Goal: Information Seeking & Learning: Learn about a topic

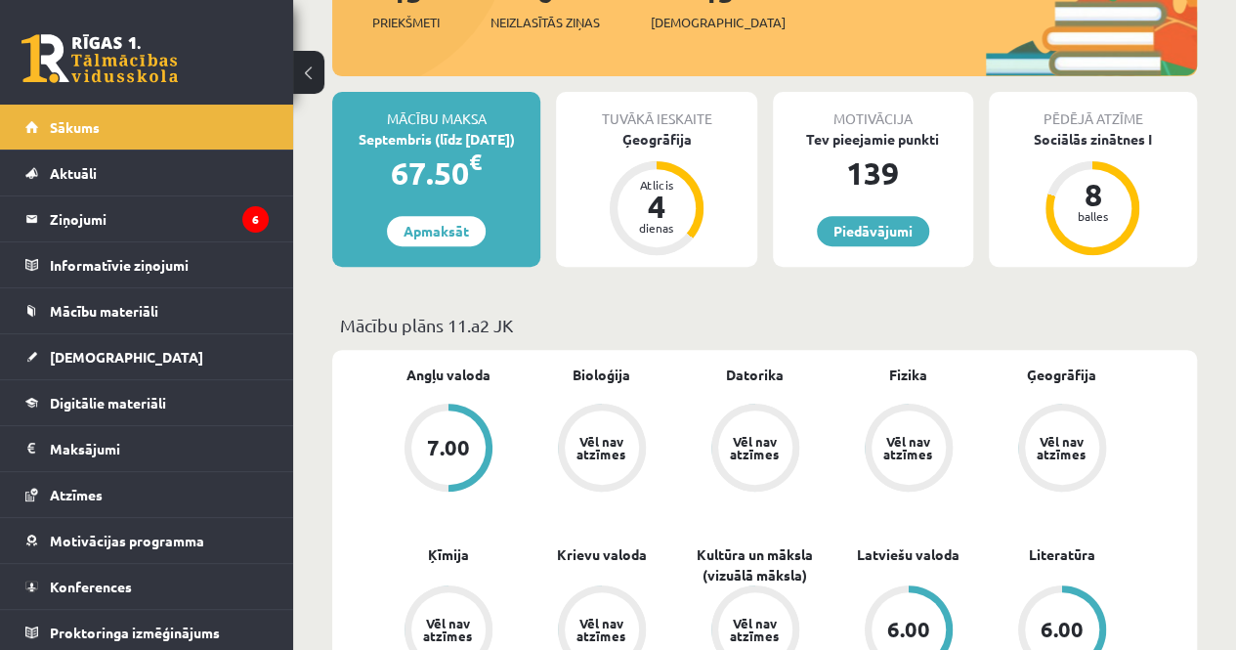
scroll to position [312, 0]
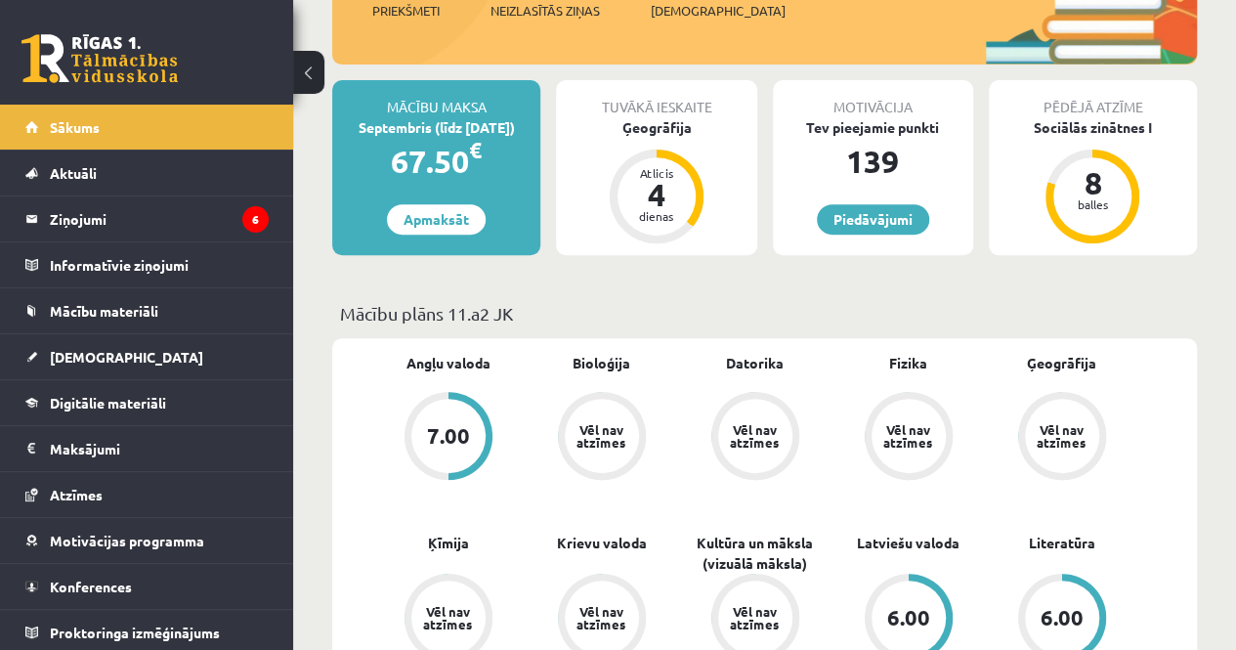
click at [653, 136] on div "Tuvākā ieskaite Ģeogrāfija Atlicis 4 dienas" at bounding box center [656, 167] width 200 height 175
click at [646, 128] on div "Ģeogrāfija" at bounding box center [656, 127] width 200 height 21
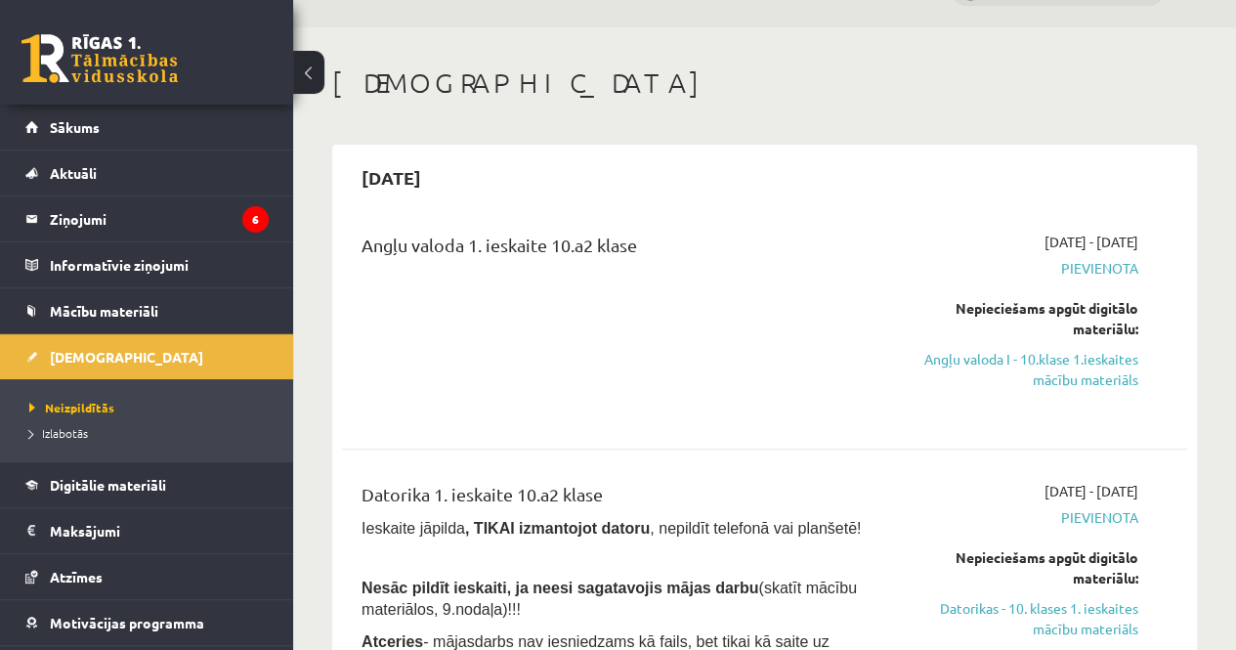
scroll to position [51, 0]
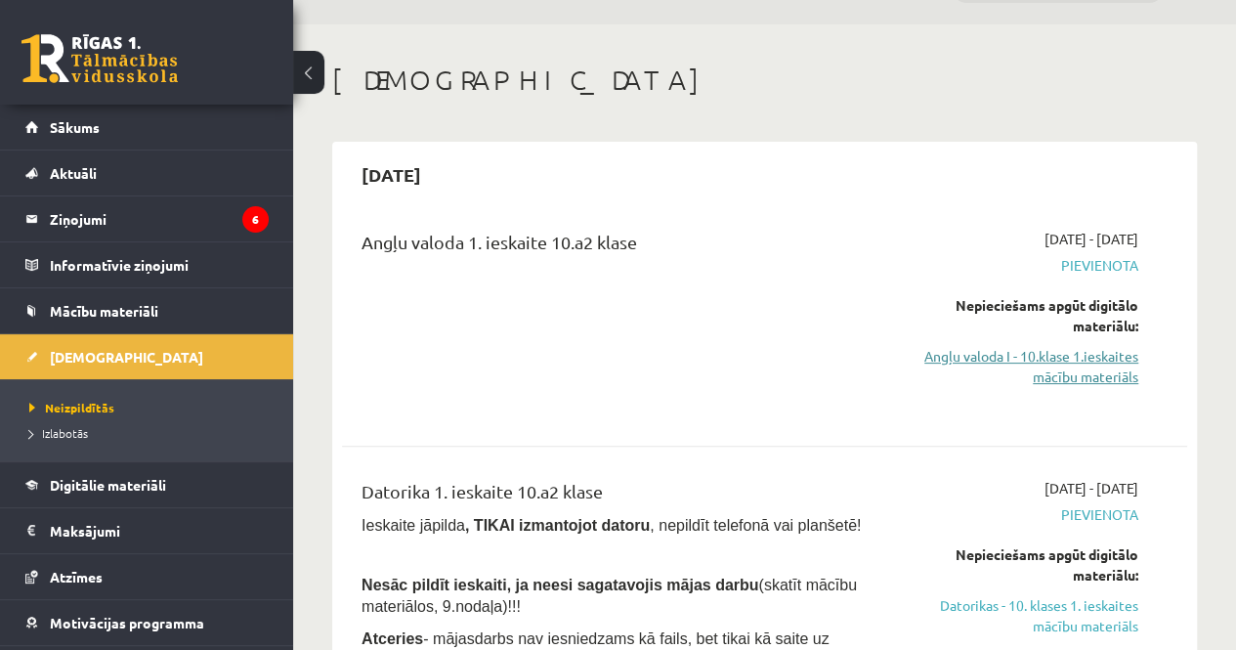
click at [1075, 376] on link "Angļu valoda I - 10.klase 1.ieskaites mācību materiāls" at bounding box center [1018, 366] width 239 height 41
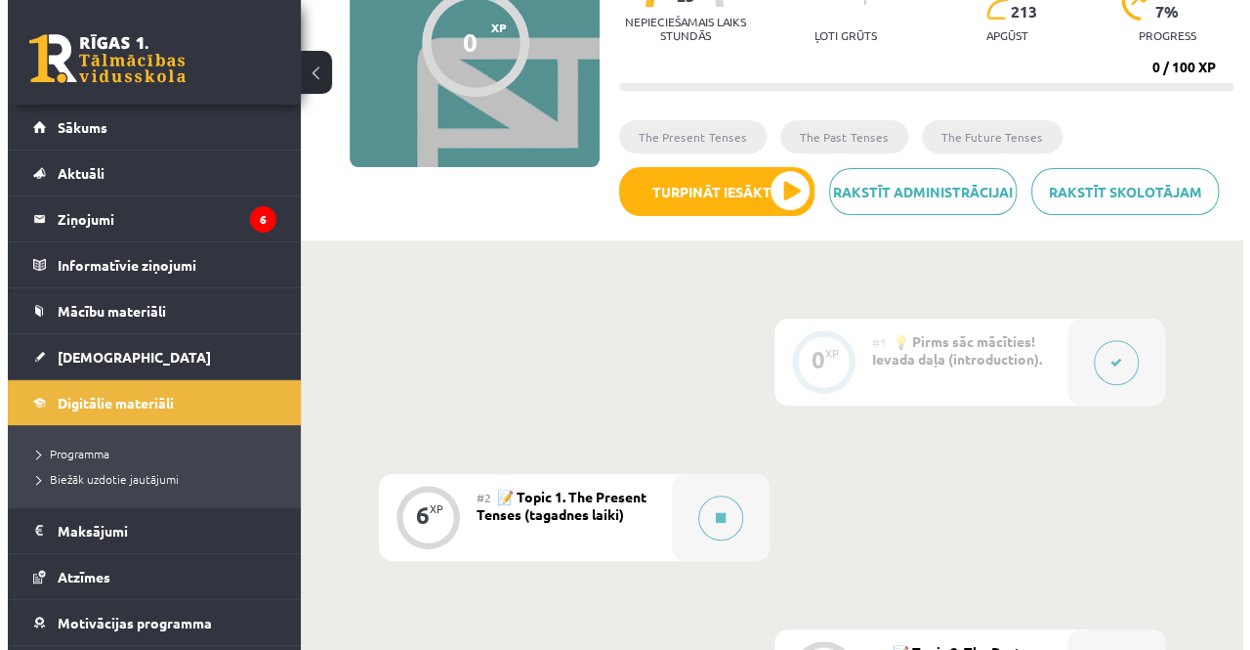
scroll to position [232, 0]
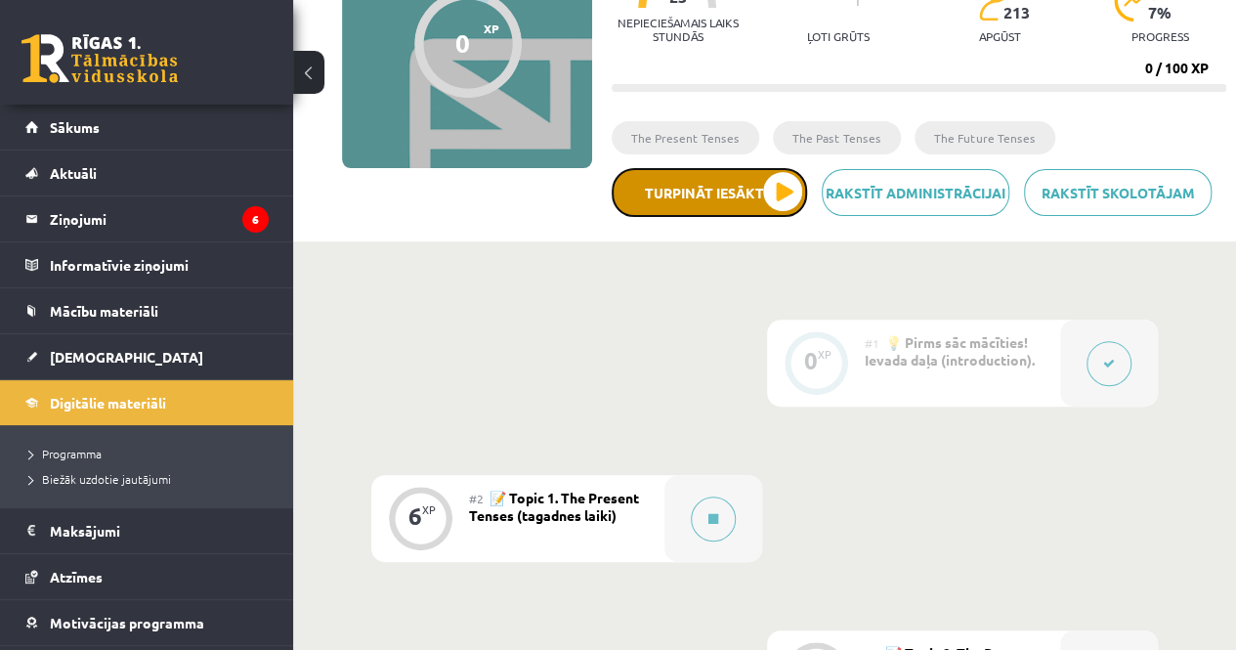
click at [778, 189] on button "Turpināt iesākto" at bounding box center [709, 192] width 195 height 49
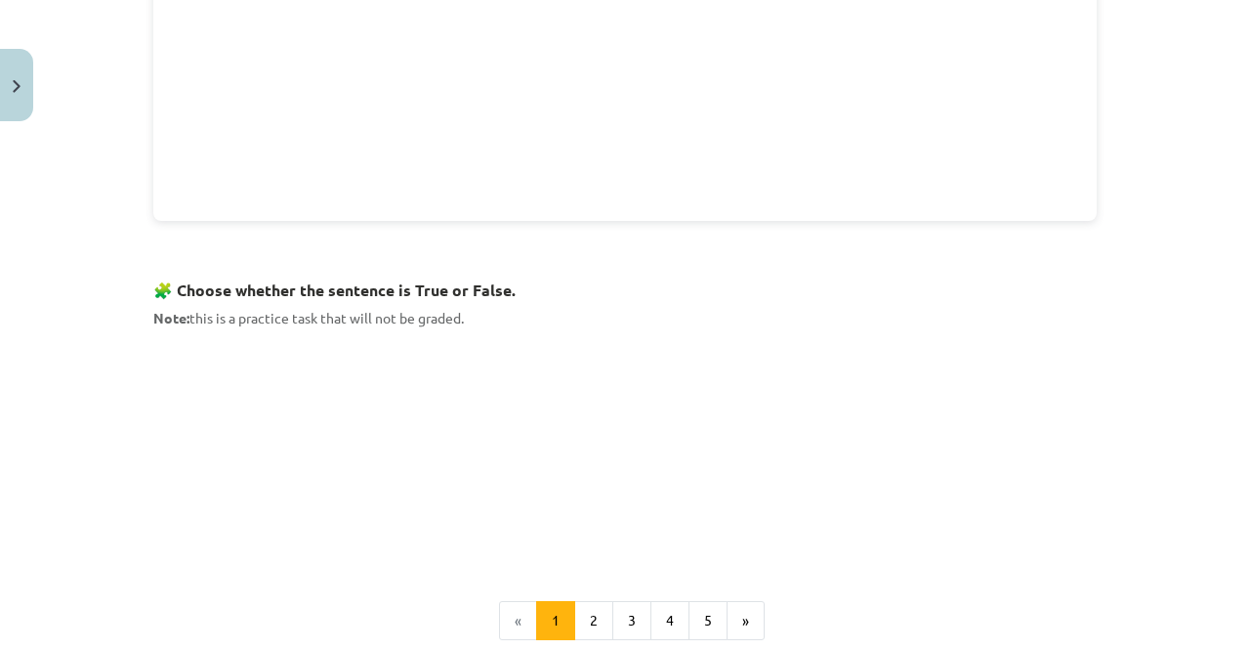
scroll to position [1056, 0]
click at [588, 603] on button "2" at bounding box center [593, 619] width 39 height 39
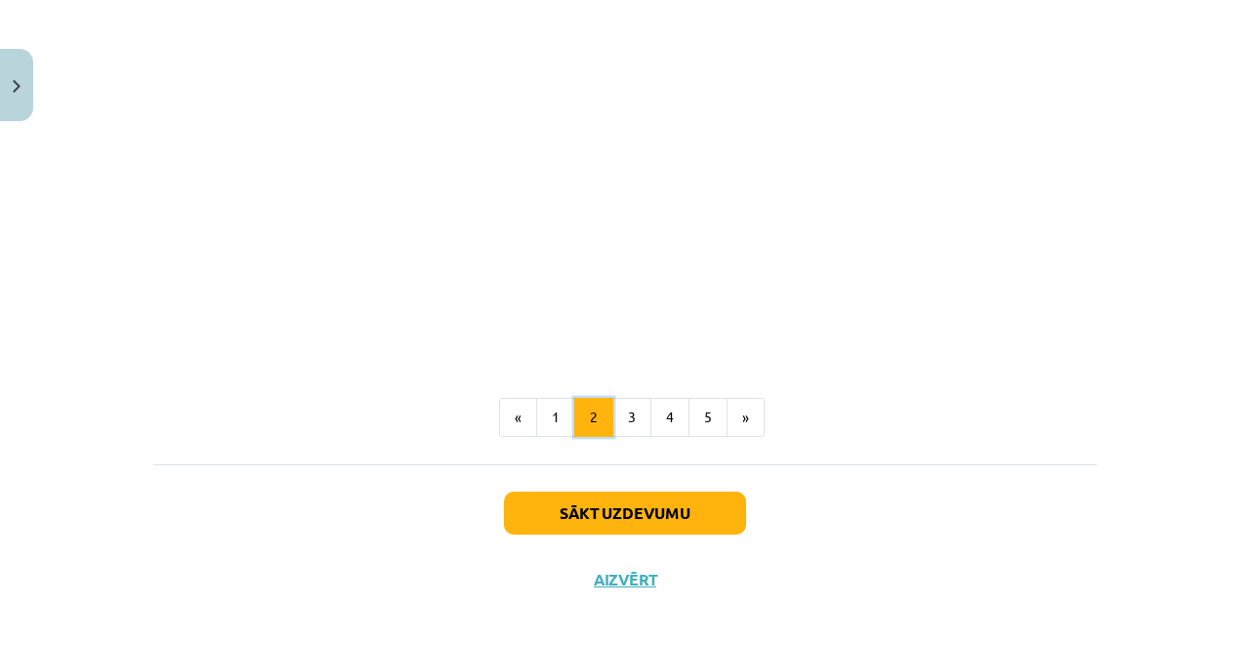
scroll to position [1271, 0]
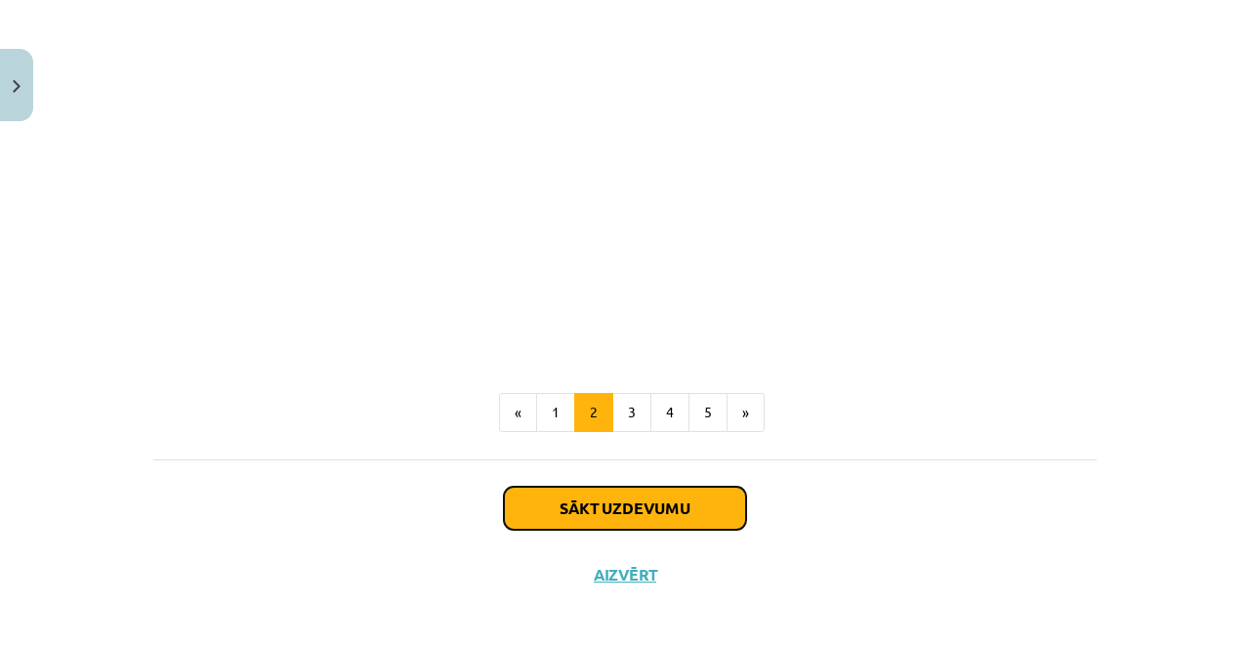
click at [595, 502] on button "Sākt uzdevumu" at bounding box center [625, 508] width 242 height 43
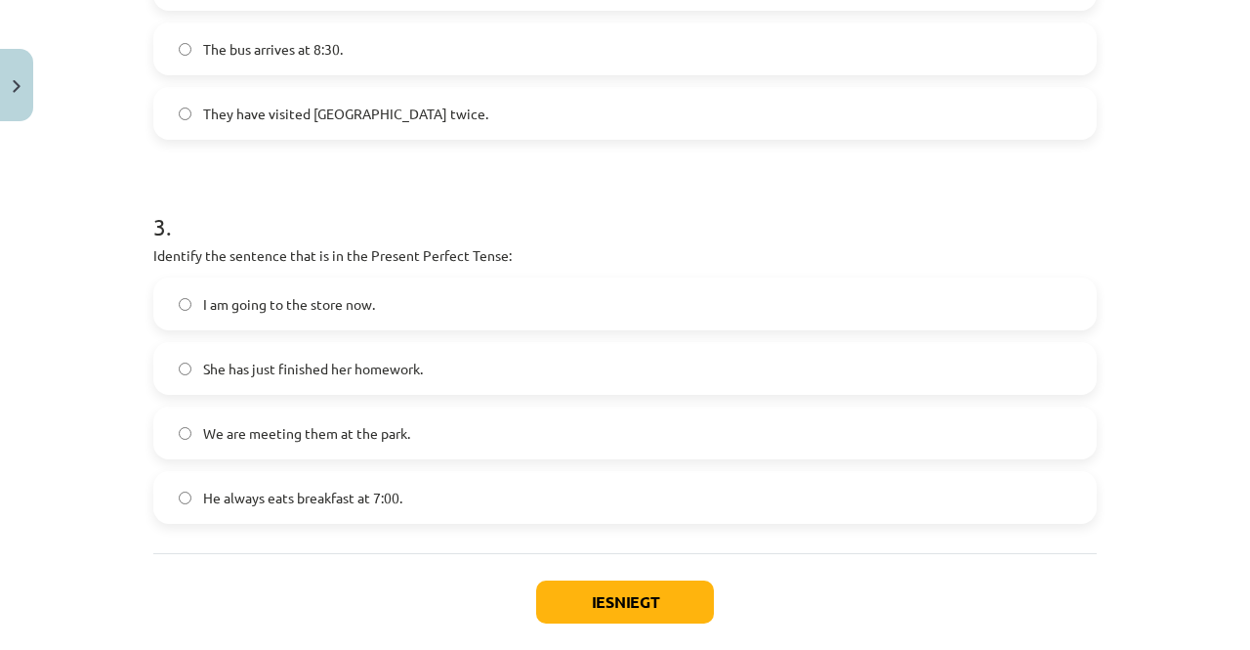
scroll to position [985, 0]
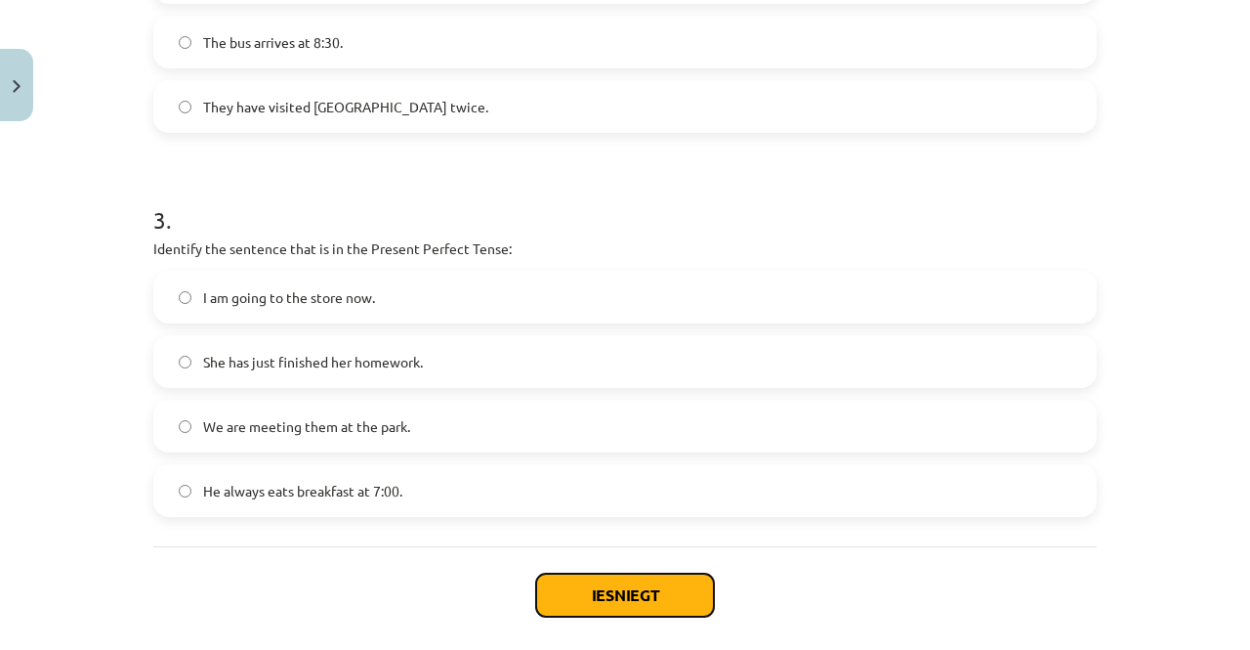
click at [606, 599] on button "Iesniegt" at bounding box center [625, 594] width 178 height 43
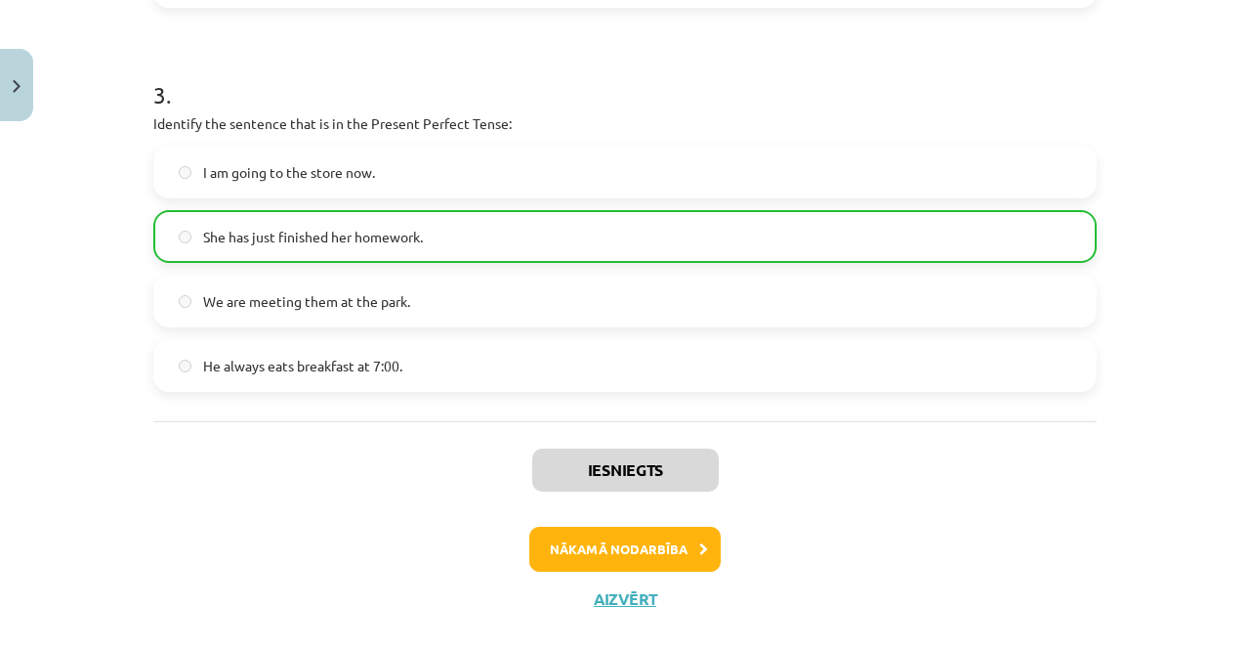
scroll to position [1138, 0]
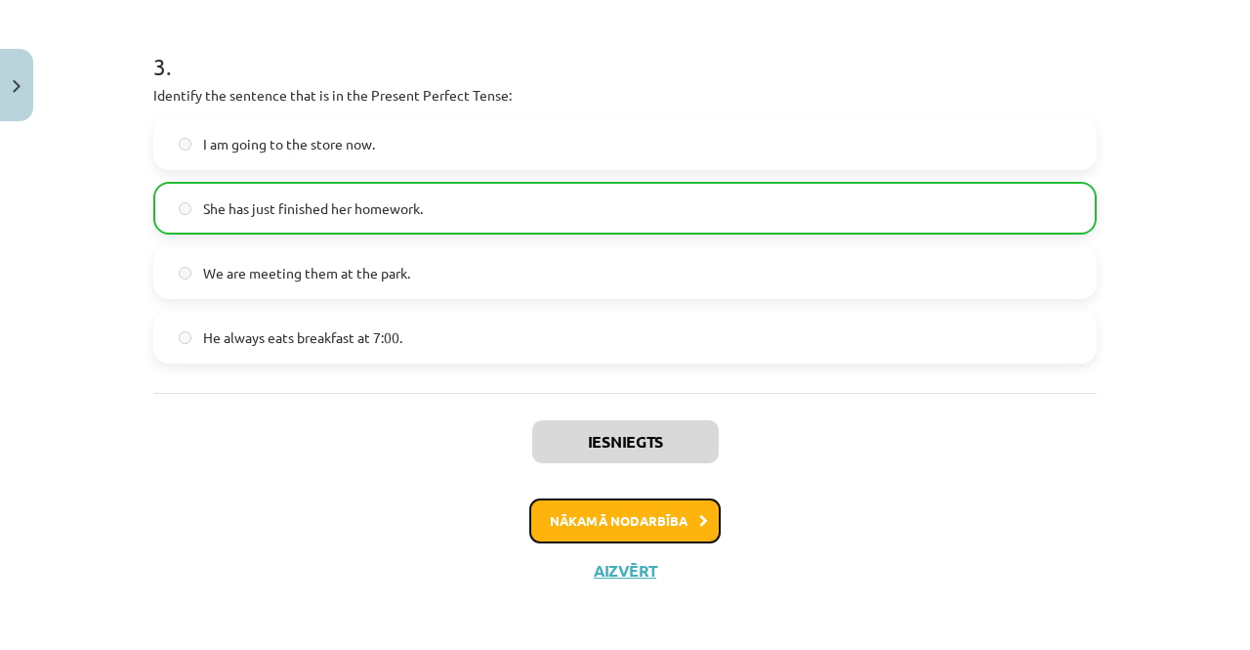
click at [601, 508] on button "Nākamā nodarbība" at bounding box center [625, 520] width 191 height 45
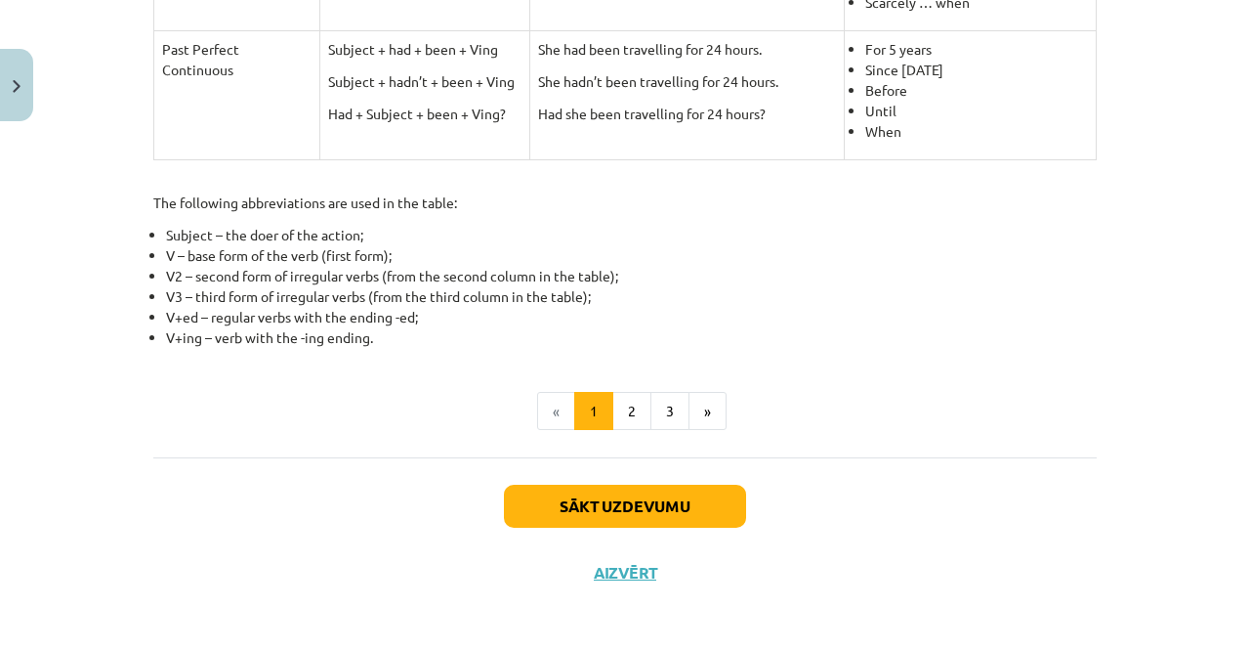
scroll to position [1000, 0]
click at [592, 493] on button "Sākt uzdevumu" at bounding box center [625, 506] width 242 height 43
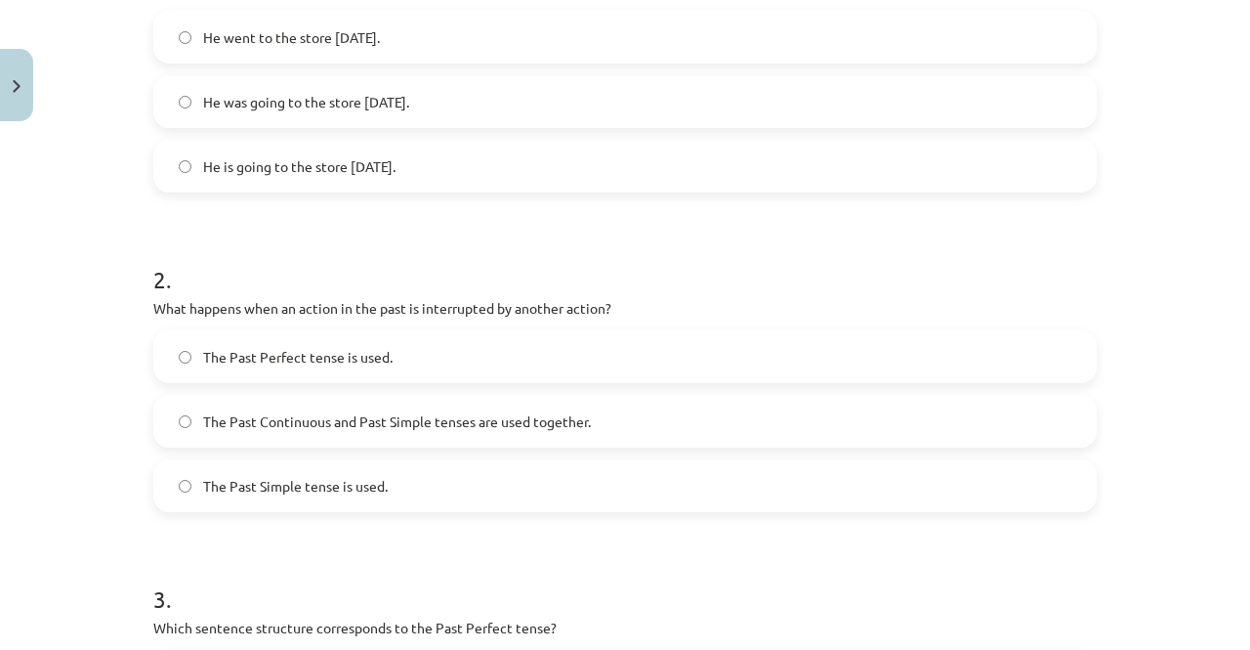
scroll to position [478, 0]
click at [333, 403] on label "The Past Continuous and Past Simple tenses are used together." at bounding box center [625, 420] width 940 height 49
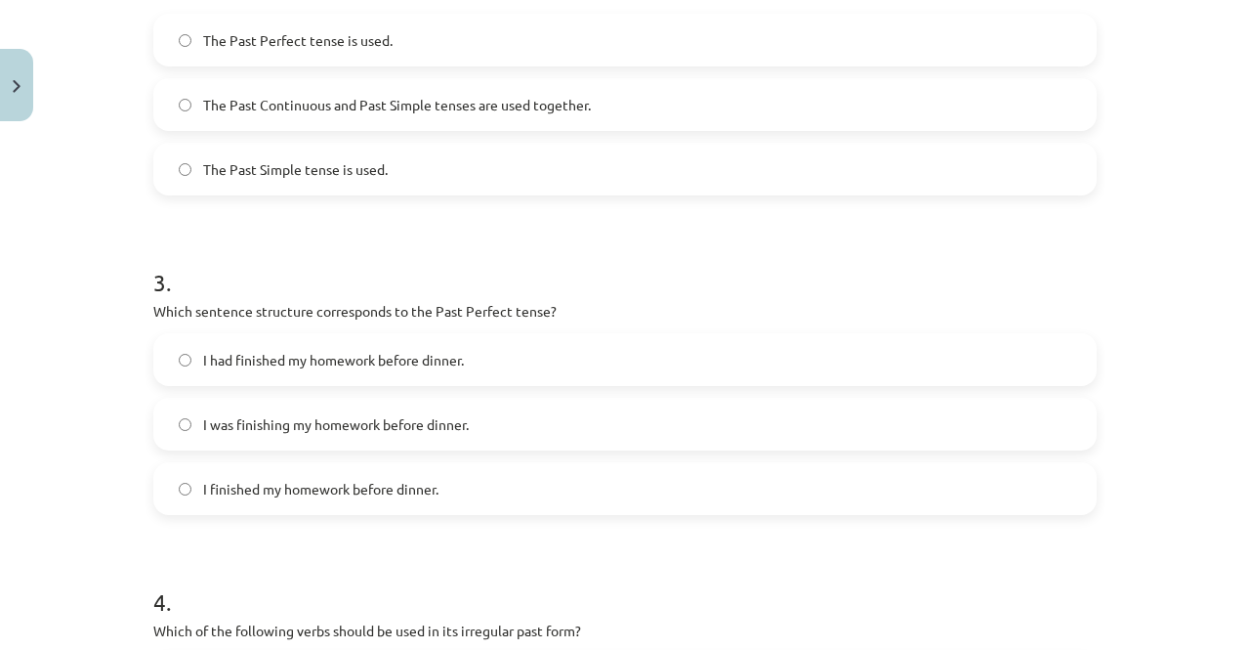
scroll to position [912, 0]
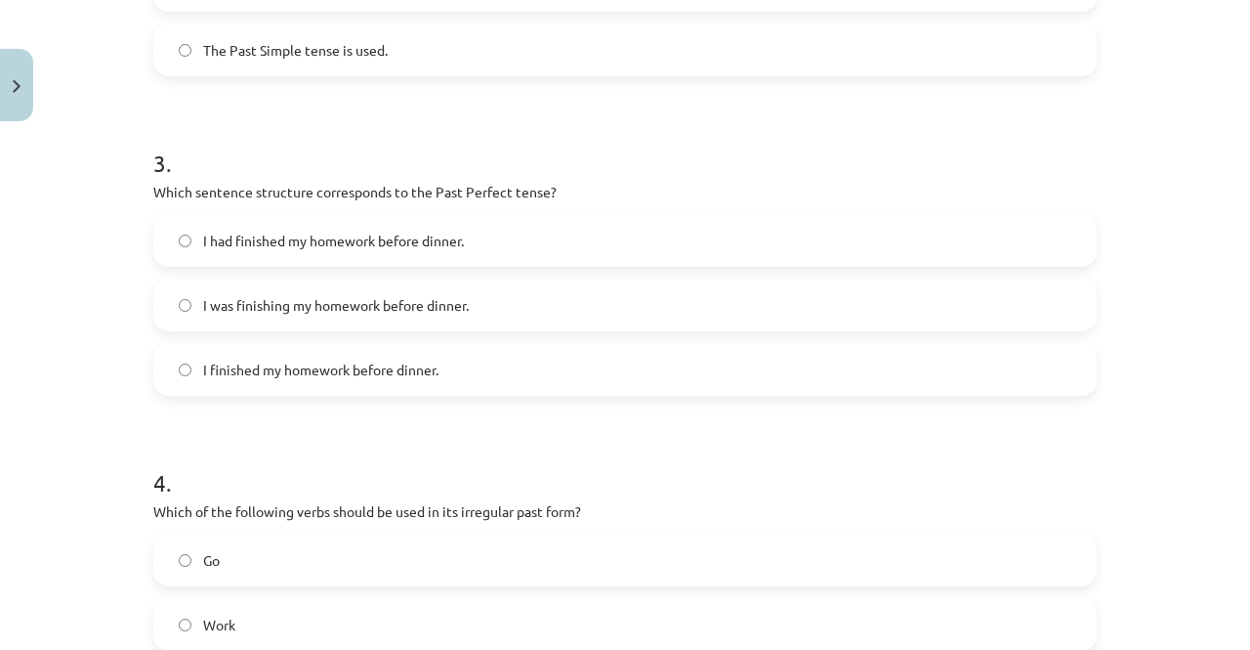
click at [171, 377] on label "I finished my homework before dinner." at bounding box center [625, 369] width 940 height 49
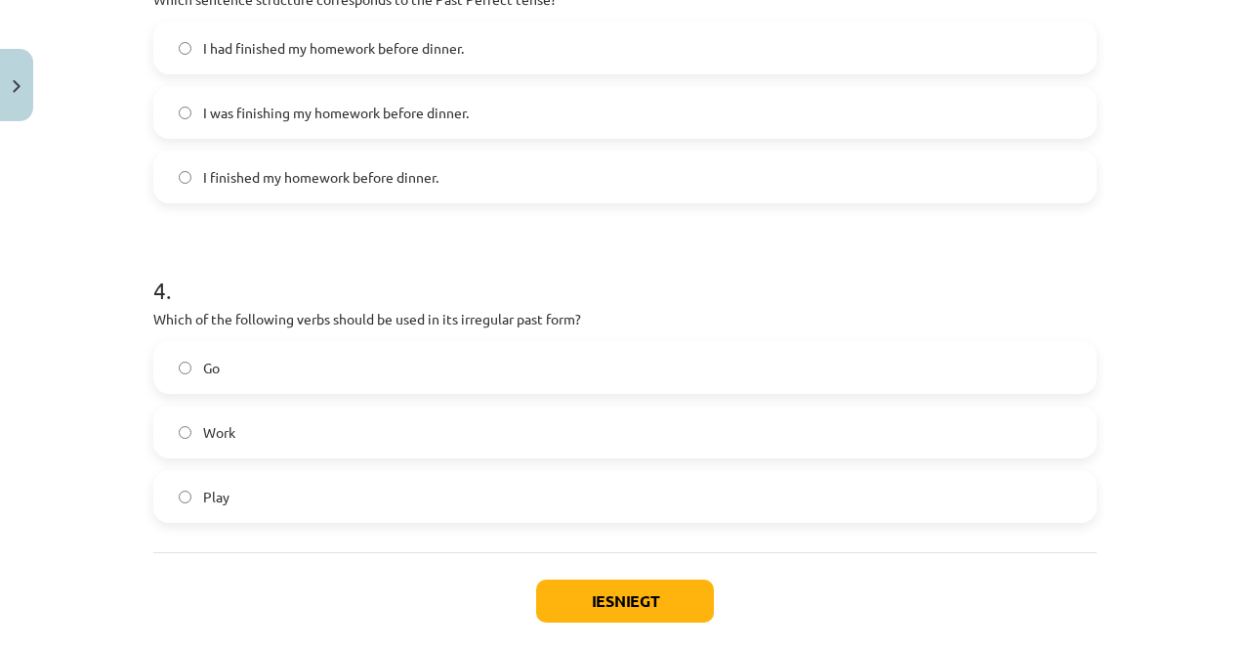
scroll to position [1111, 0]
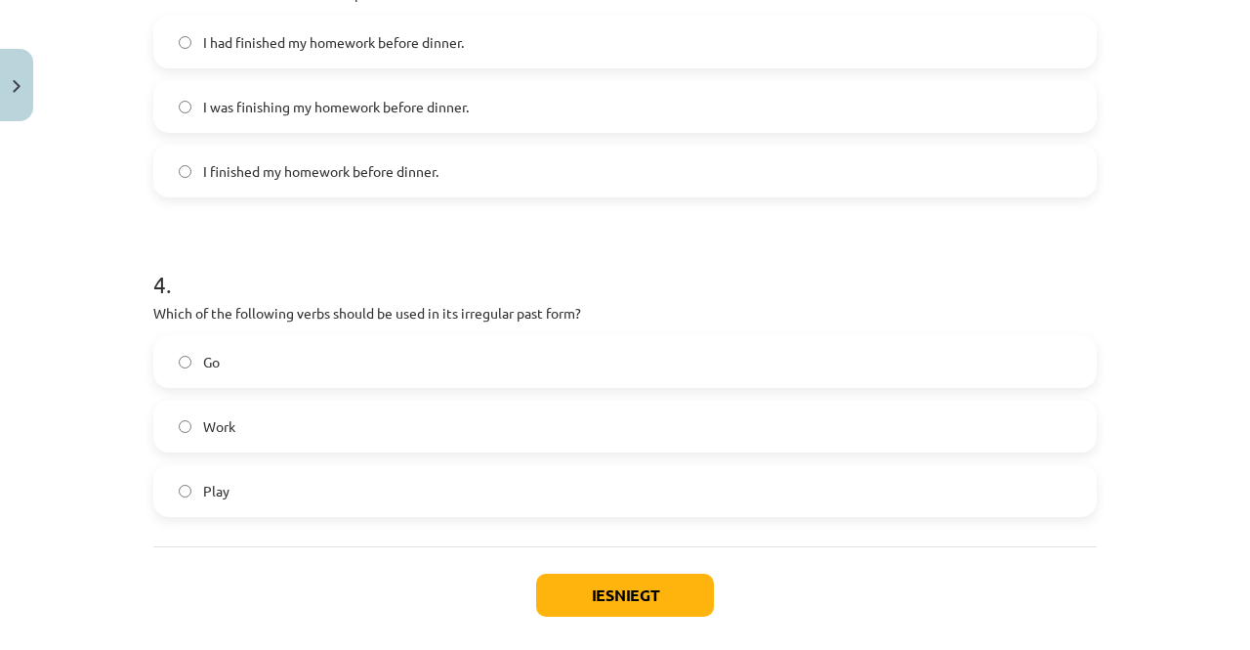
click at [236, 349] on label "Go" at bounding box center [625, 361] width 940 height 49
click at [598, 587] on button "Iesniegt" at bounding box center [625, 594] width 178 height 43
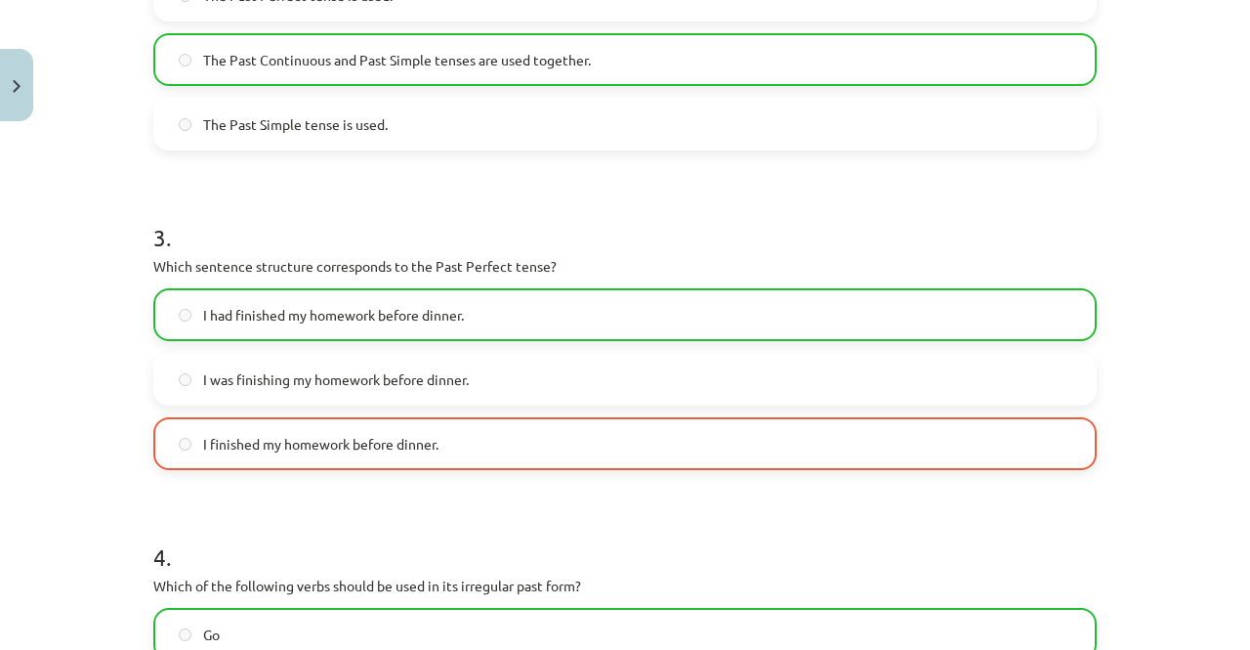
scroll to position [1264, 0]
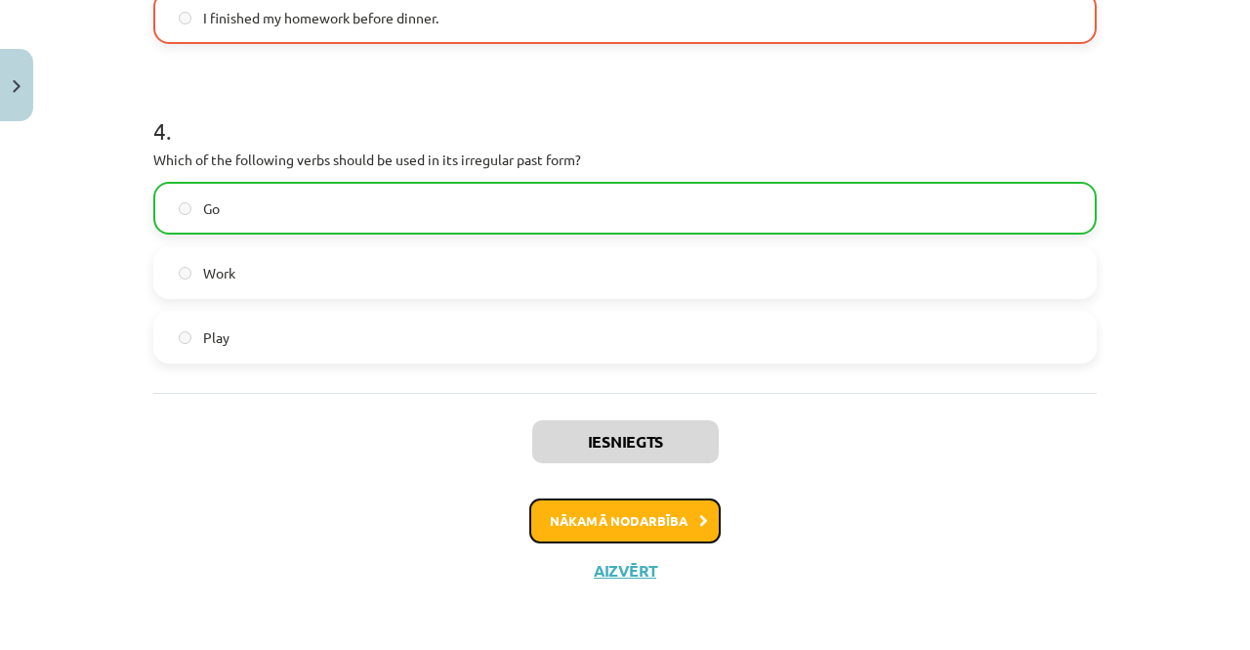
click at [610, 511] on button "Nākamā nodarbība" at bounding box center [625, 520] width 191 height 45
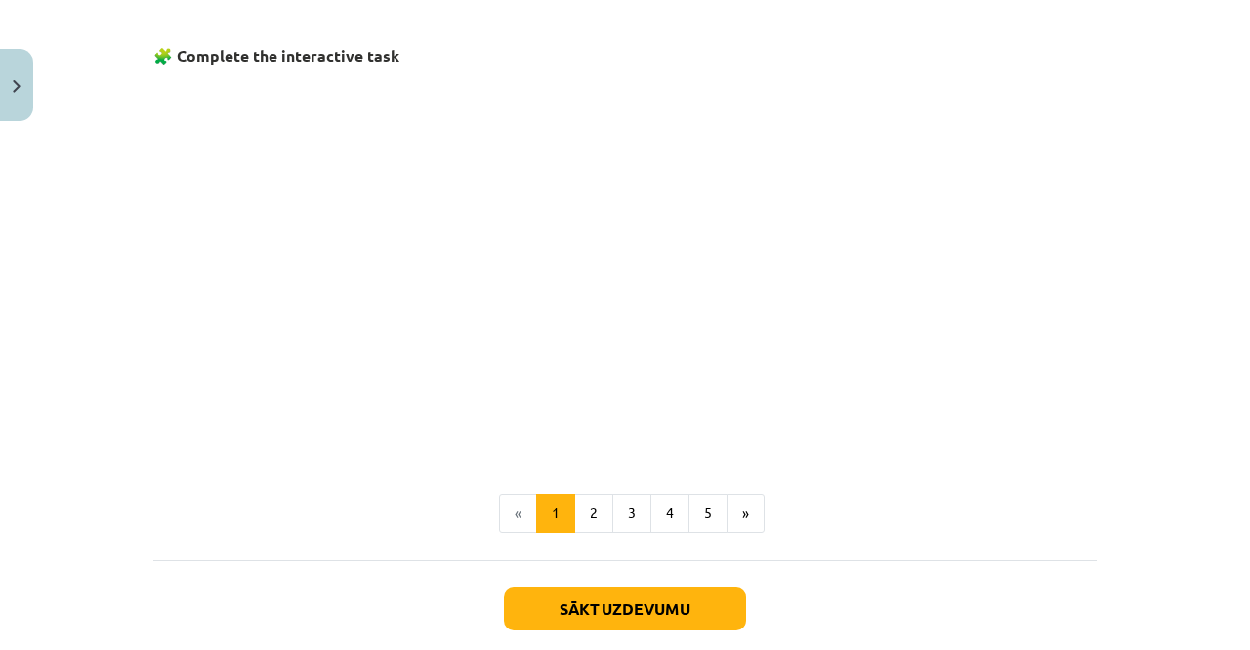
scroll to position [1226, 0]
click at [589, 599] on button "Sākt uzdevumu" at bounding box center [625, 609] width 242 height 43
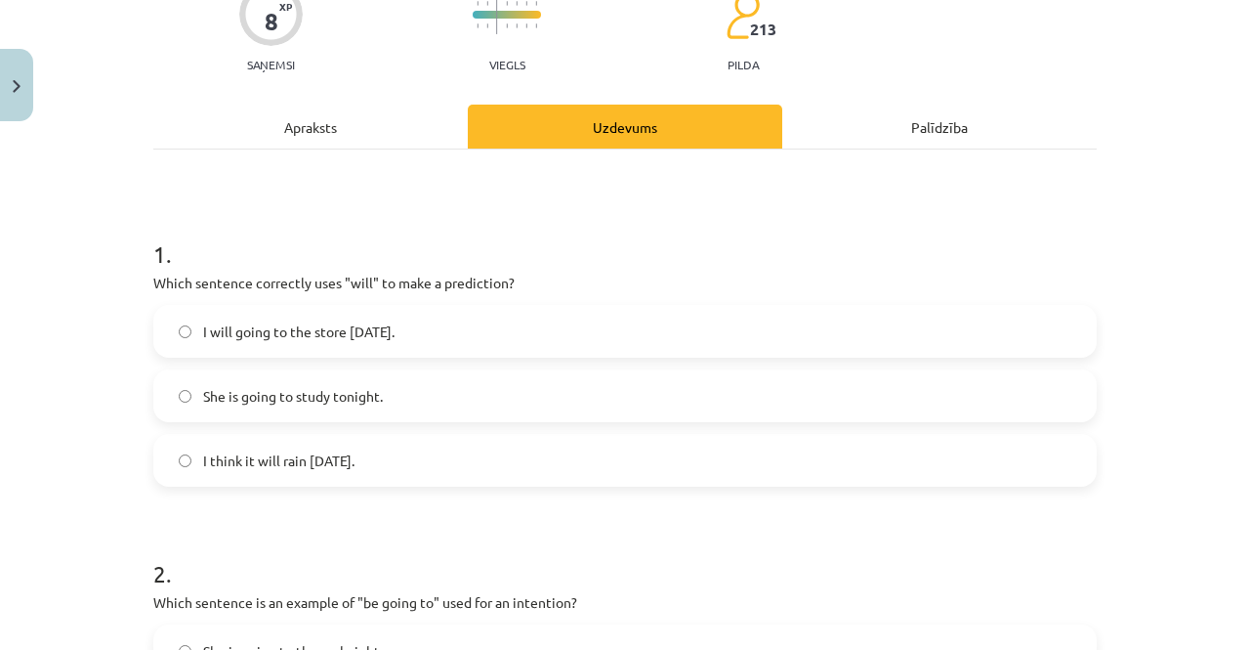
scroll to position [184, 0]
click at [389, 476] on label "I think it will rain tomorrow." at bounding box center [625, 459] width 940 height 49
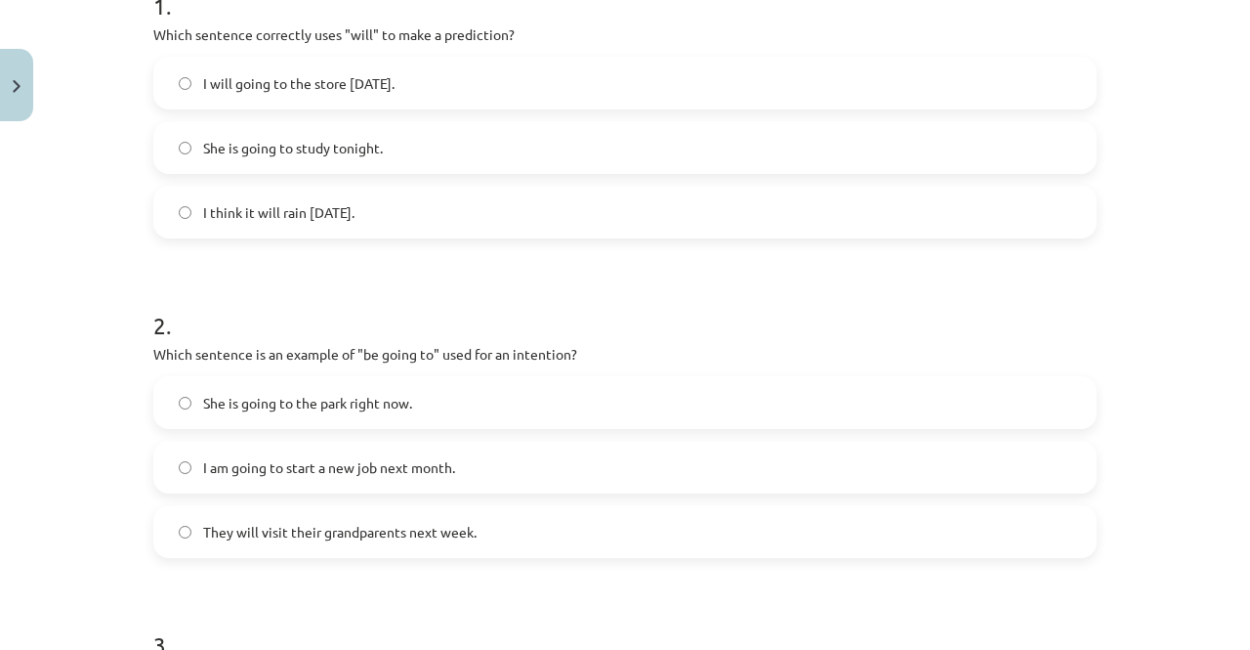
scroll to position [450, 0]
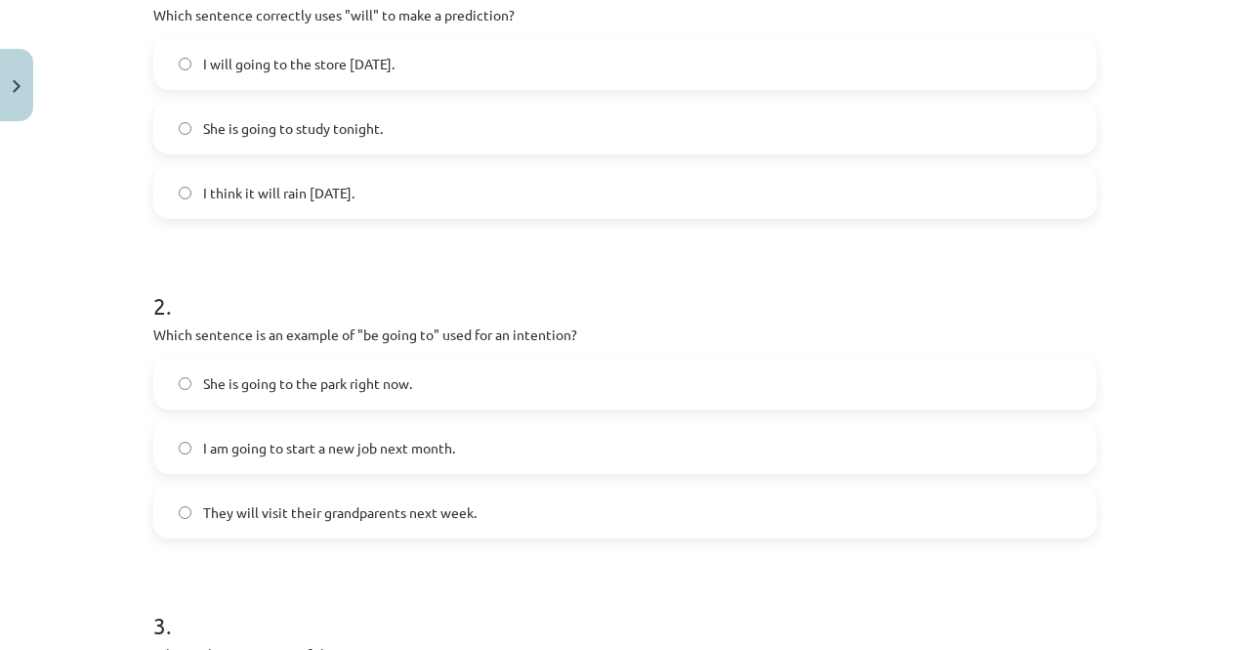
click at [291, 394] on label "She is going to the park right now." at bounding box center [625, 383] width 940 height 49
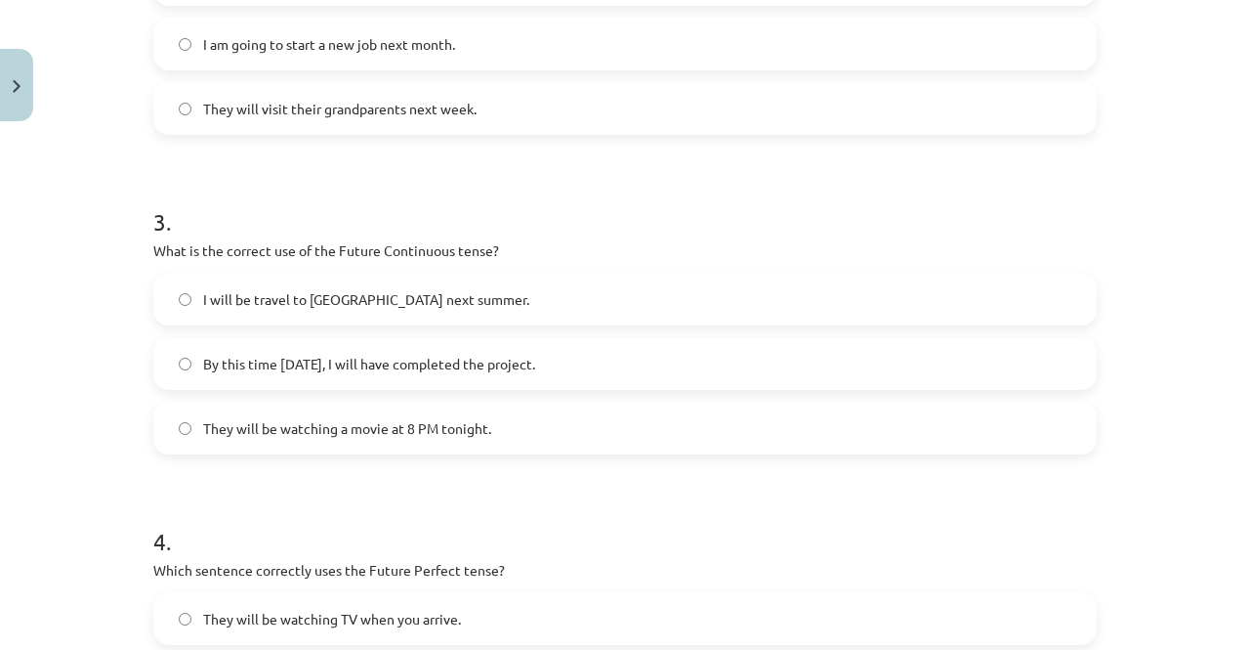
scroll to position [859, 0]
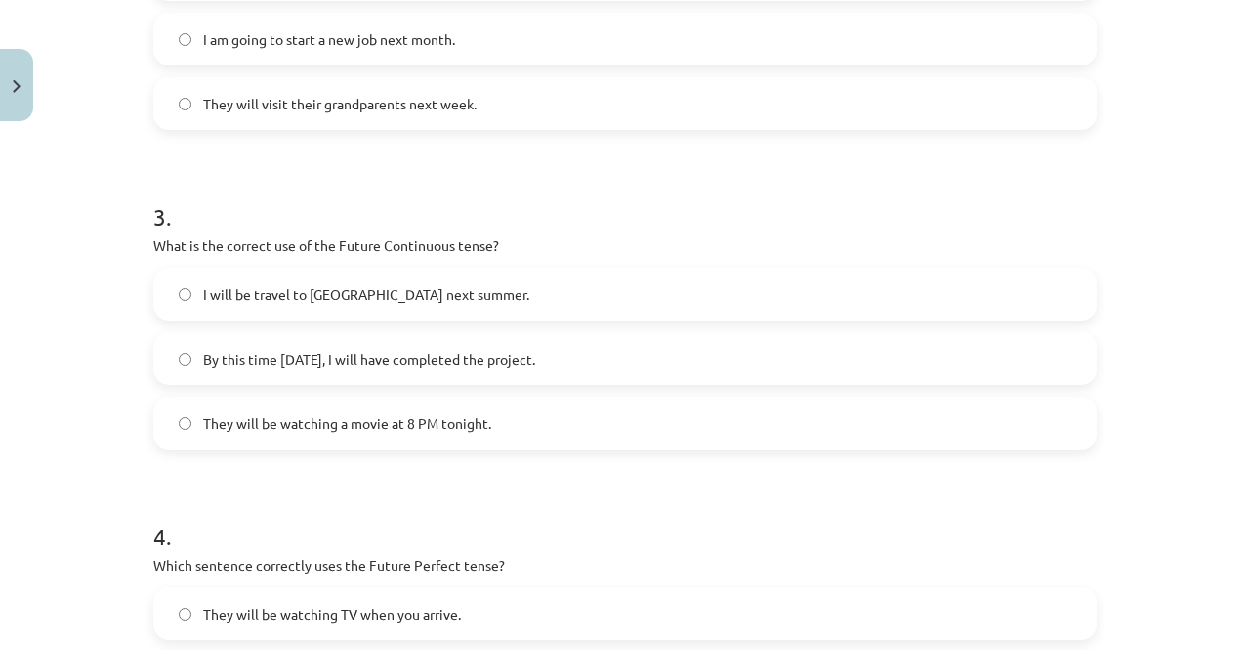
click at [316, 417] on span "They will be watching a movie at 8 PM tonight." at bounding box center [347, 423] width 288 height 21
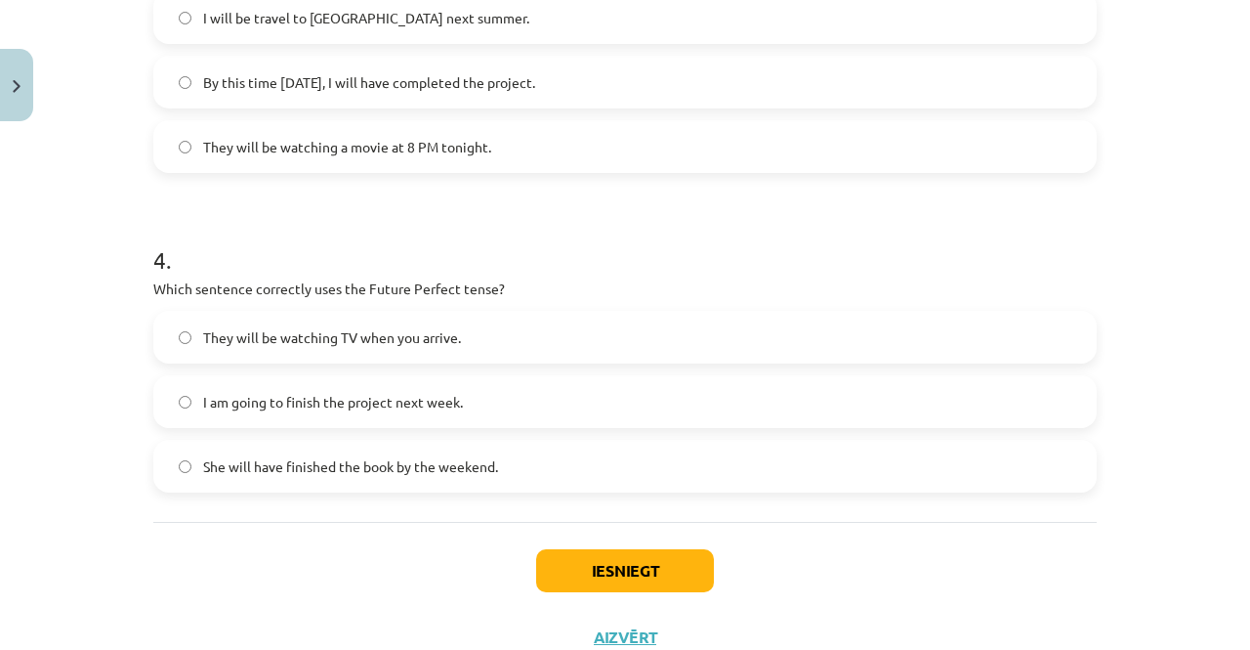
scroll to position [1171, 0]
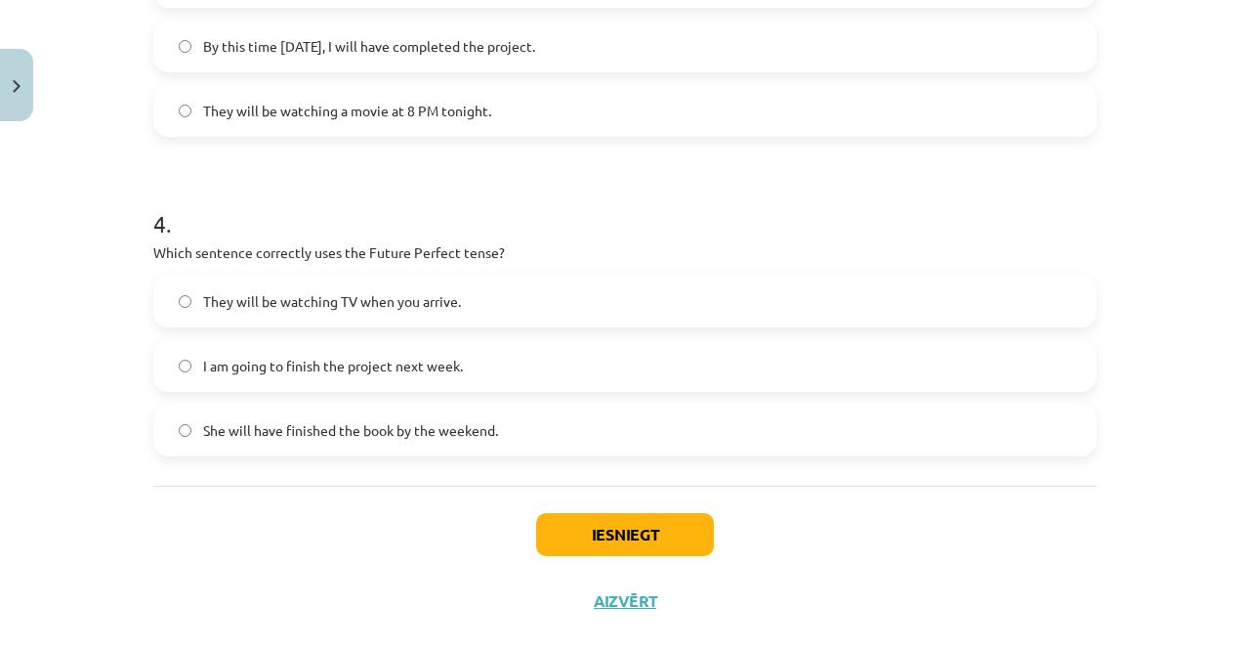
click at [275, 421] on span "She will have finished the book by the weekend." at bounding box center [350, 430] width 295 height 21
click at [588, 538] on button "Iesniegt" at bounding box center [625, 534] width 178 height 43
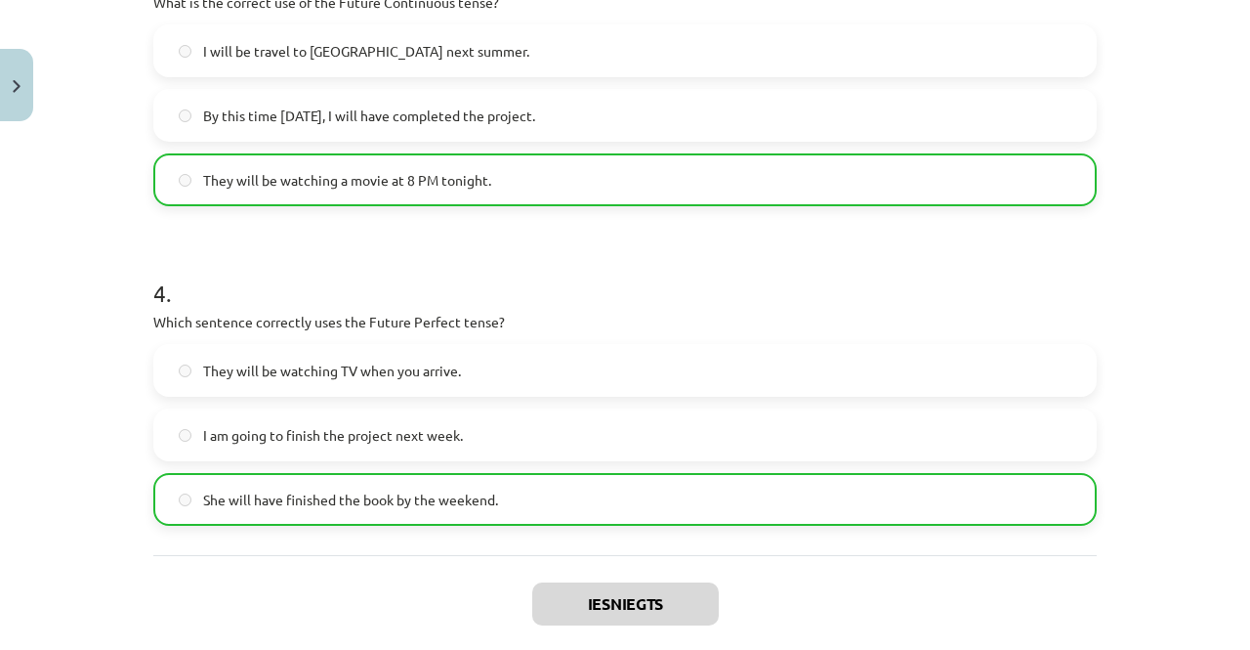
scroll to position [1264, 0]
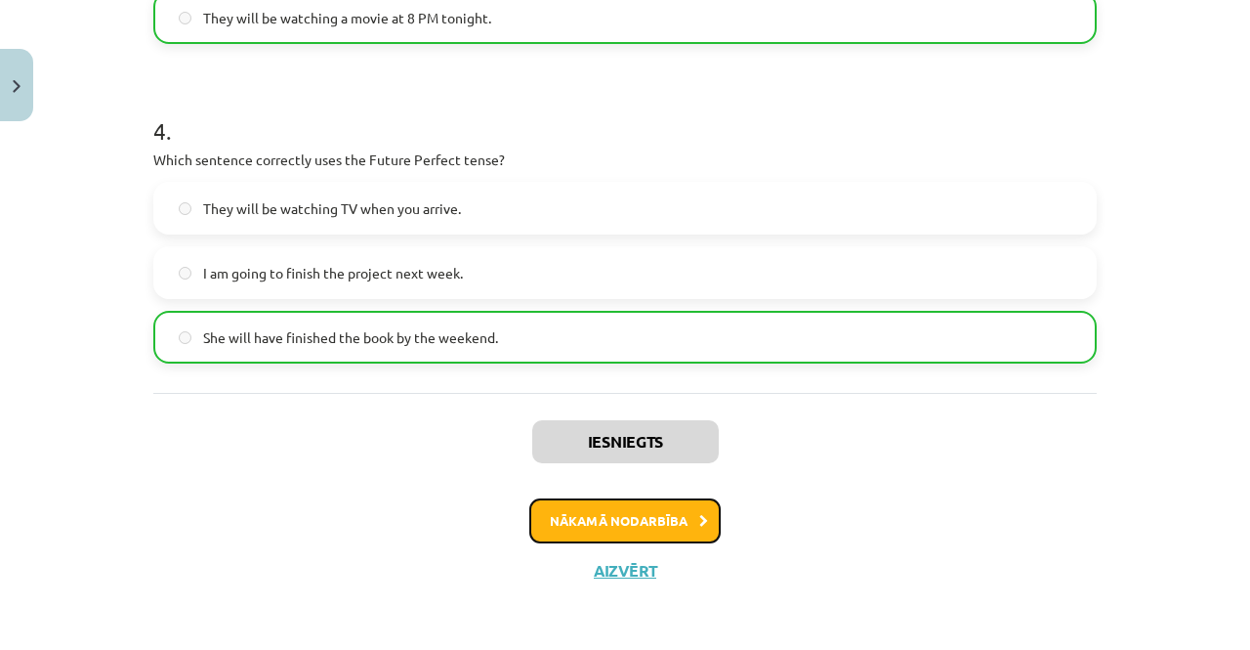
click at [592, 517] on button "Nākamā nodarbība" at bounding box center [625, 520] width 191 height 45
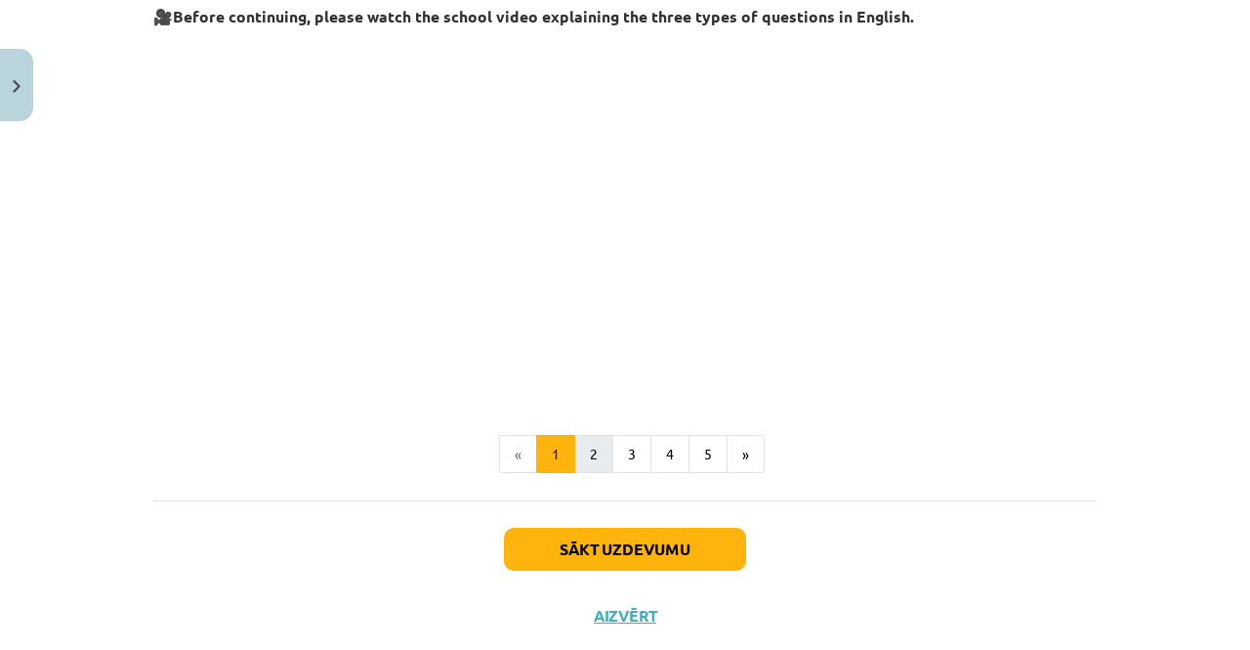
scroll to position [506, 0]
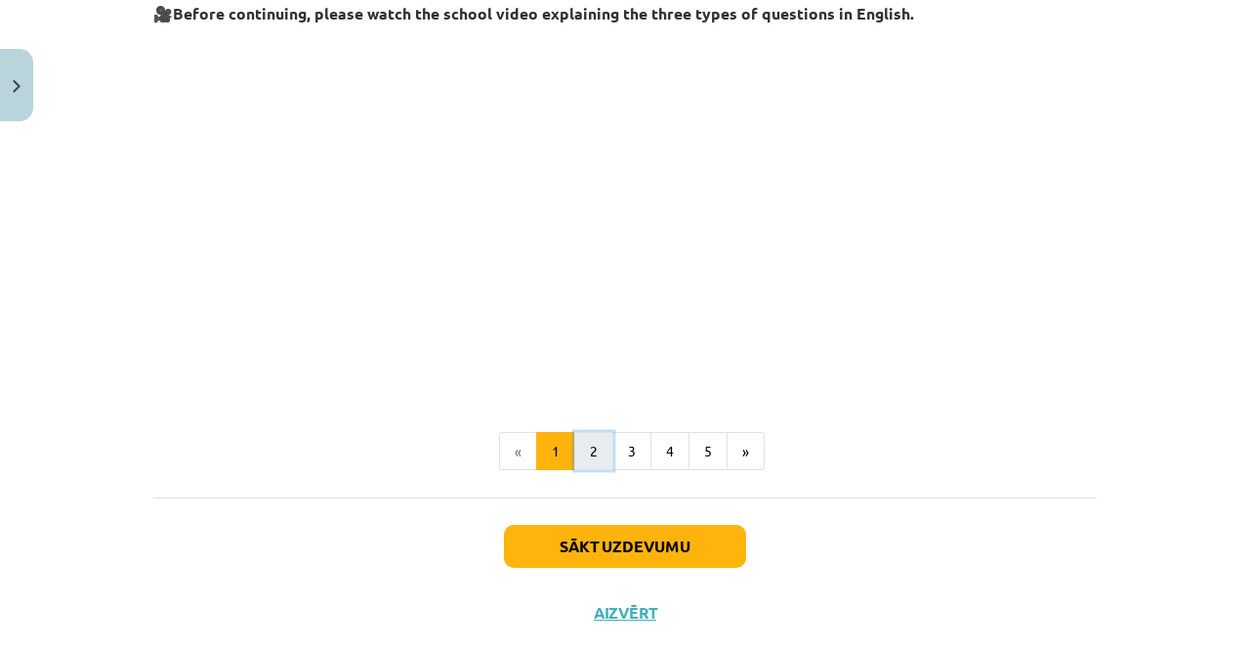
click at [593, 461] on button "2" at bounding box center [593, 451] width 39 height 39
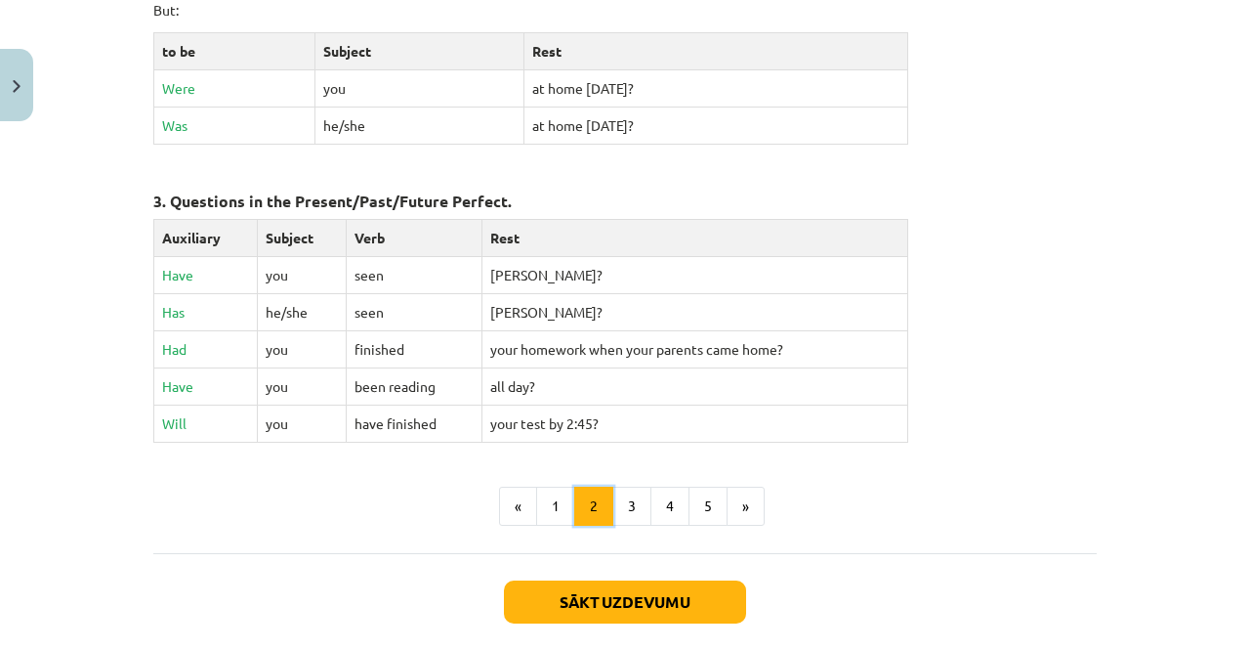
scroll to position [1003, 0]
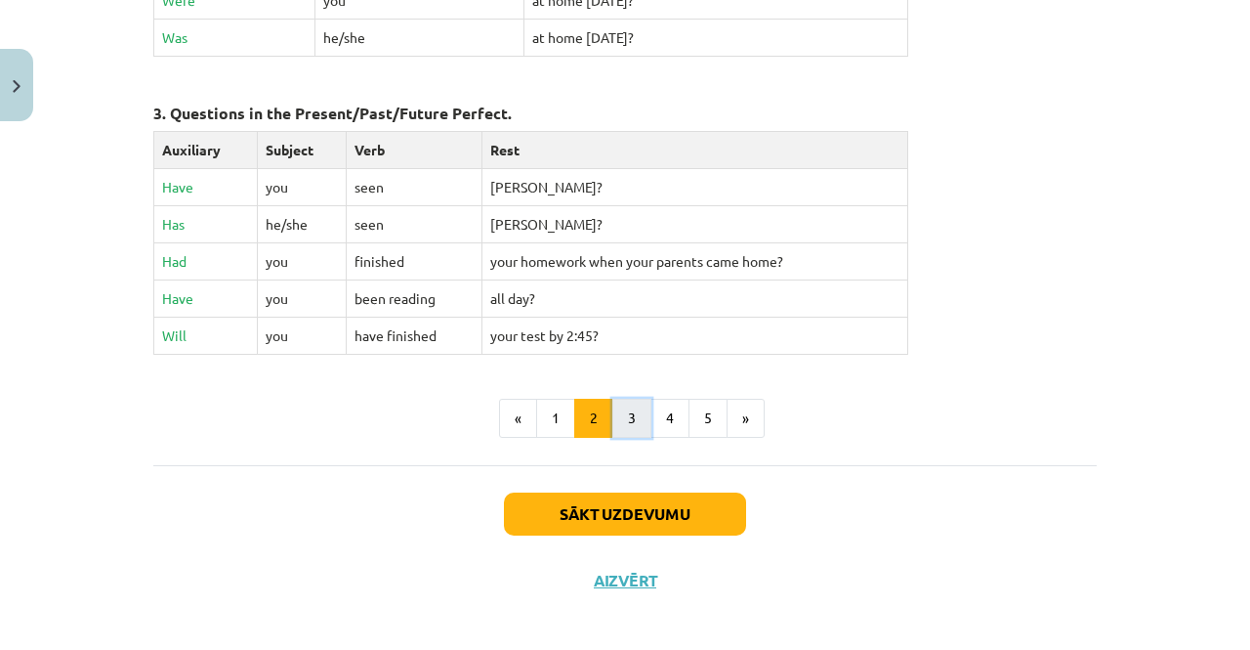
click at [622, 423] on button "3" at bounding box center [632, 418] width 39 height 39
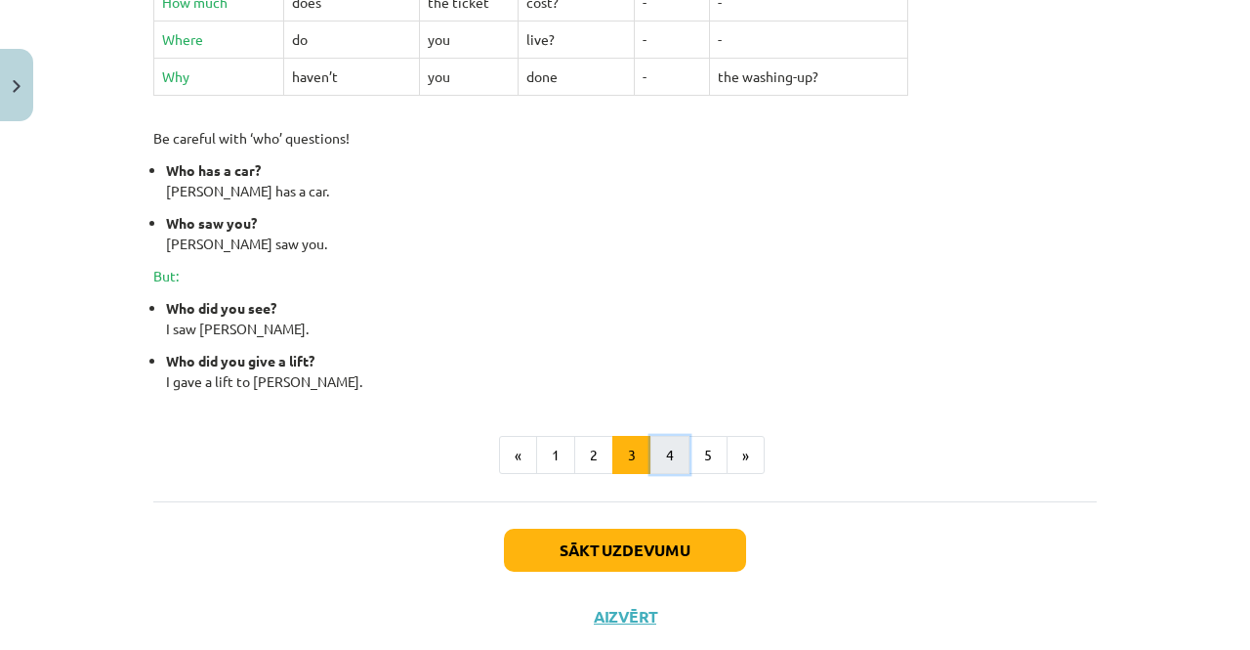
click at [655, 456] on button "4" at bounding box center [670, 455] width 39 height 39
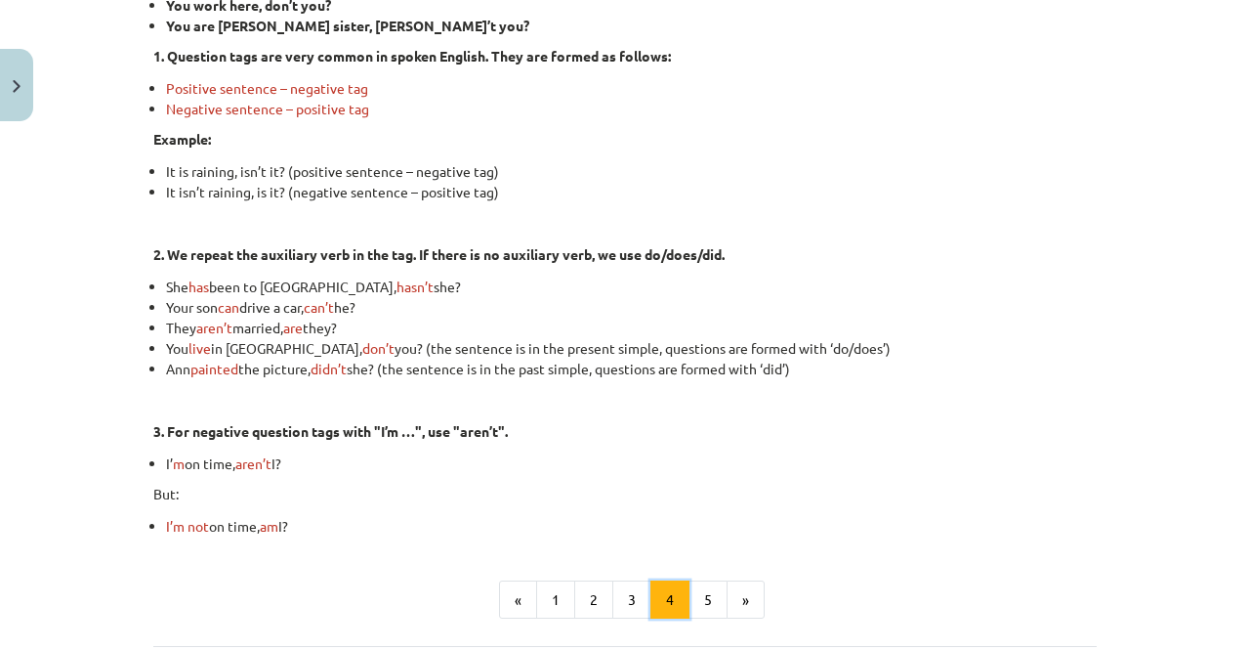
scroll to position [630, 0]
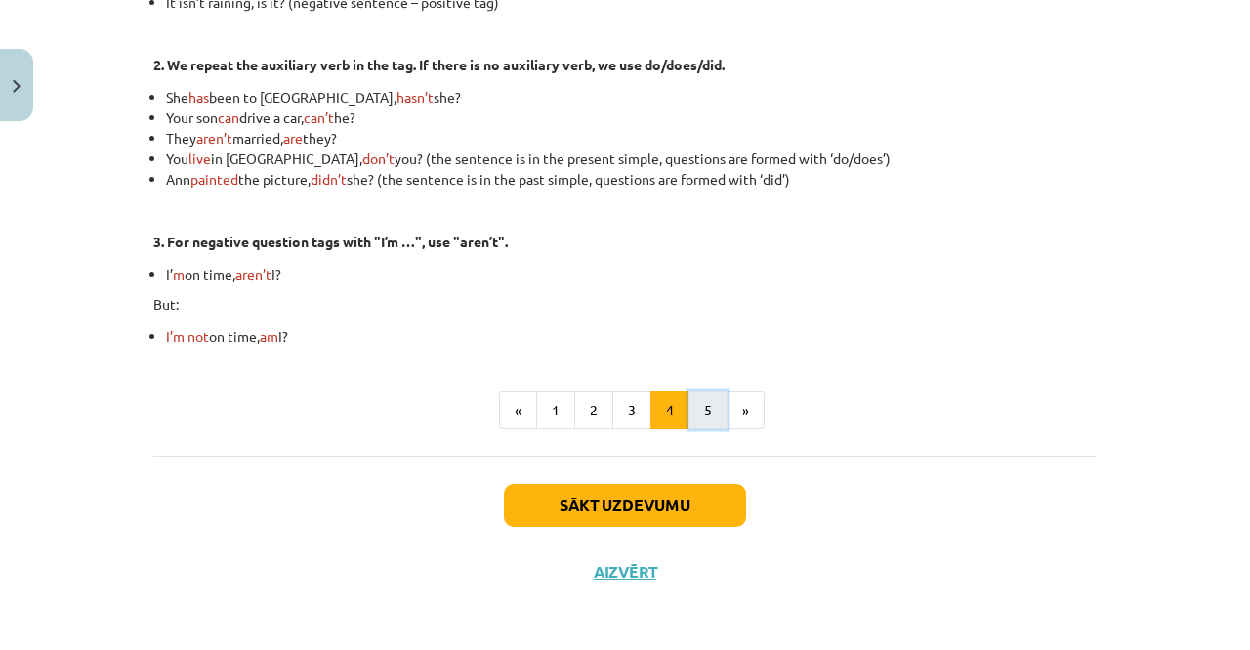
click at [707, 407] on button "5" at bounding box center [708, 410] width 39 height 39
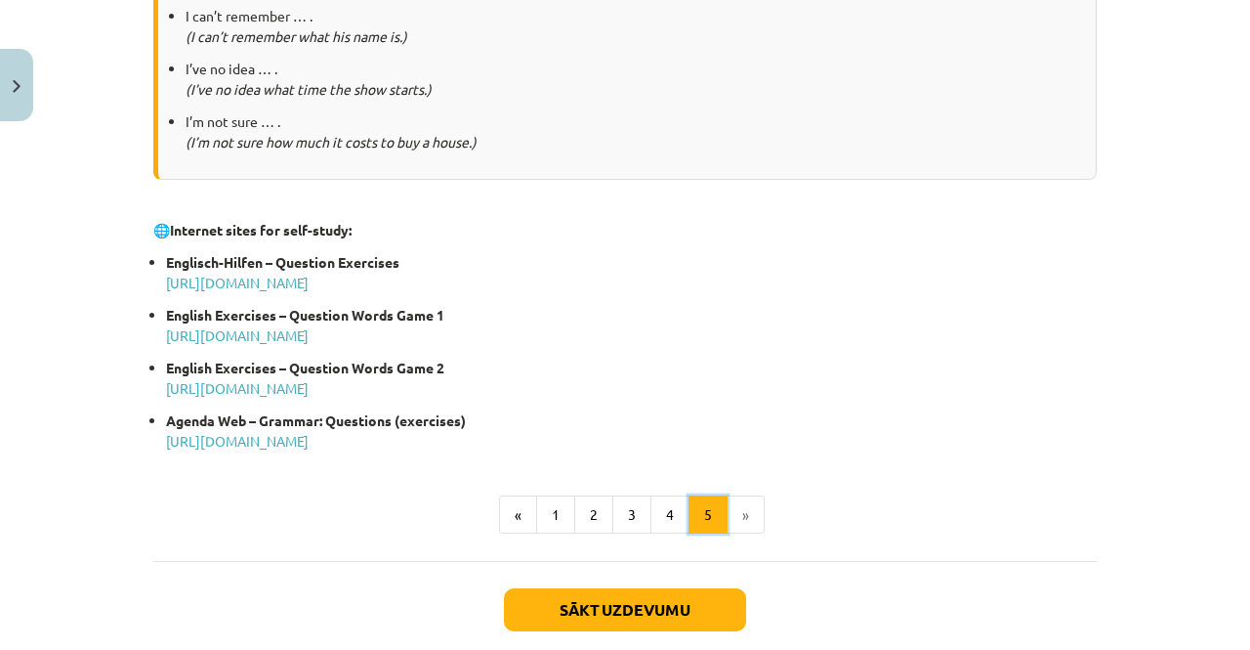
scroll to position [1012, 0]
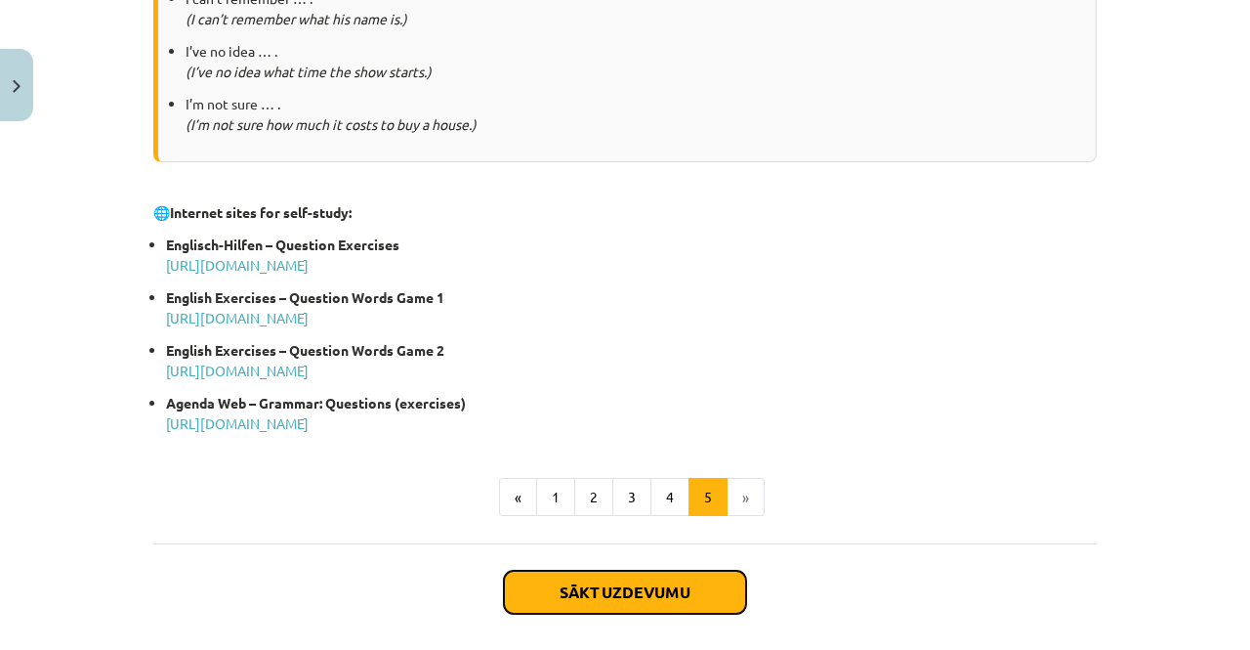
click at [600, 581] on button "Sākt uzdevumu" at bounding box center [625, 592] width 242 height 43
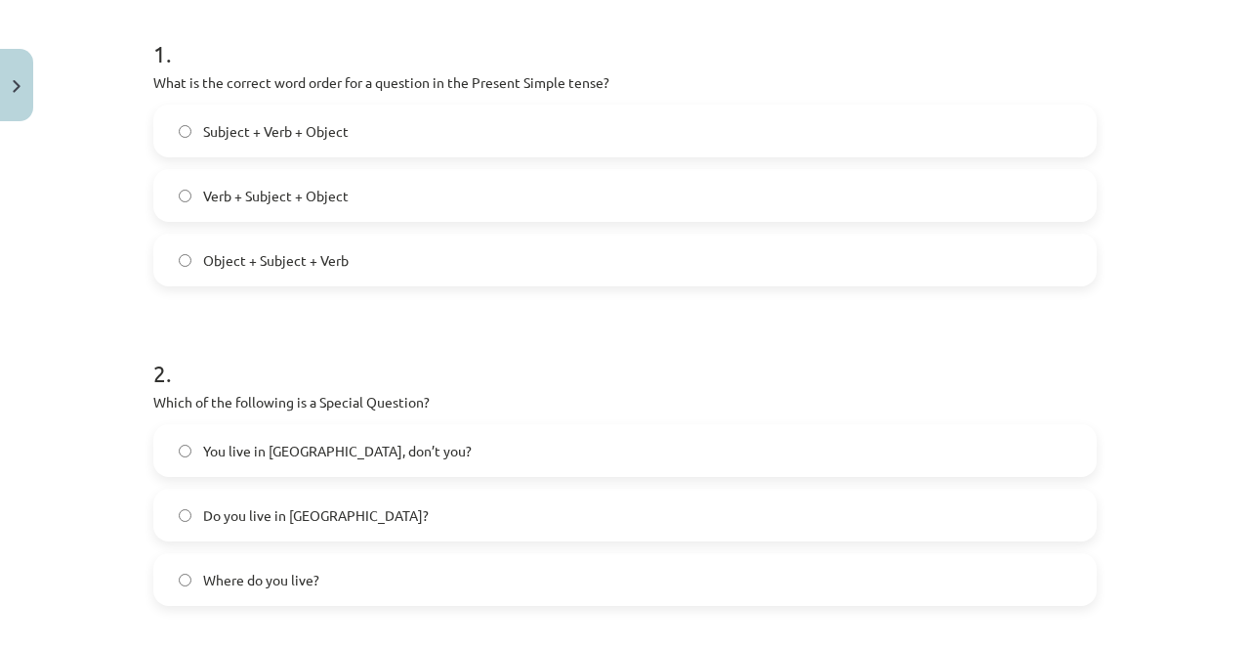
scroll to position [385, 0]
click at [306, 220] on div "Subject + Verb + Object Verb + Subject + Object Object + Subject + Verb" at bounding box center [625, 194] width 944 height 182
click at [302, 209] on label "Verb + Subject + Object" at bounding box center [625, 193] width 940 height 49
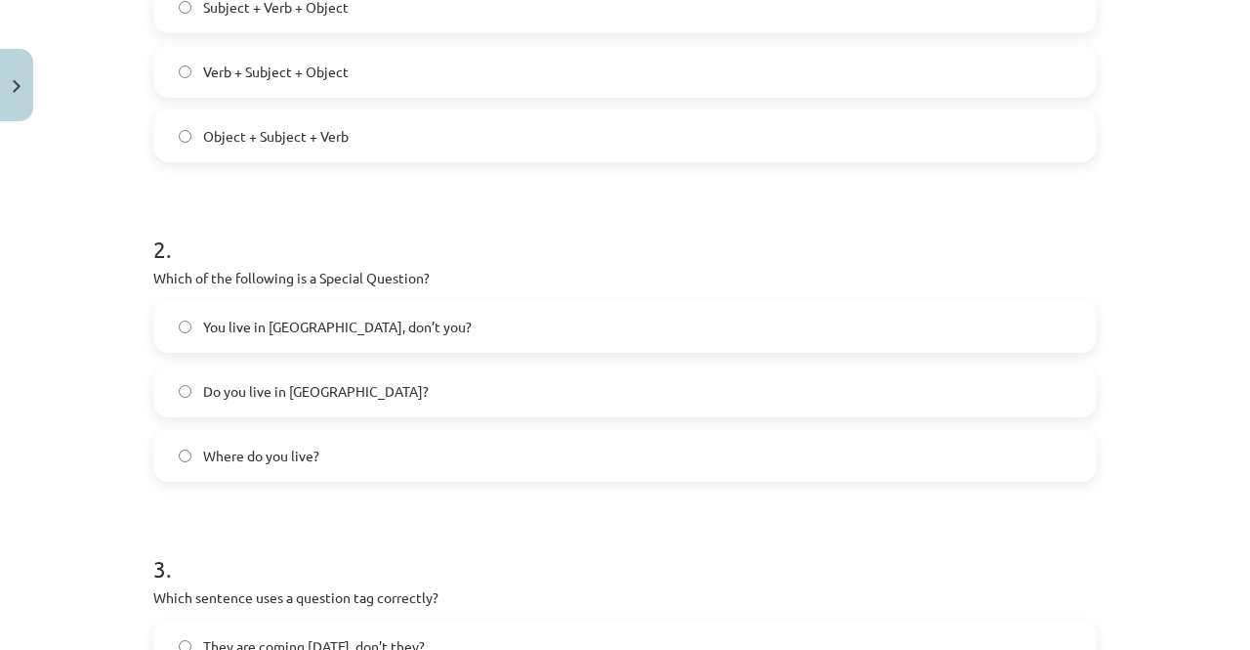
scroll to position [554, 0]
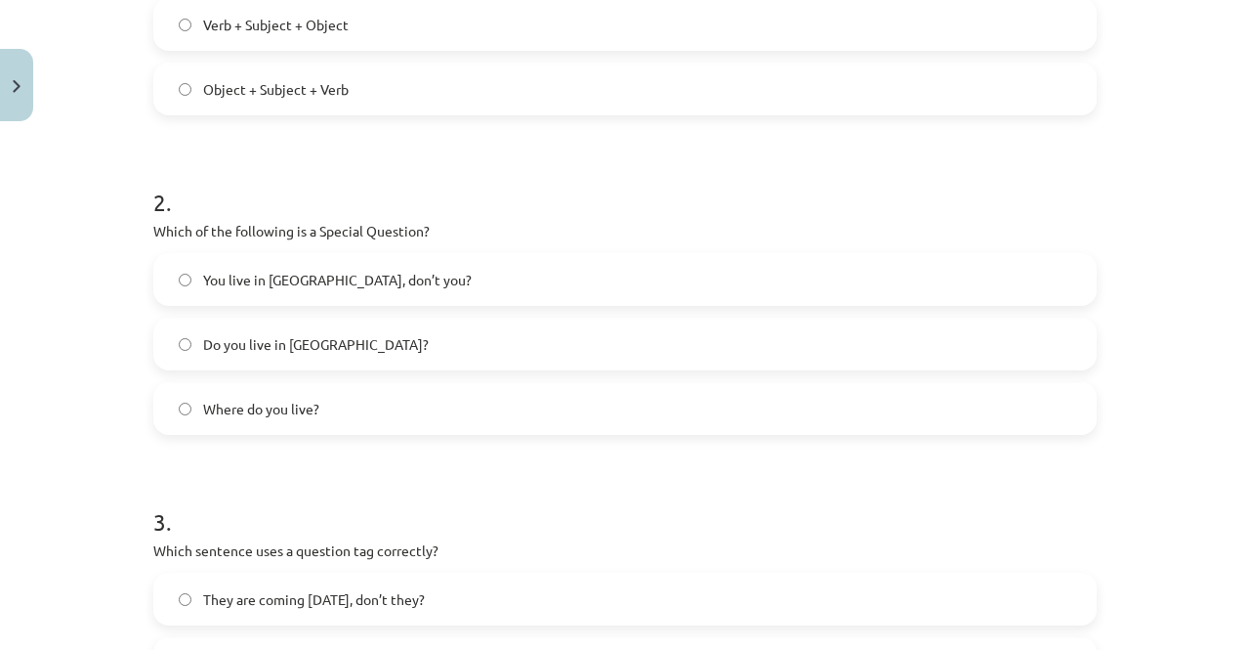
click at [235, 415] on span "Where do you live?" at bounding box center [261, 409] width 116 height 21
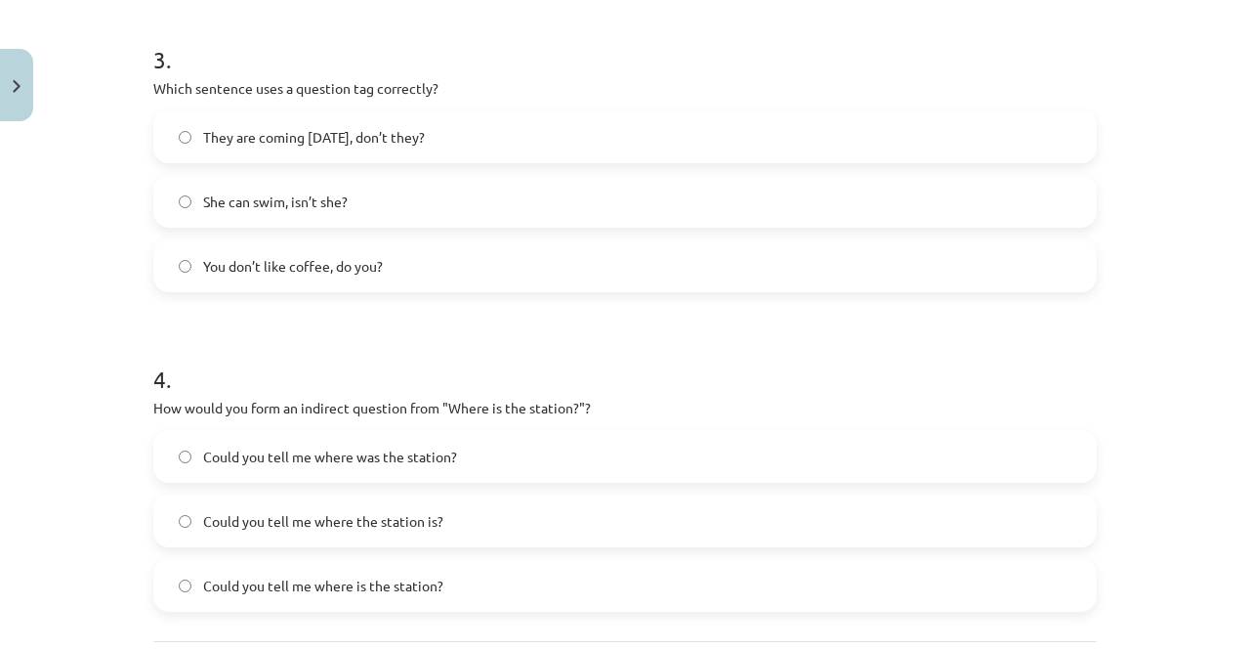
scroll to position [1039, 0]
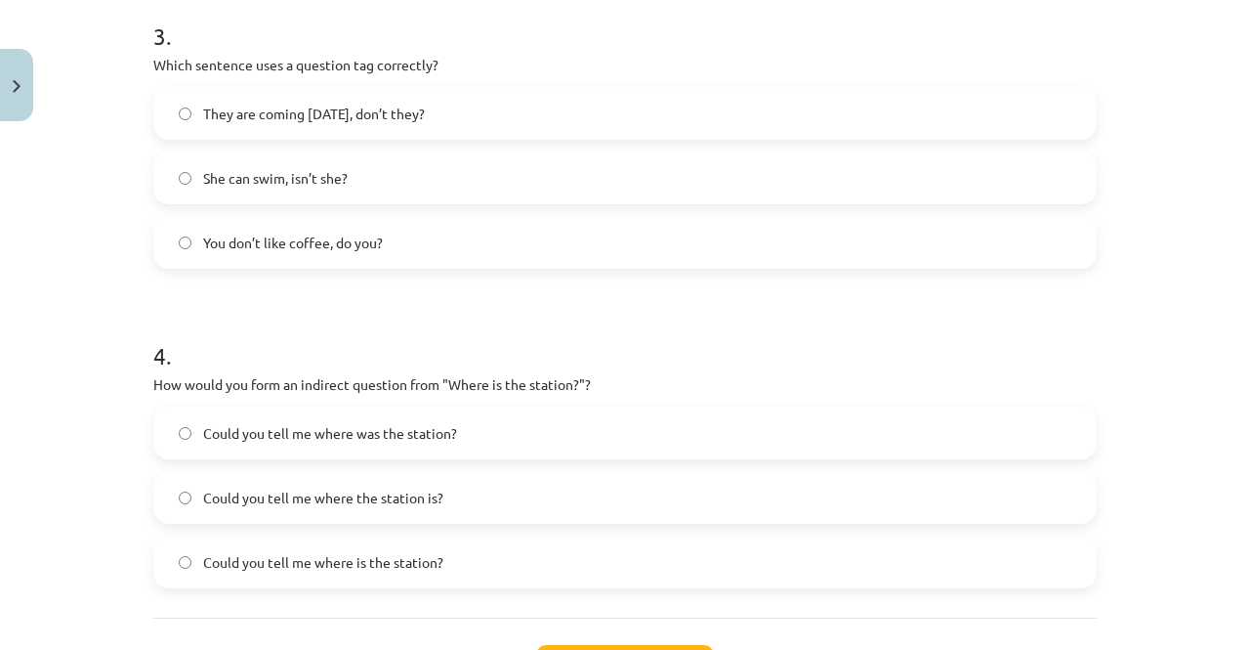
click at [240, 504] on span "Could you tell me where the station is?" at bounding box center [323, 497] width 240 height 21
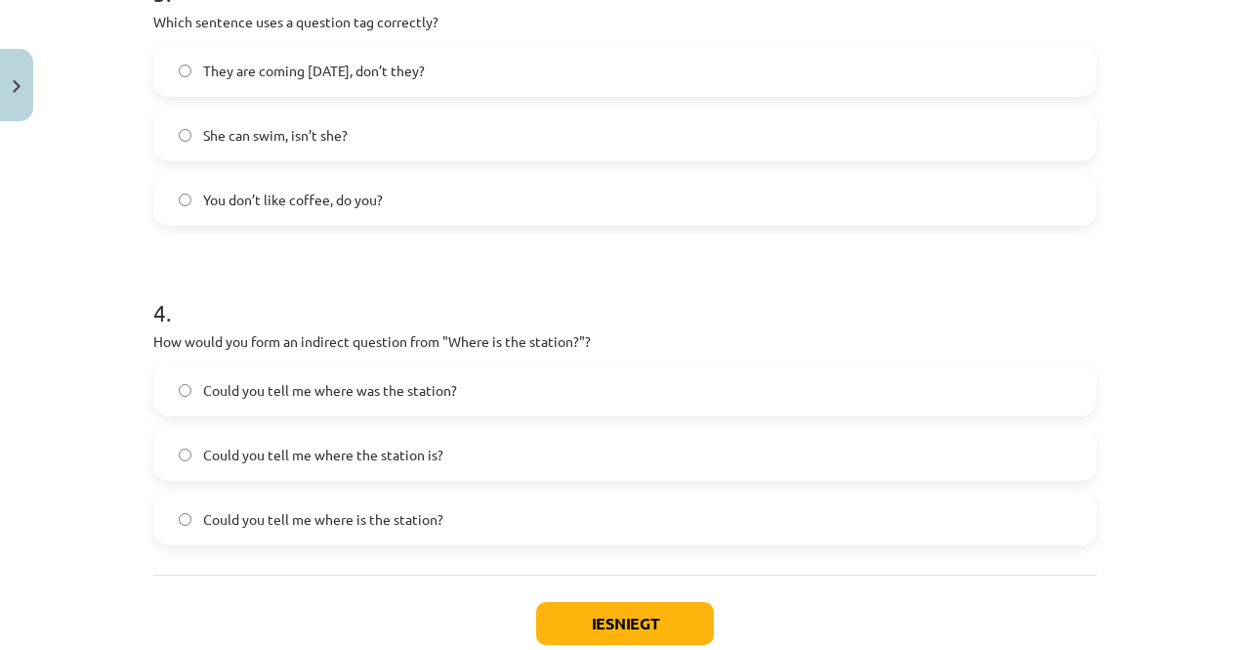
scroll to position [1089, 0]
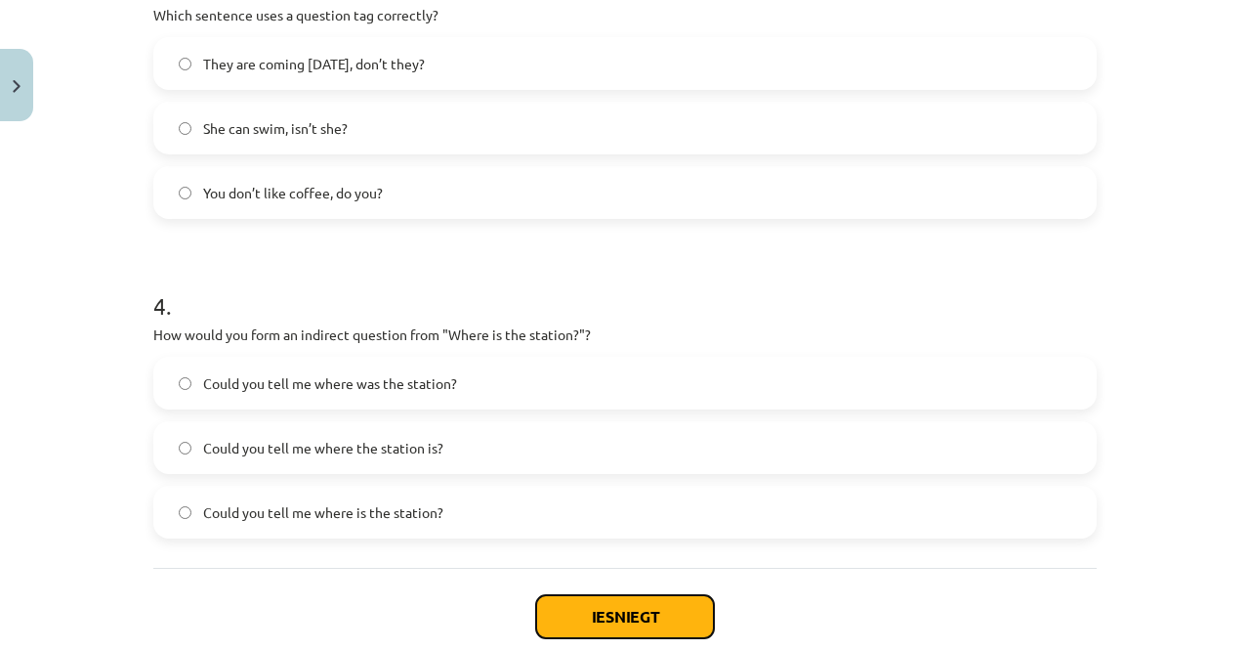
click at [579, 609] on button "Iesniegt" at bounding box center [625, 616] width 178 height 43
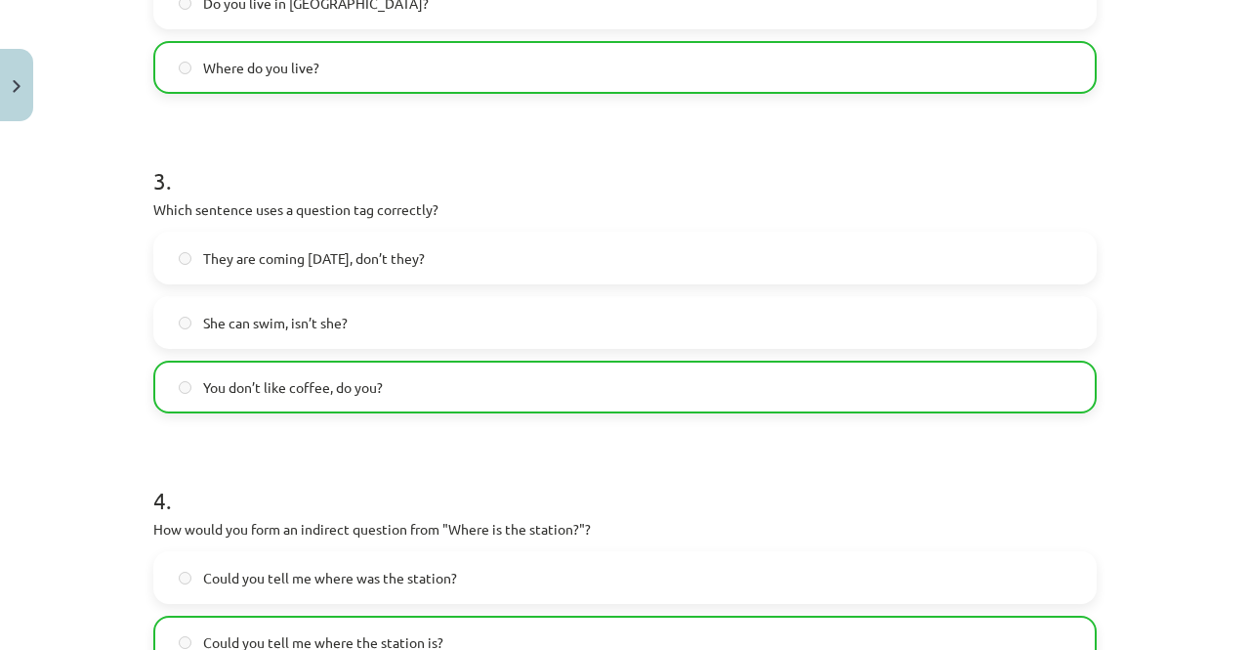
scroll to position [1264, 0]
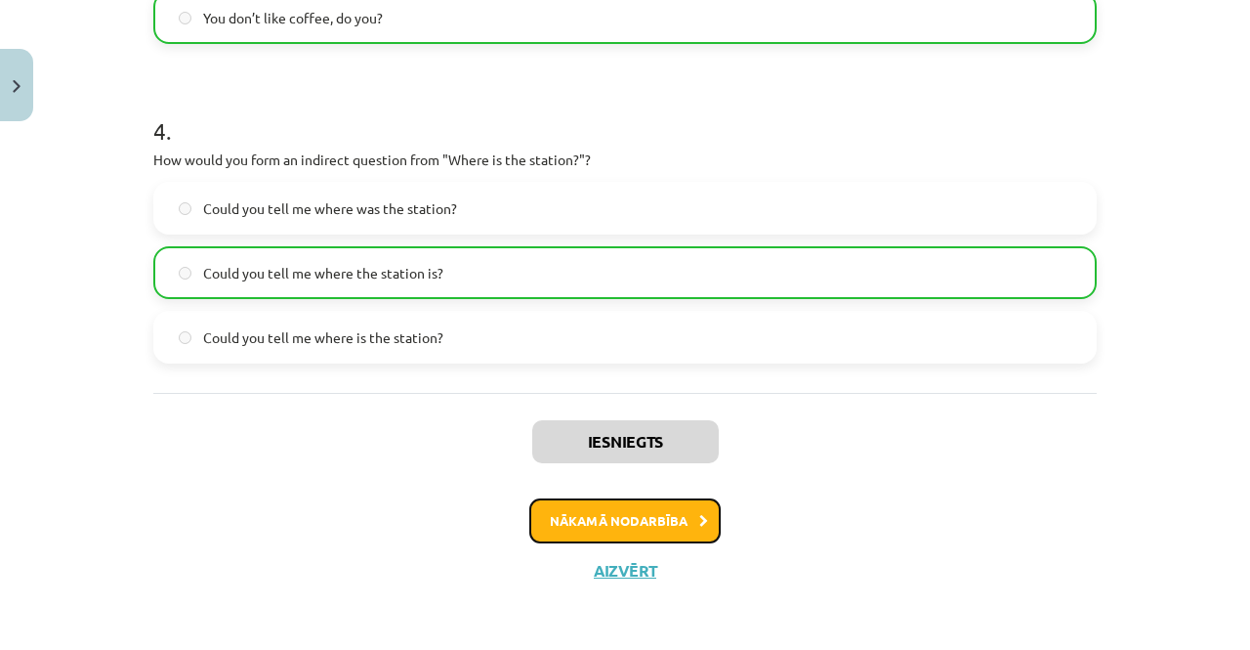
click at [600, 507] on button "Nākamā nodarbība" at bounding box center [625, 520] width 191 height 45
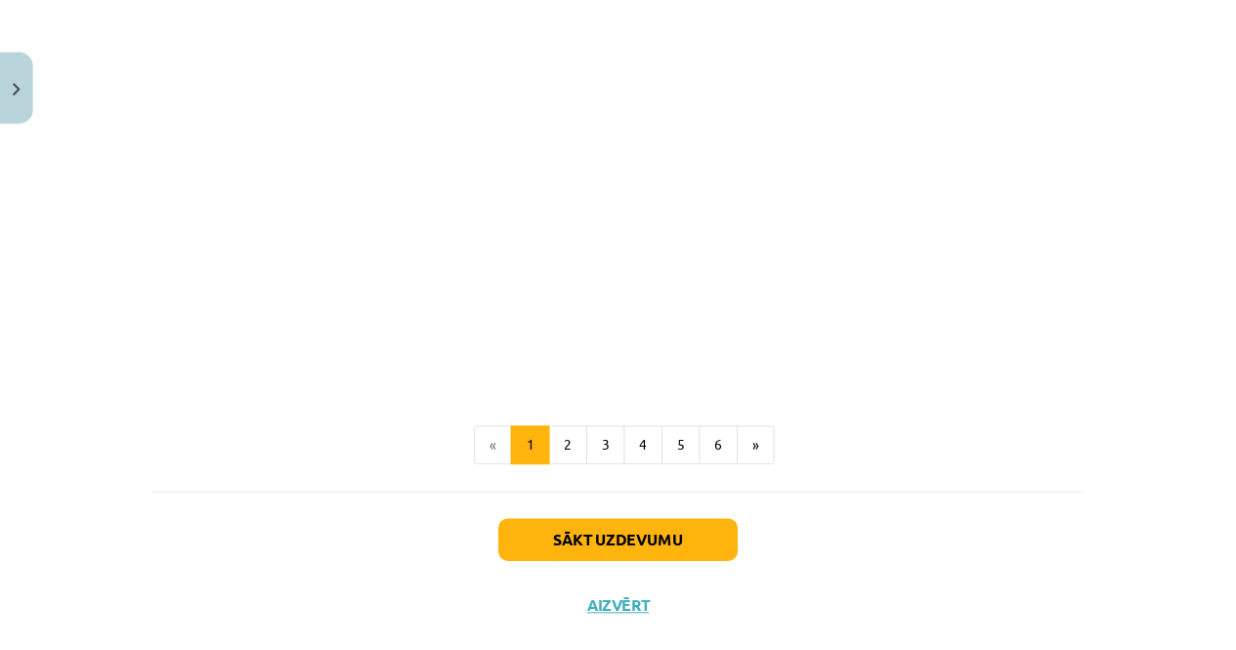
scroll to position [1393, 0]
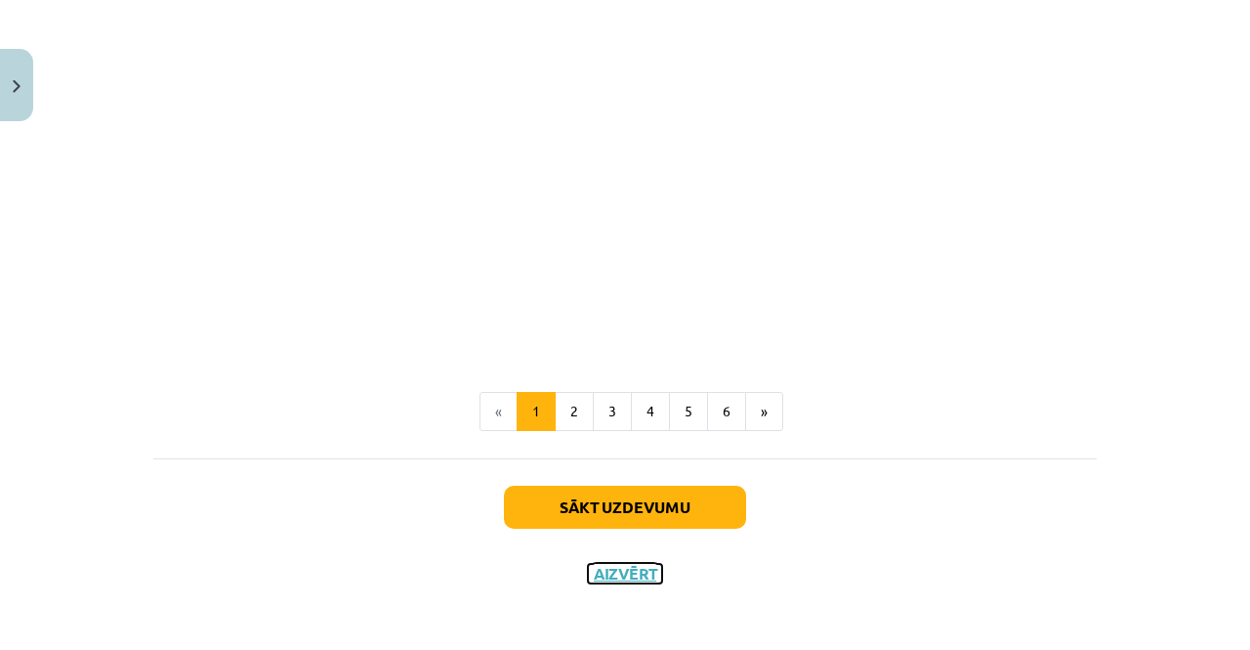
click at [614, 566] on button "Aizvērt" at bounding box center [625, 574] width 74 height 20
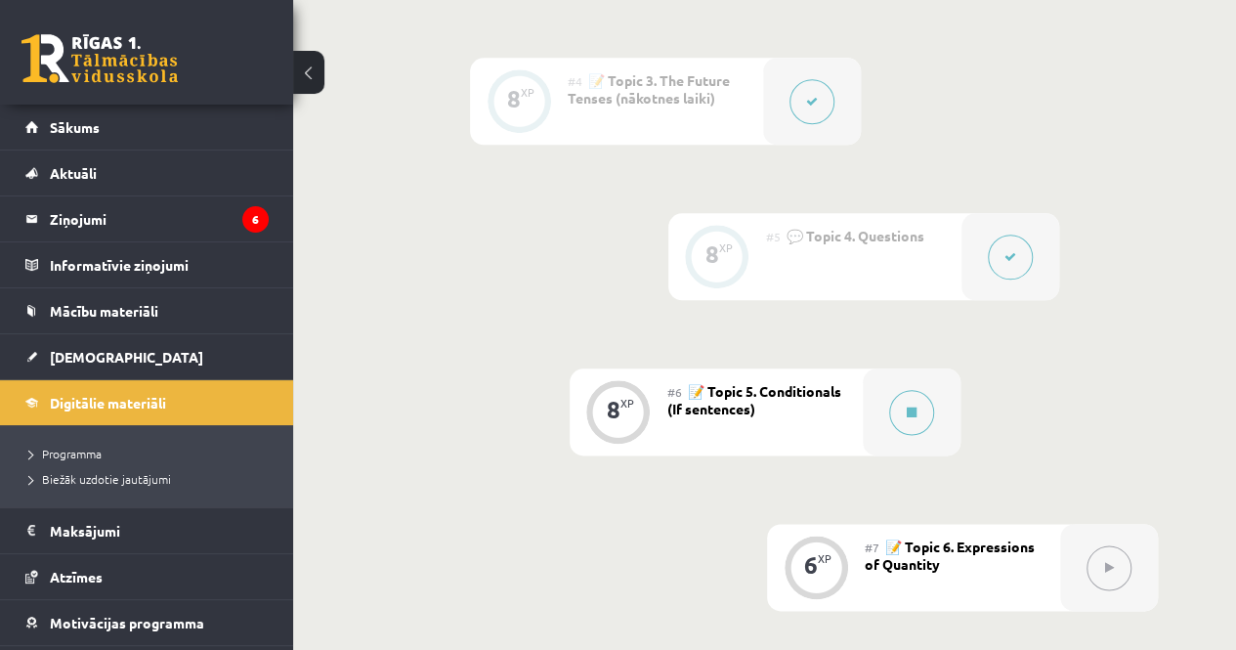
scroll to position [960, 0]
click at [102, 219] on legend "Ziņojumi 6" at bounding box center [159, 218] width 219 height 45
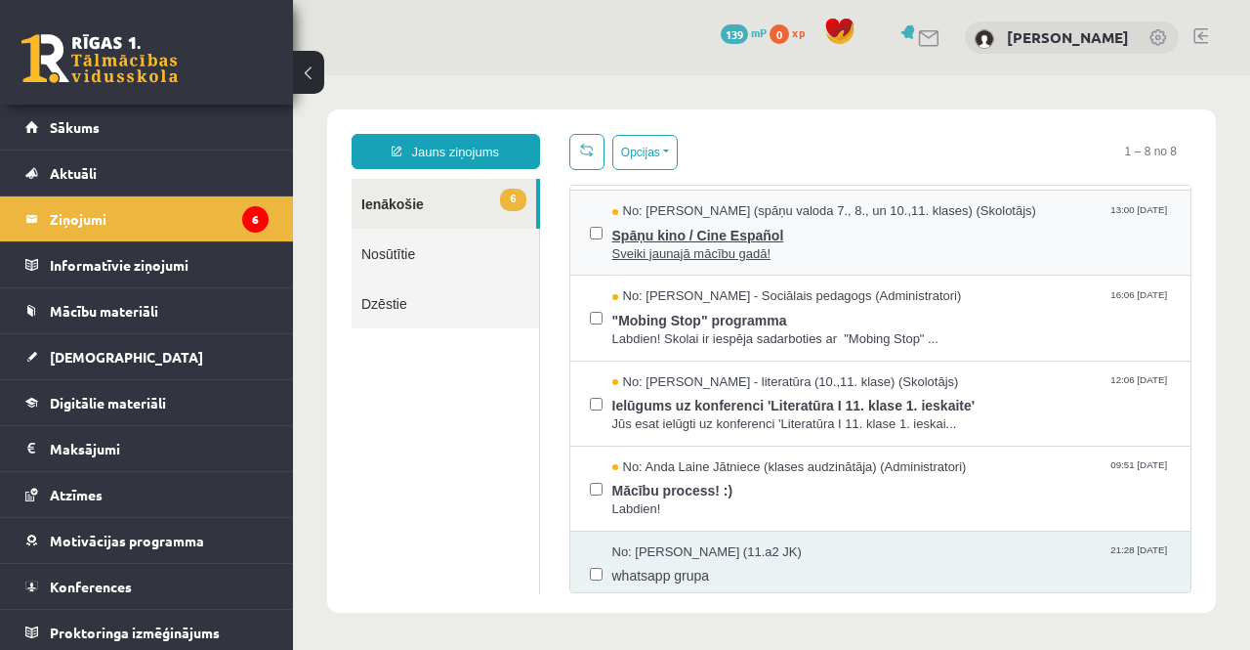
scroll to position [170, 0]
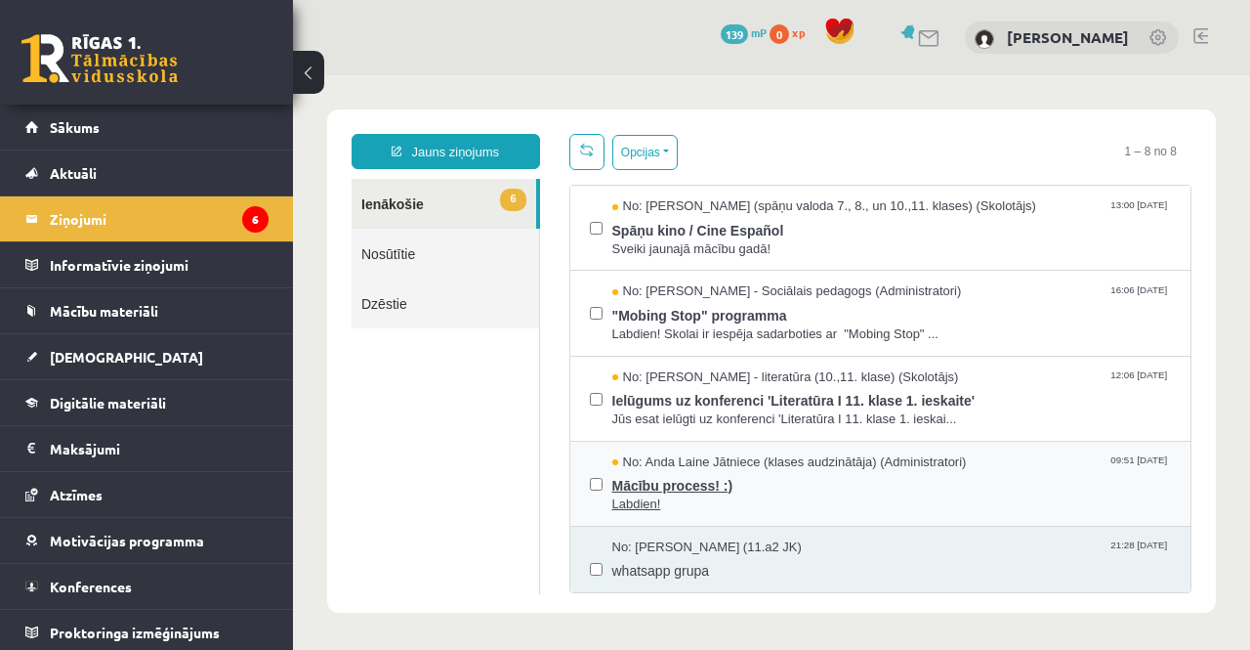
click at [667, 504] on span "Labdien!" at bounding box center [893, 504] width 560 height 19
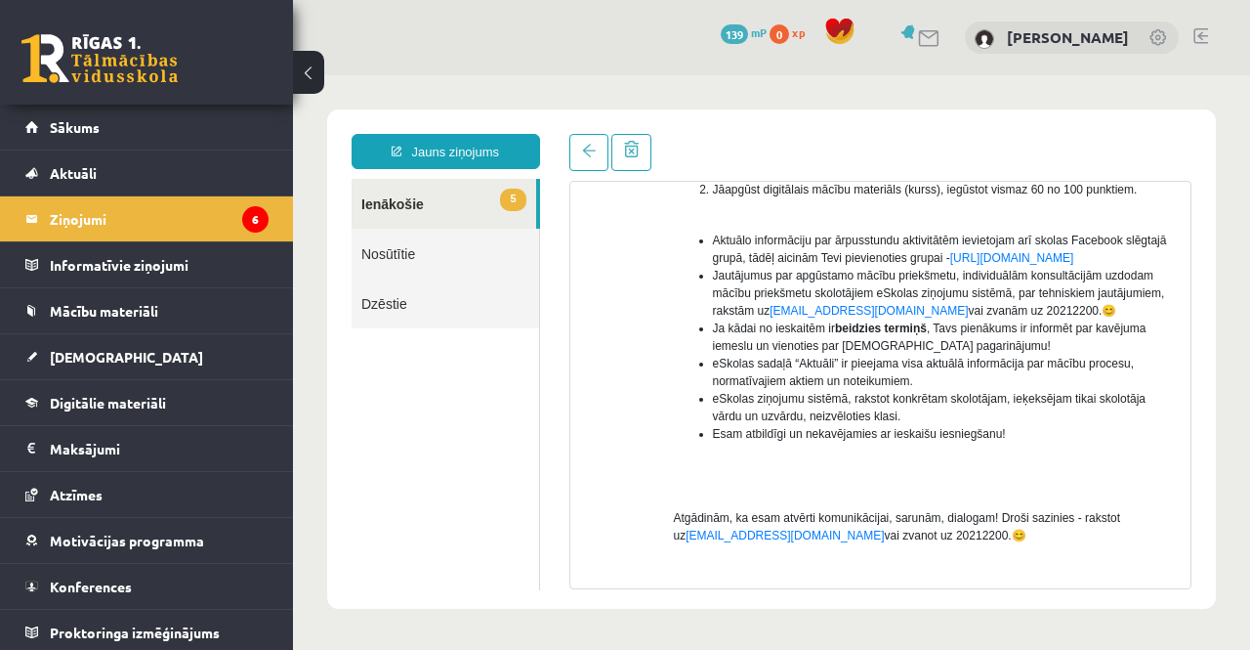
scroll to position [504, 0]
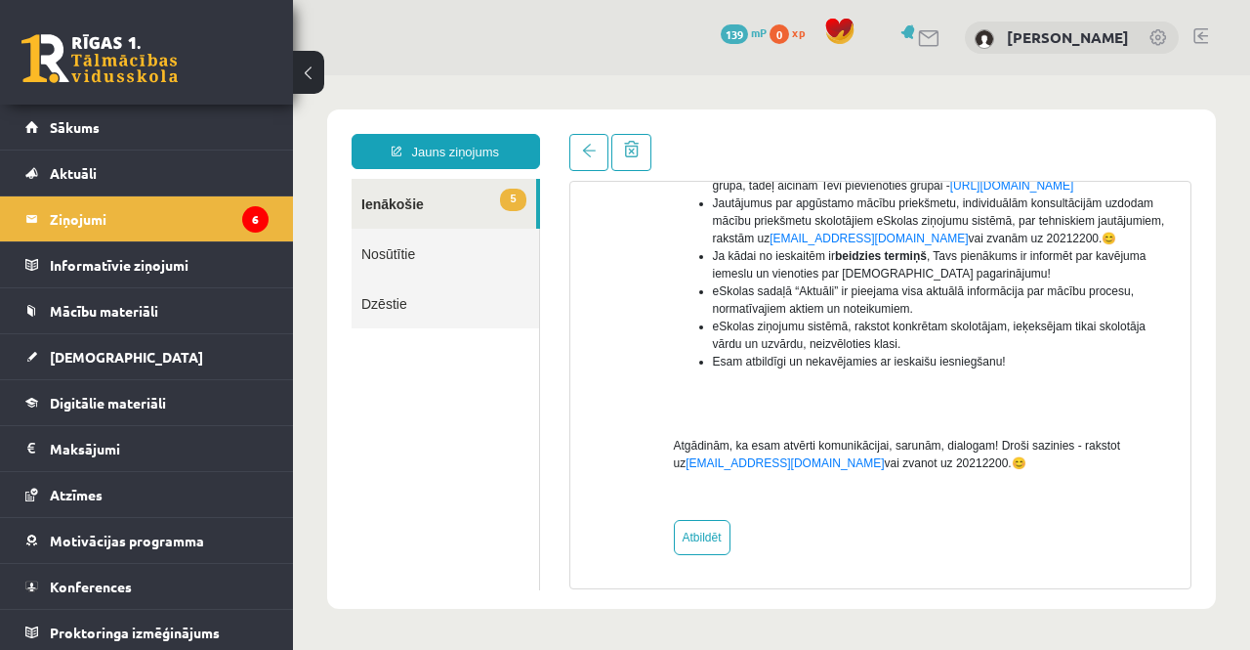
click at [420, 202] on link "5 Ienākošie" at bounding box center [444, 204] width 185 height 50
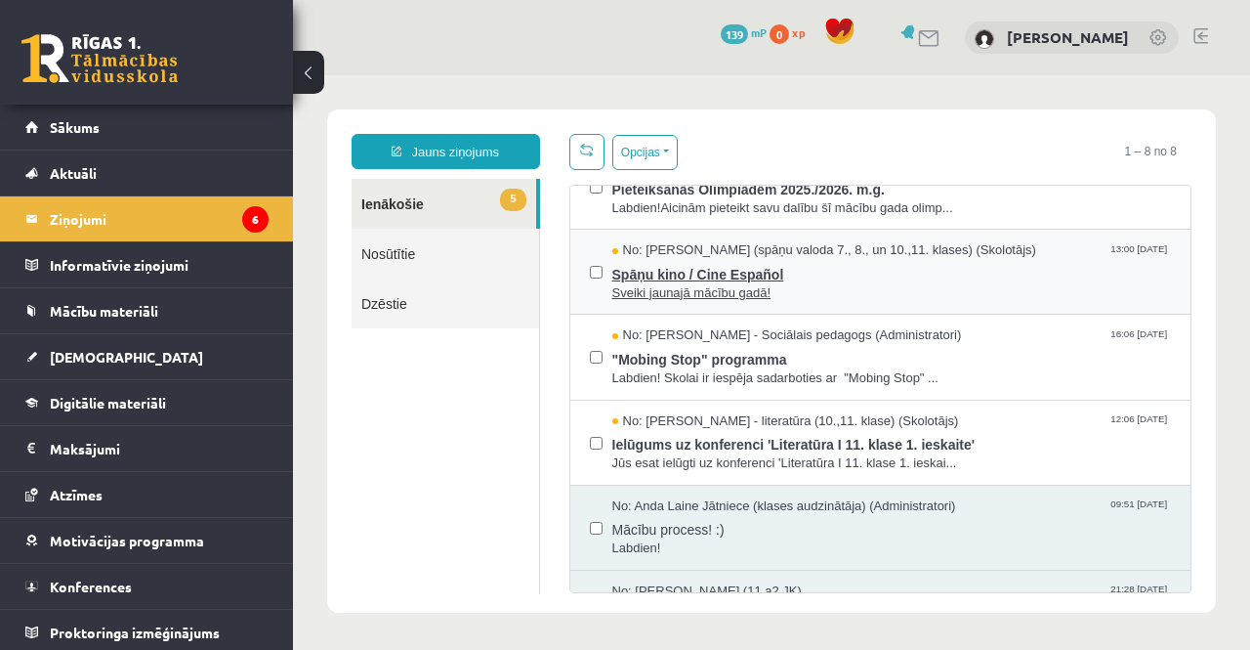
scroll to position [127, 0]
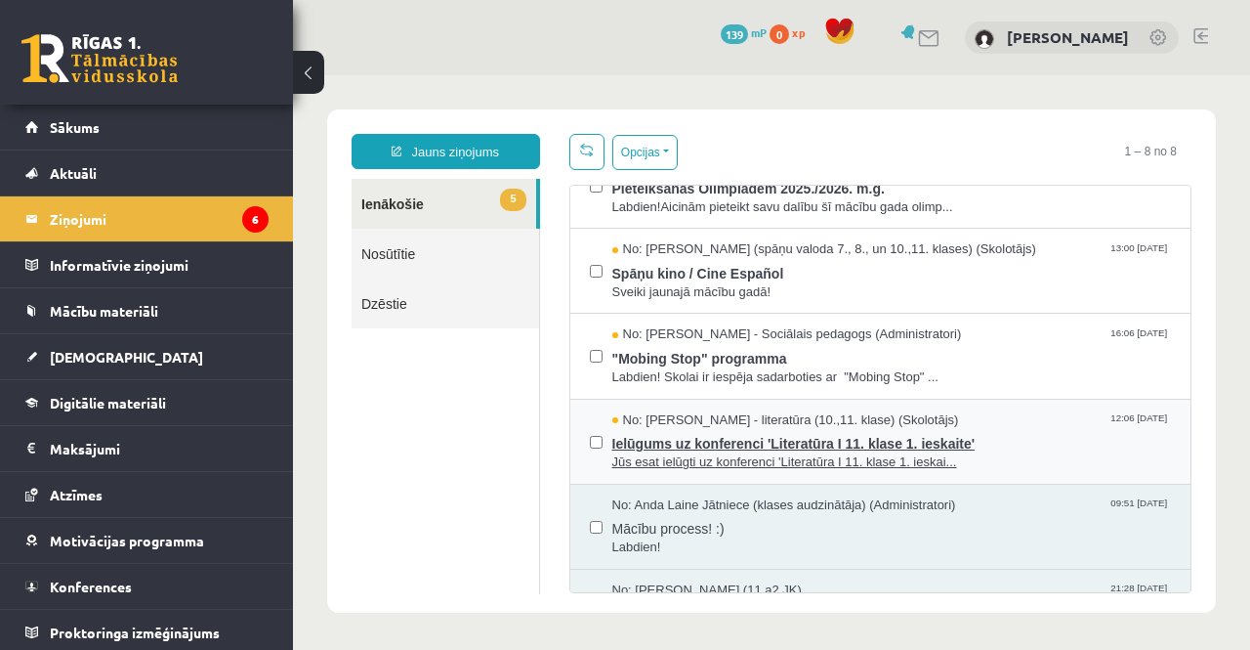
click at [643, 419] on span "No: Samanta Balode - literatūra (10.,11. klase) (Skolotājs)" at bounding box center [786, 420] width 347 height 19
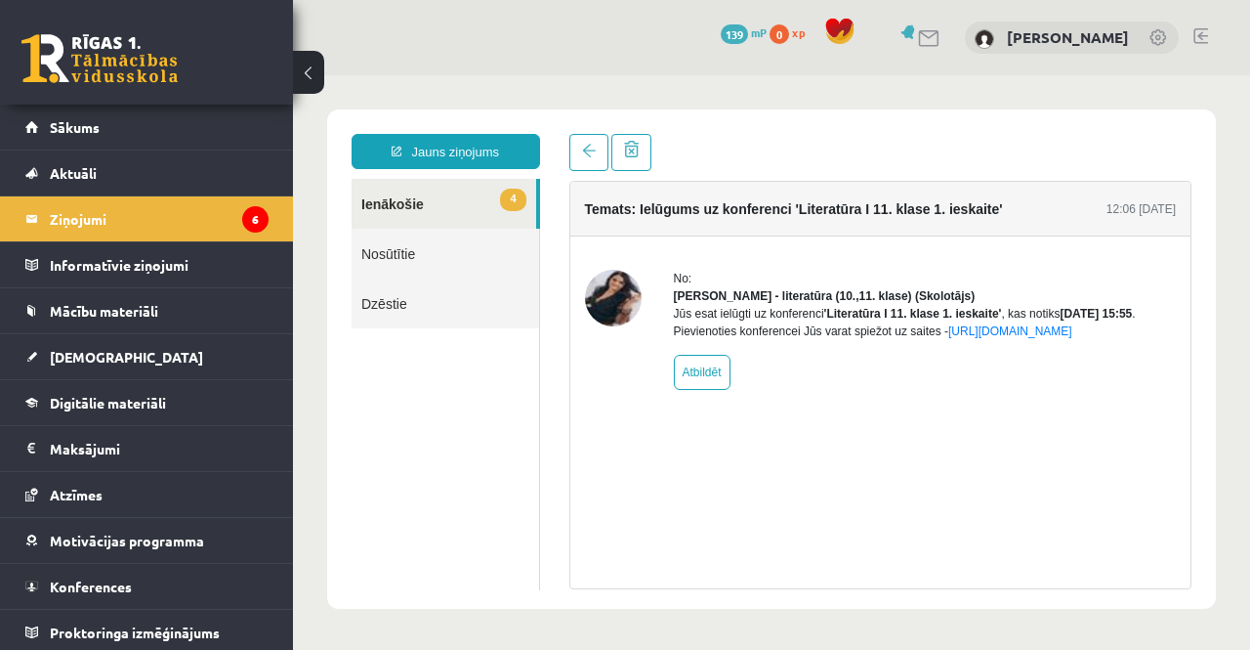
scroll to position [0, 0]
click at [582, 156] on span at bounding box center [589, 151] width 14 height 14
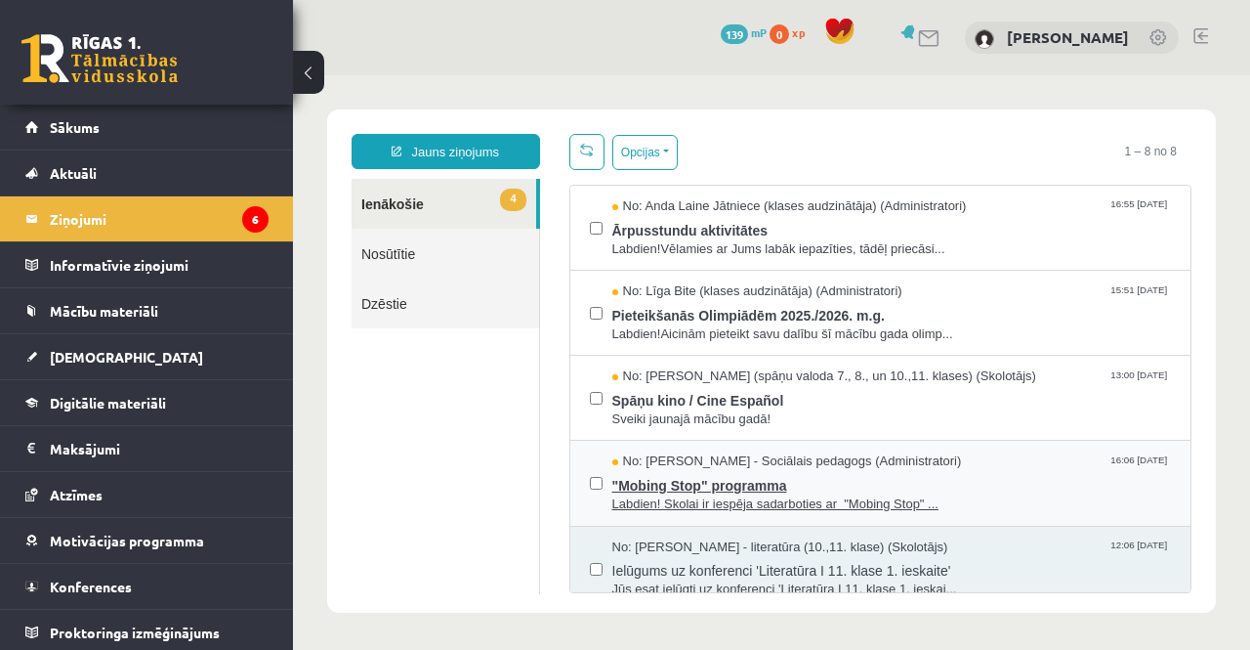
click at [664, 474] on span ""Mobing Stop" programma" at bounding box center [893, 483] width 560 height 24
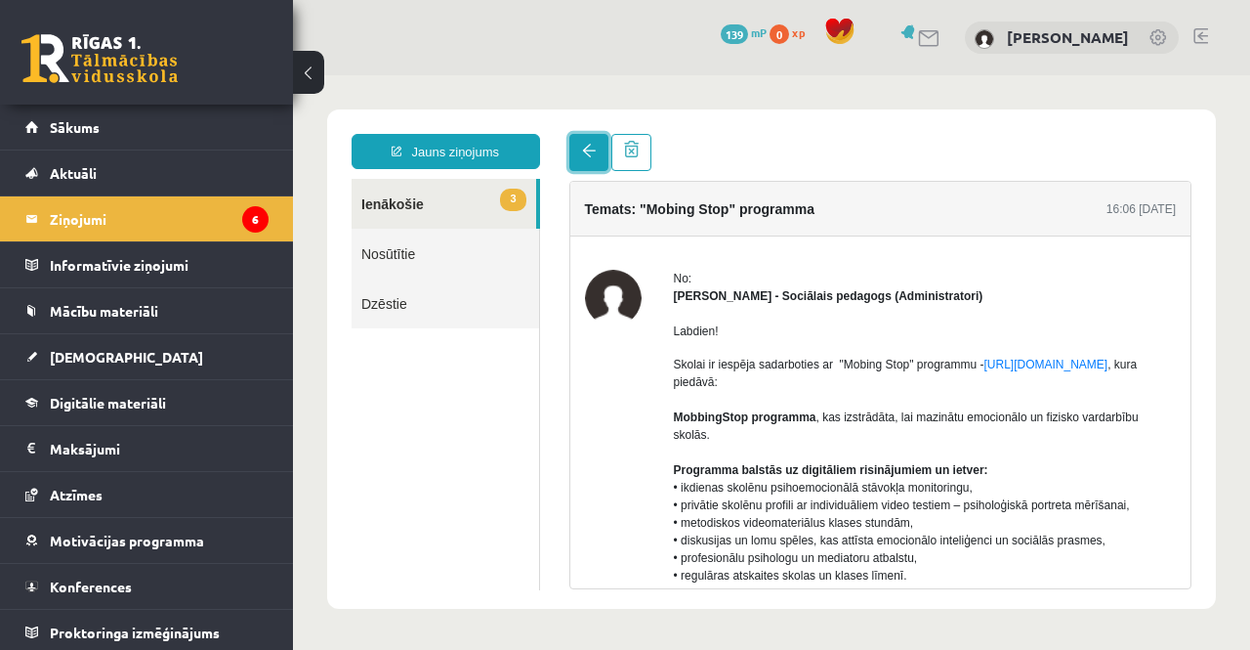
click at [588, 160] on link at bounding box center [589, 152] width 39 height 37
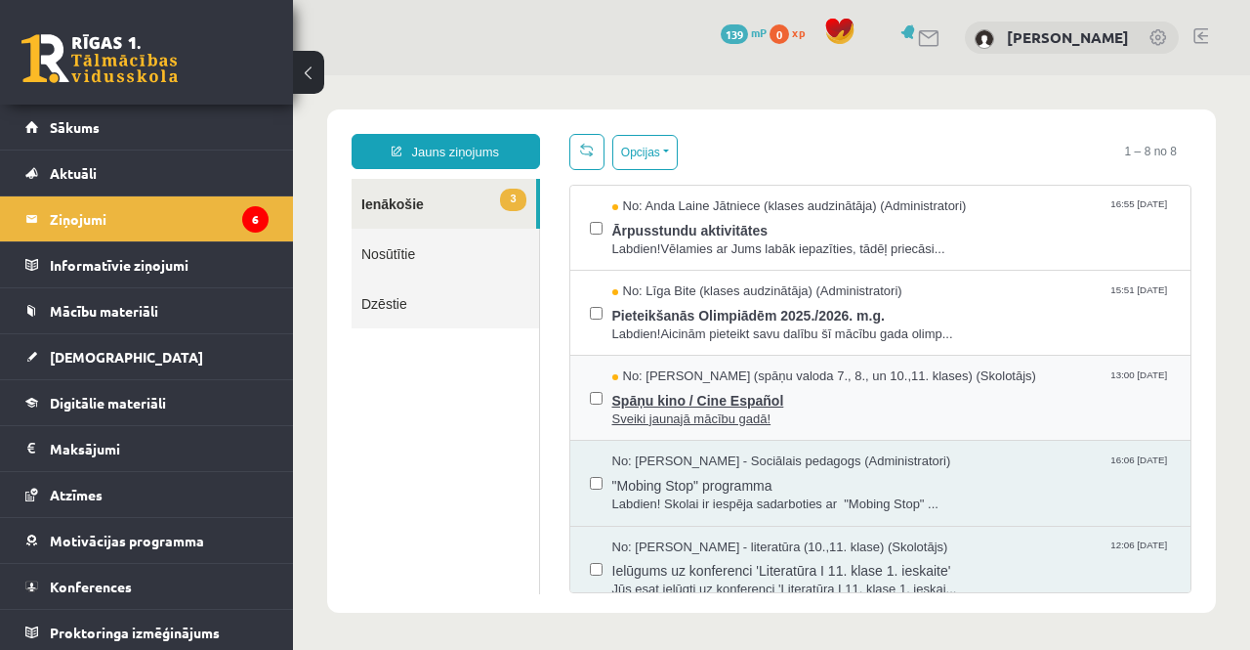
click at [660, 399] on span "Spāņu kino / Cine Español" at bounding box center [893, 398] width 560 height 24
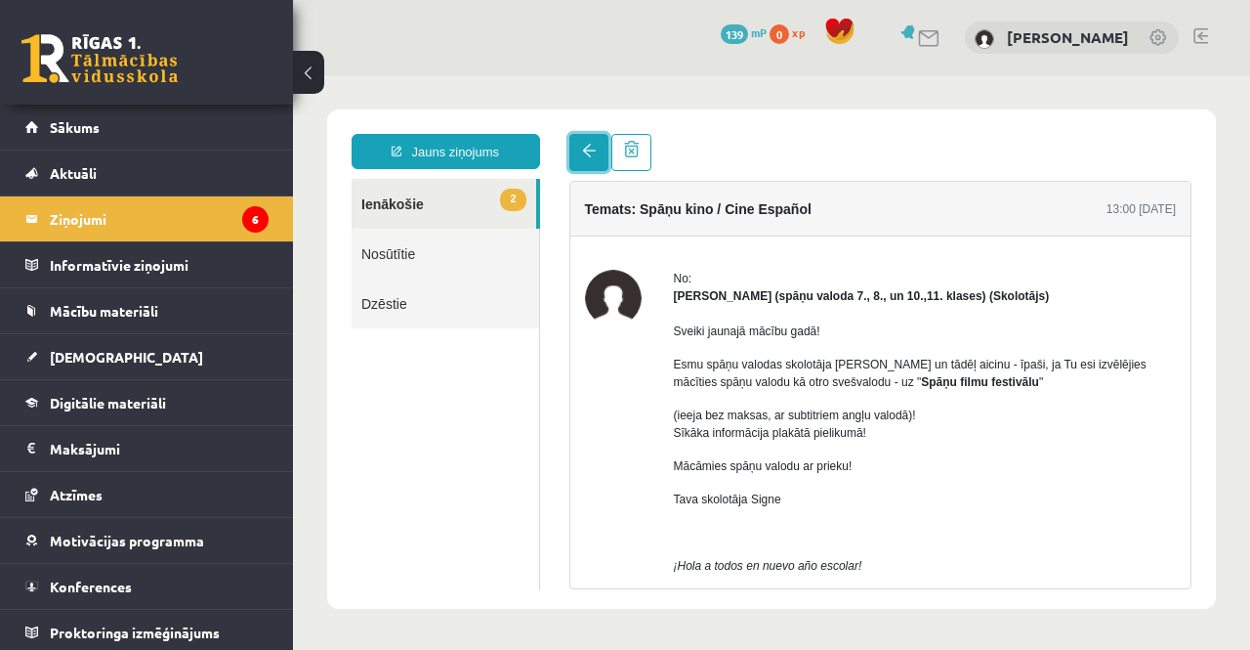
click at [577, 148] on link at bounding box center [589, 152] width 39 height 37
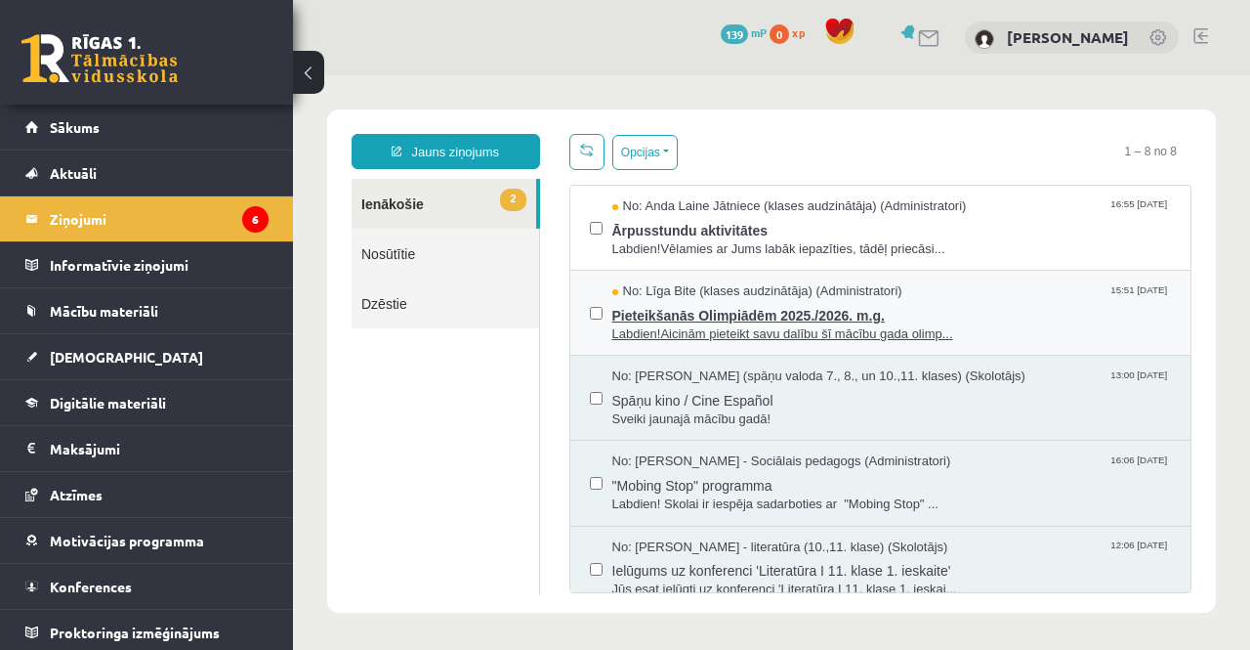
click at [676, 318] on span "Pieteikšanās Olimpiādēm 2025./2026. m.g." at bounding box center [893, 313] width 560 height 24
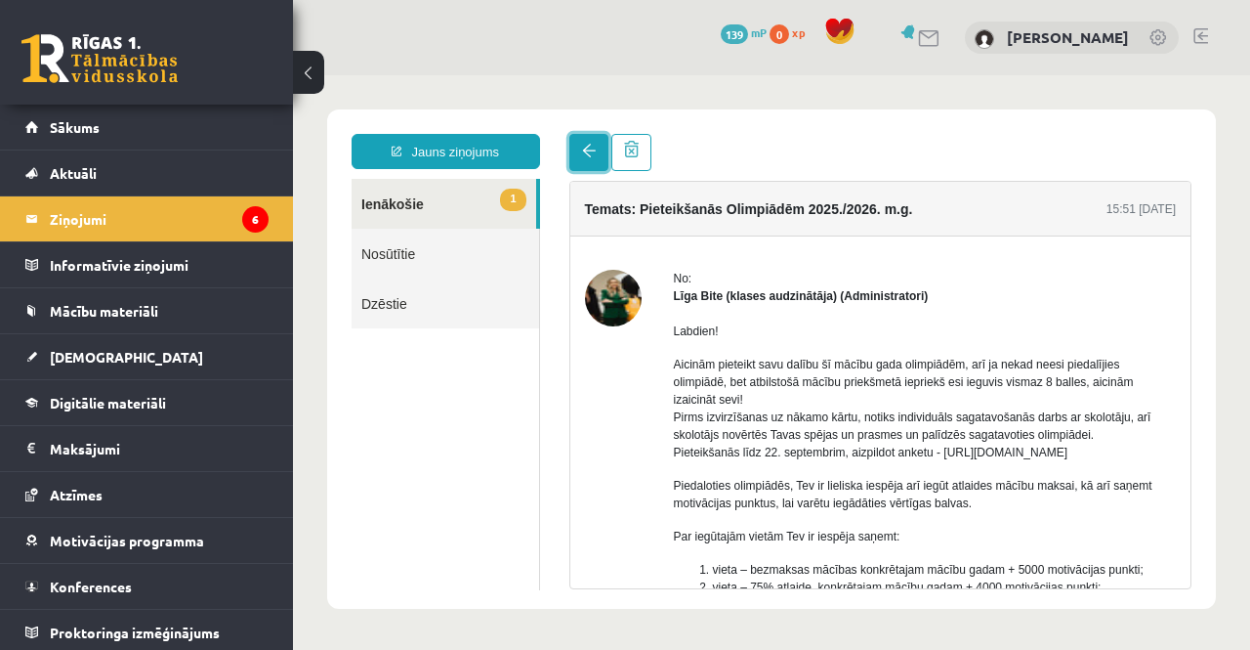
click at [588, 159] on link at bounding box center [589, 152] width 39 height 37
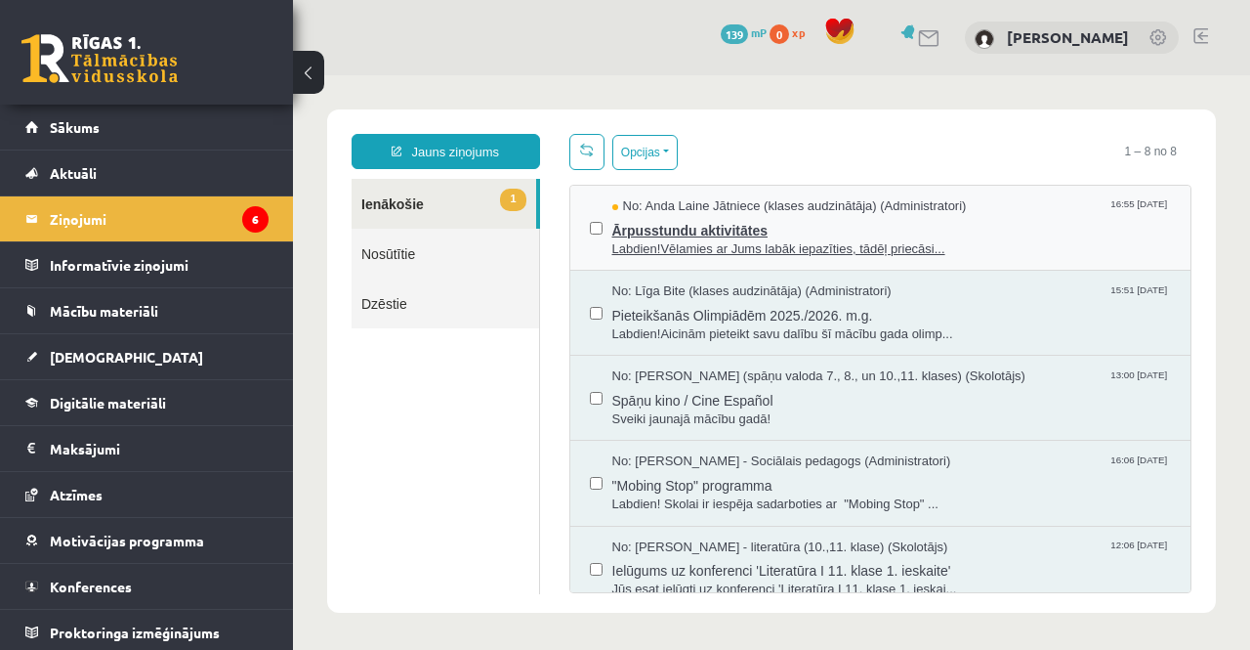
click at [644, 235] on span "Ārpusstundu aktivitātes" at bounding box center [893, 228] width 560 height 24
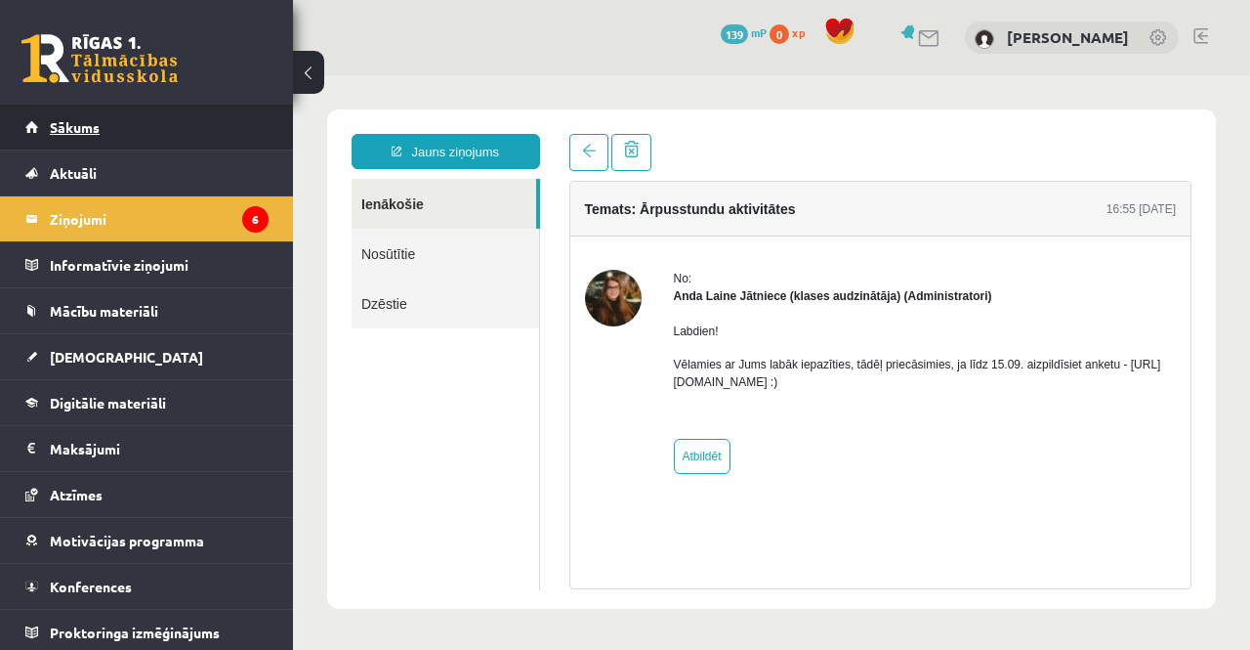
click at [182, 133] on link "Sākums" at bounding box center [146, 127] width 243 height 45
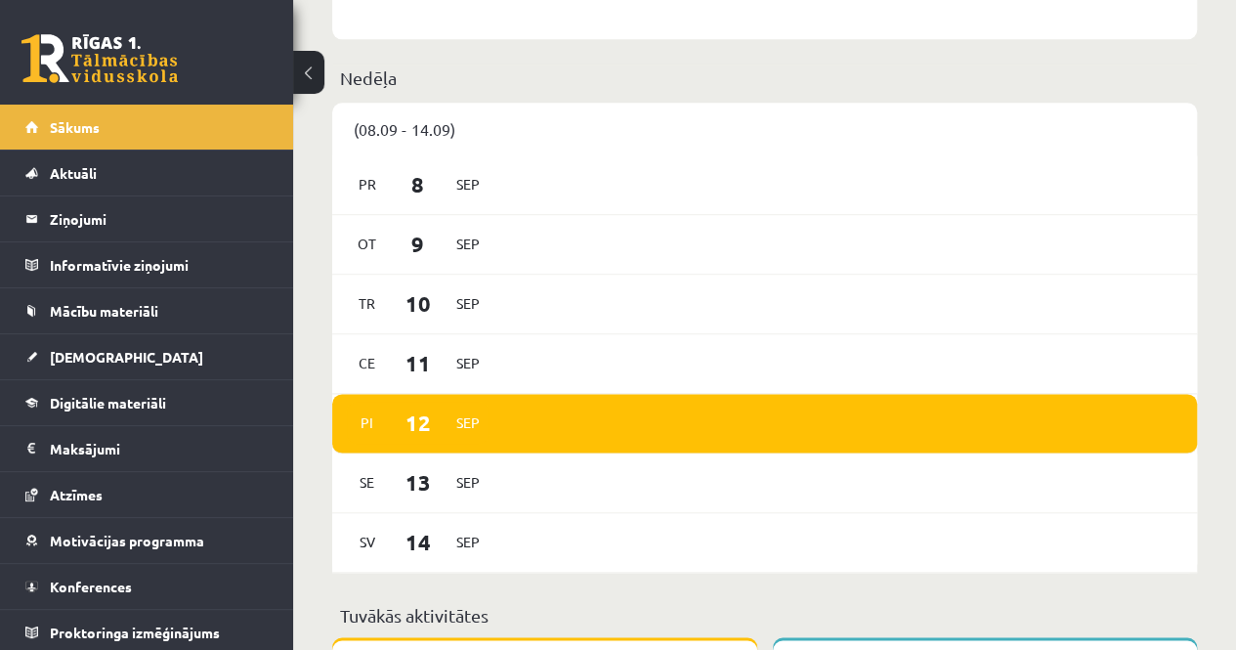
scroll to position [1182, 0]
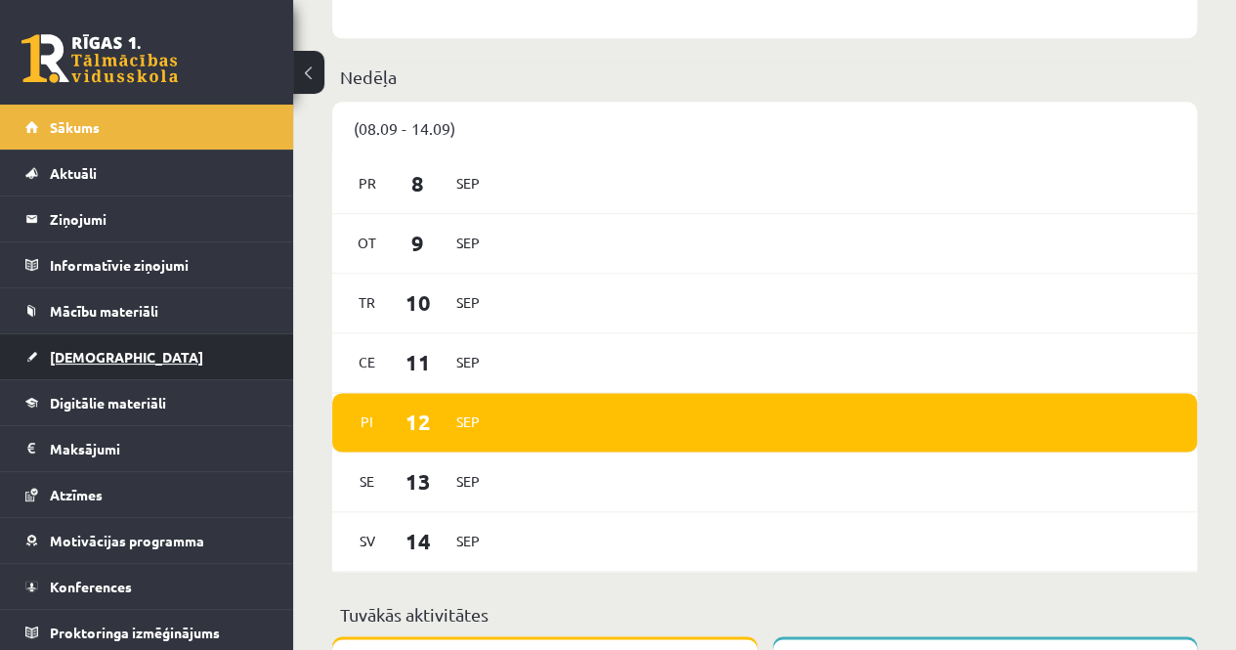
click at [197, 353] on link "[DEMOGRAPHIC_DATA]" at bounding box center [146, 356] width 243 height 45
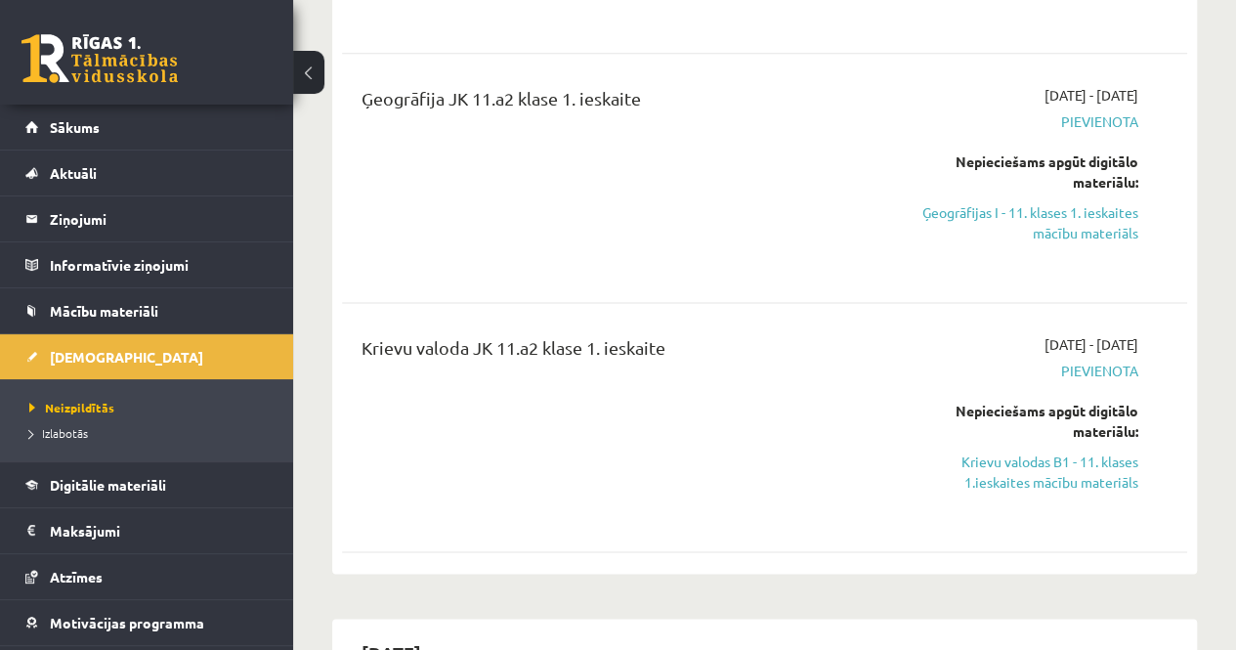
scroll to position [1219, 0]
click at [1011, 458] on link "Krievu valodas B1 - 11. klases 1.ieskaites mācību materiāls" at bounding box center [1018, 470] width 239 height 41
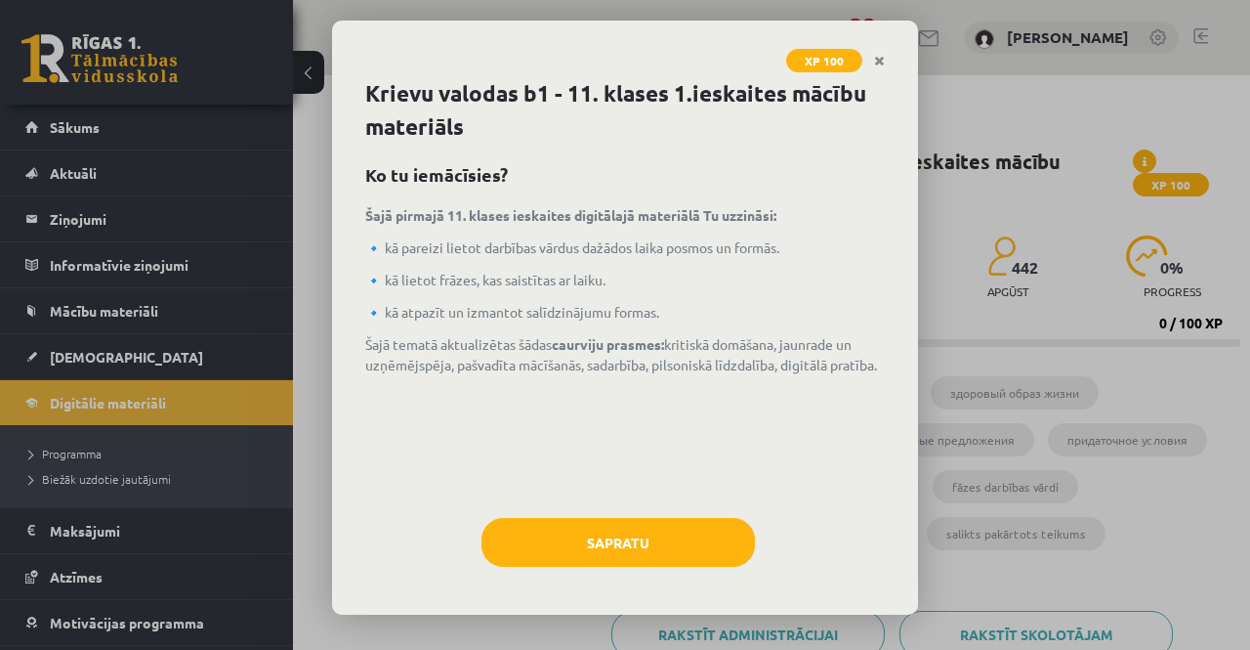
click at [492, 273] on p "🔹 kā lietot frāzes, kas saistītas ar laiku." at bounding box center [625, 280] width 520 height 21
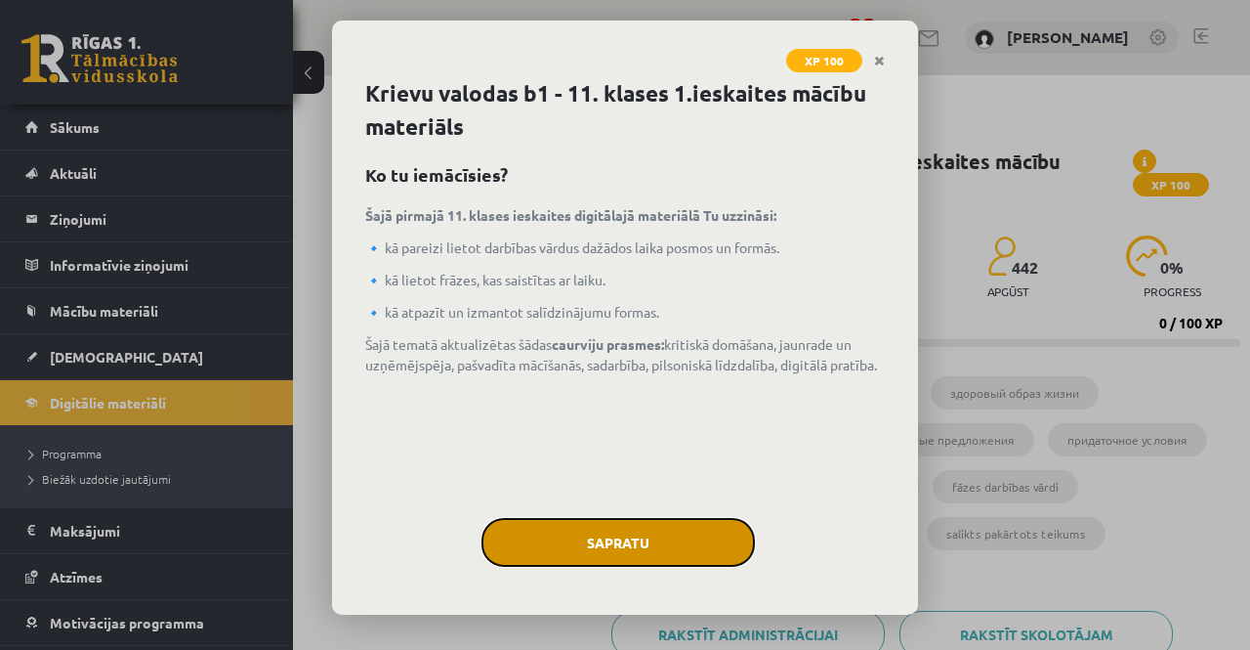
click at [574, 543] on button "Sapratu" at bounding box center [619, 542] width 274 height 49
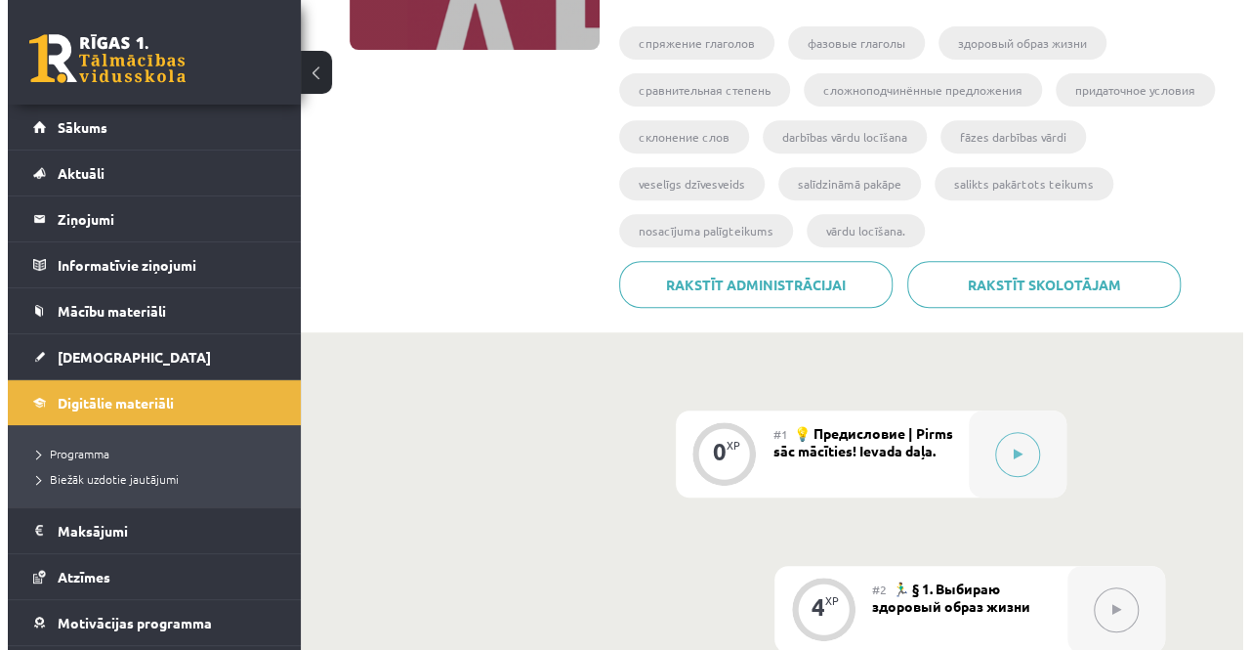
scroll to position [365, 0]
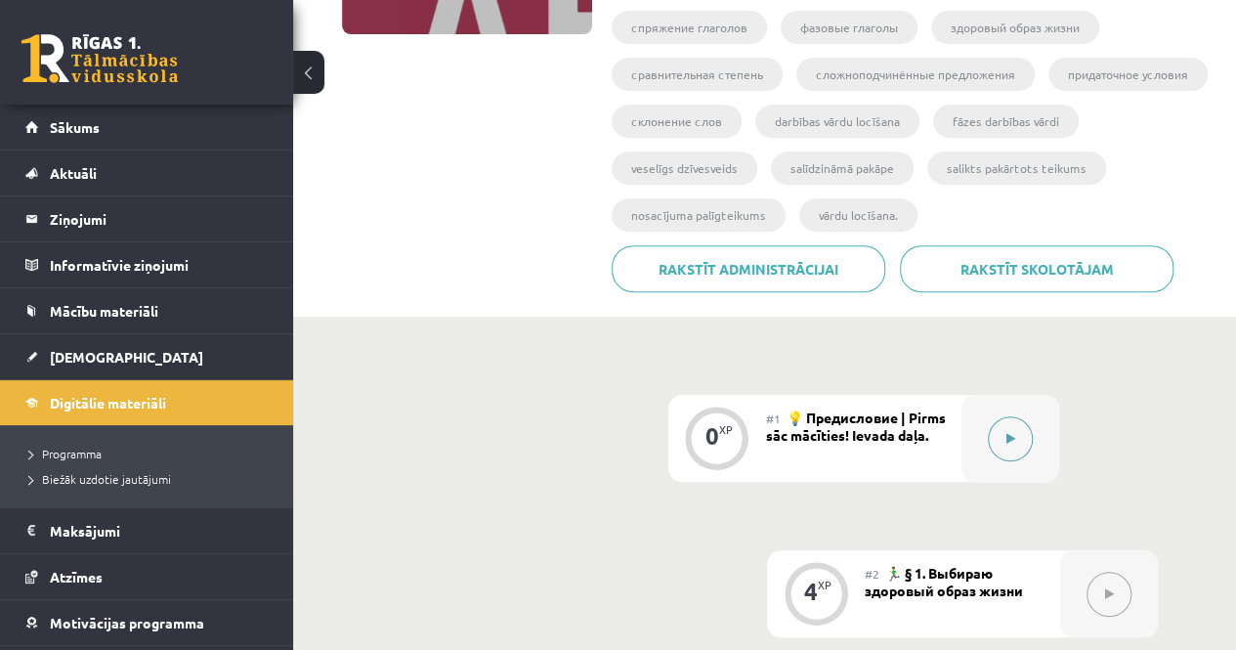
click at [977, 438] on div at bounding box center [1010, 438] width 98 height 87
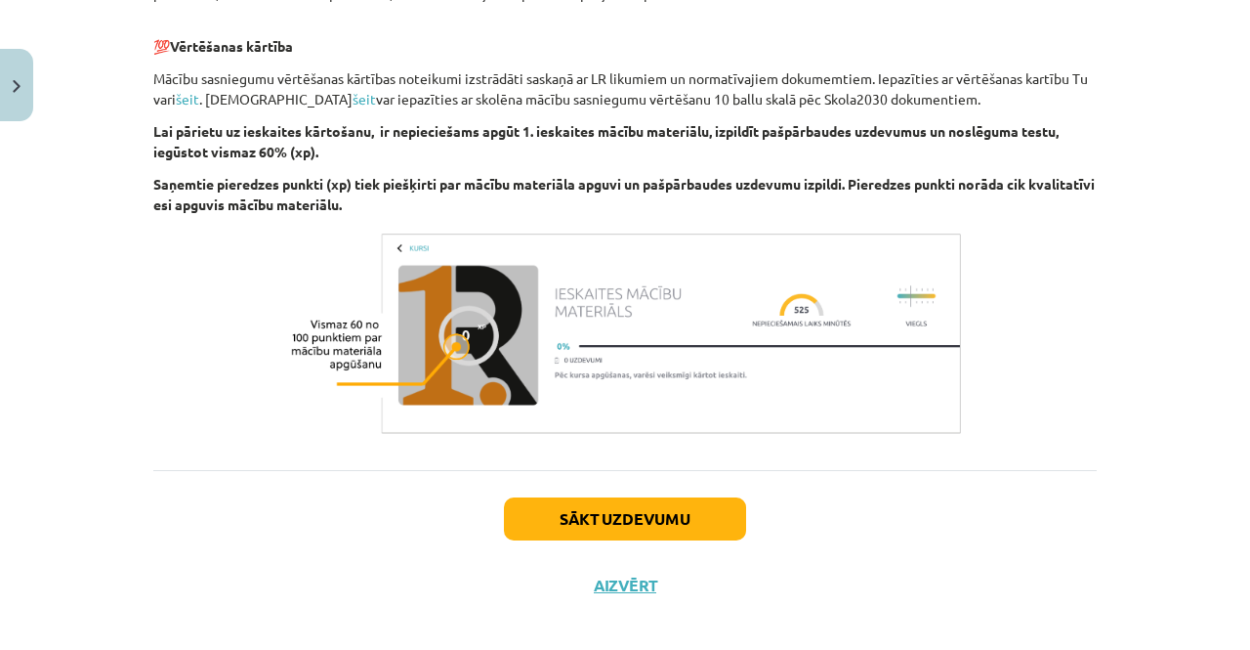
scroll to position [1342, 0]
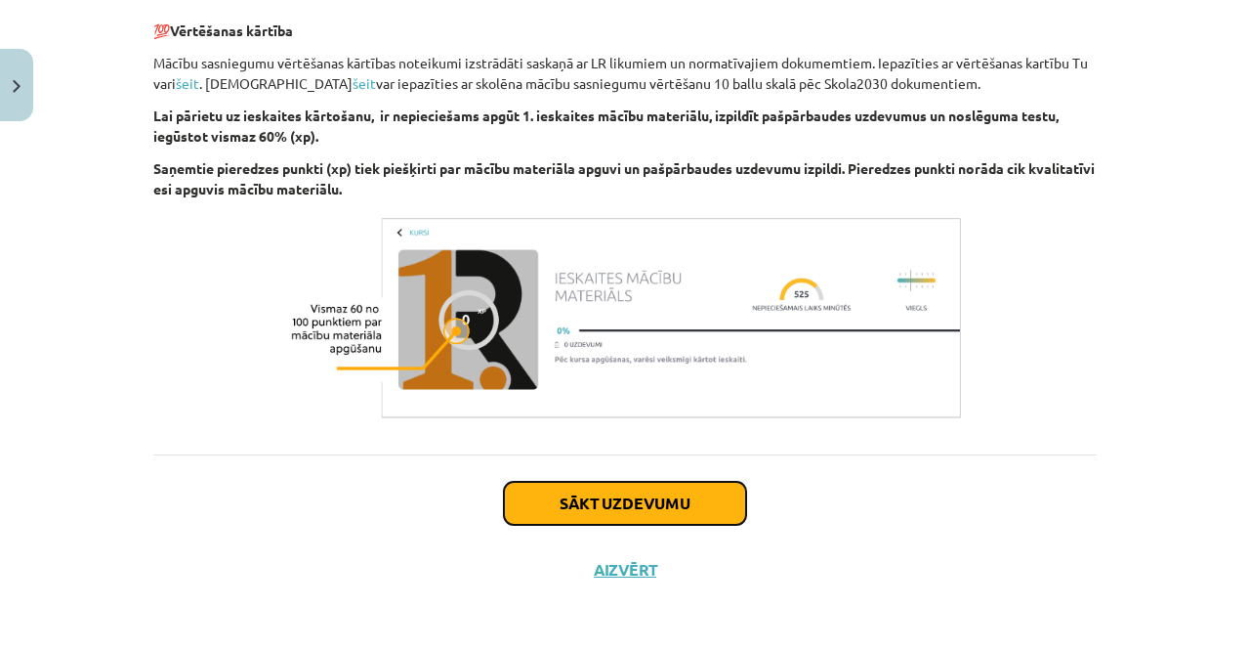
click at [678, 488] on button "Sākt uzdevumu" at bounding box center [625, 503] width 242 height 43
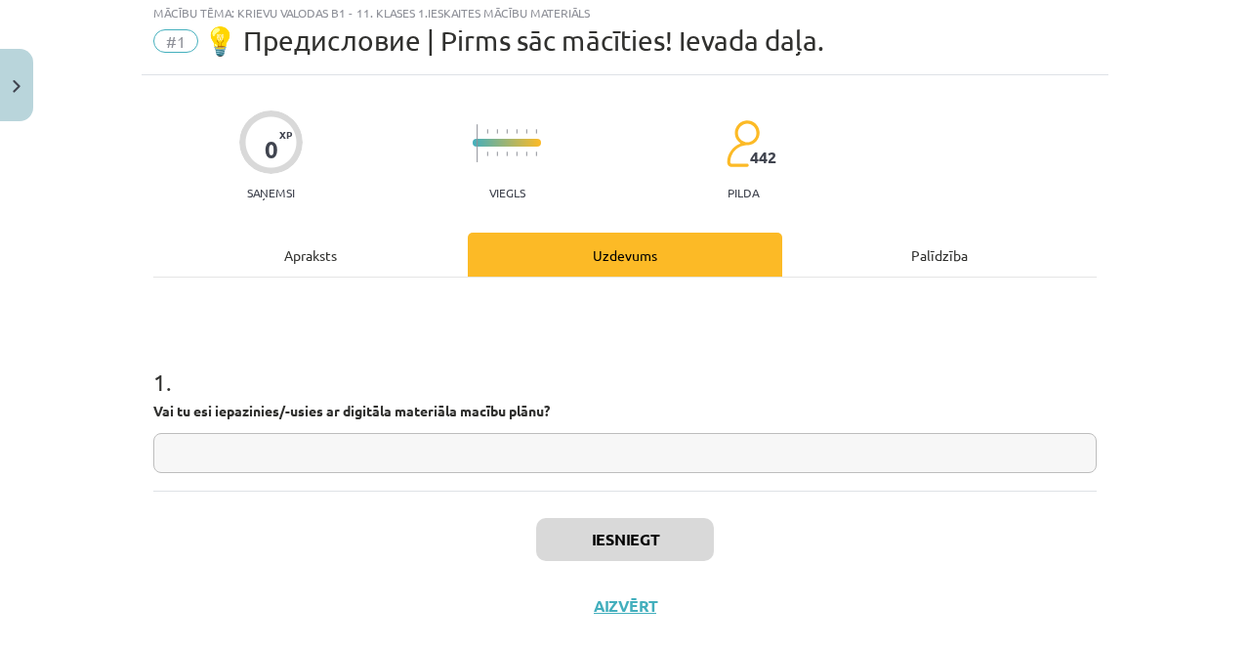
scroll to position [49, 0]
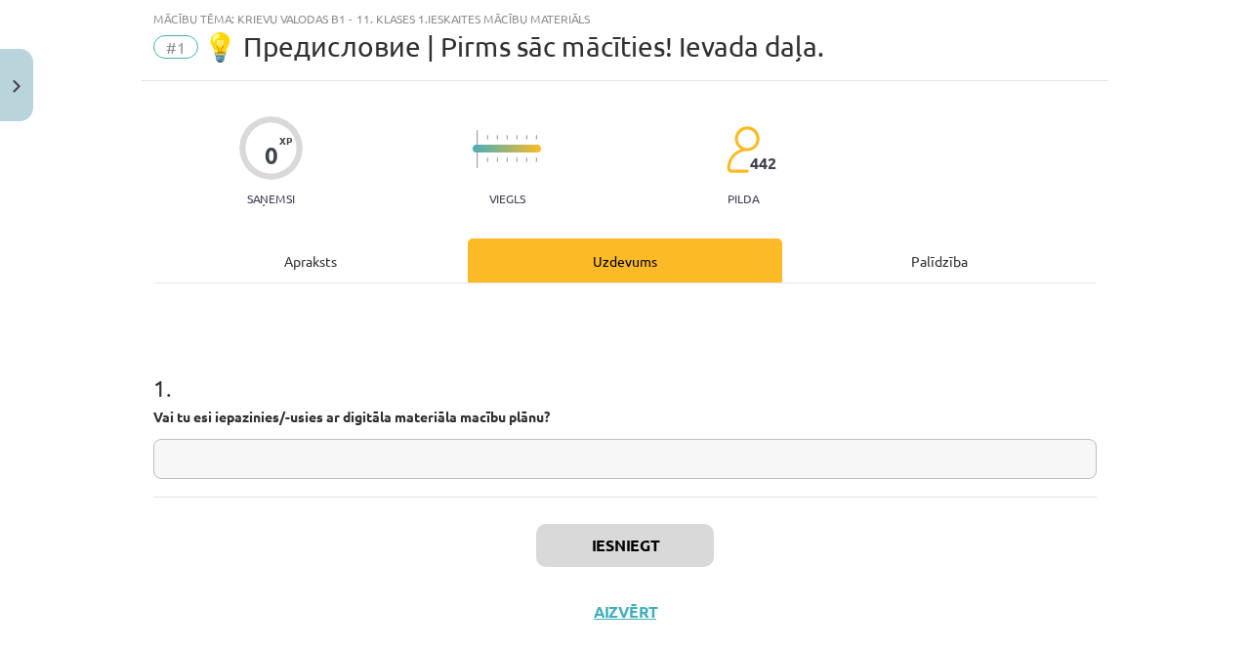
click at [602, 454] on input "text" at bounding box center [625, 459] width 944 height 40
type input "**"
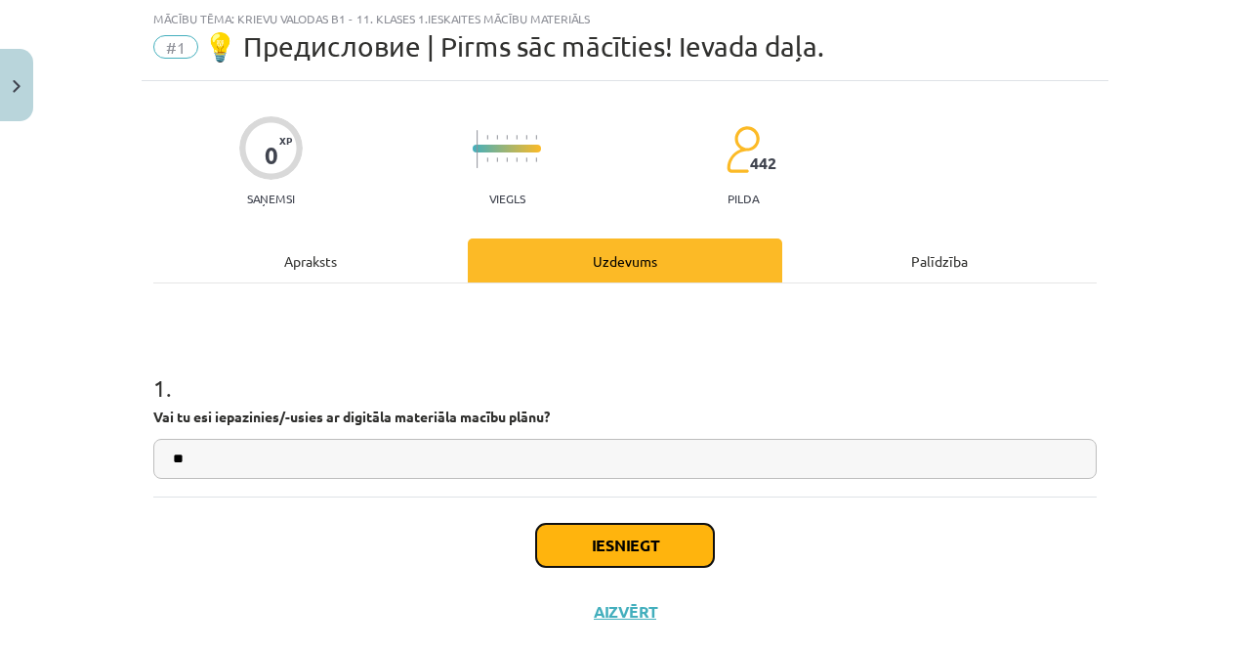
click at [637, 538] on button "Iesniegt" at bounding box center [625, 545] width 178 height 43
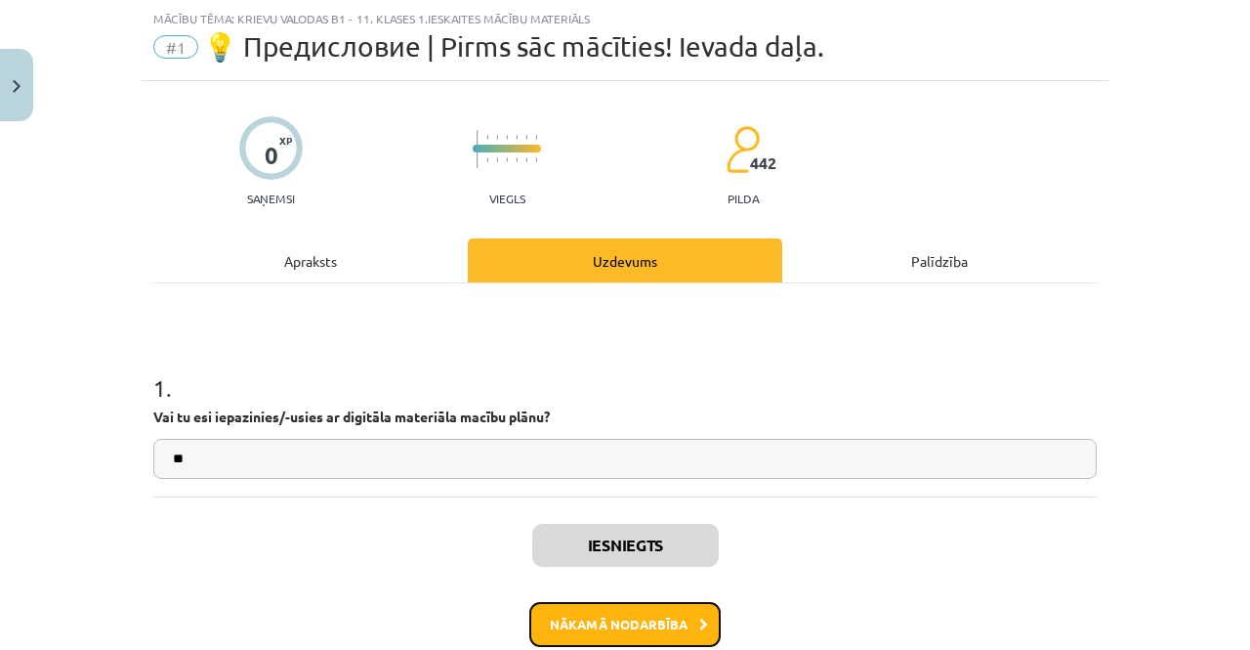
click at [622, 618] on button "Nākamā nodarbība" at bounding box center [625, 624] width 191 height 45
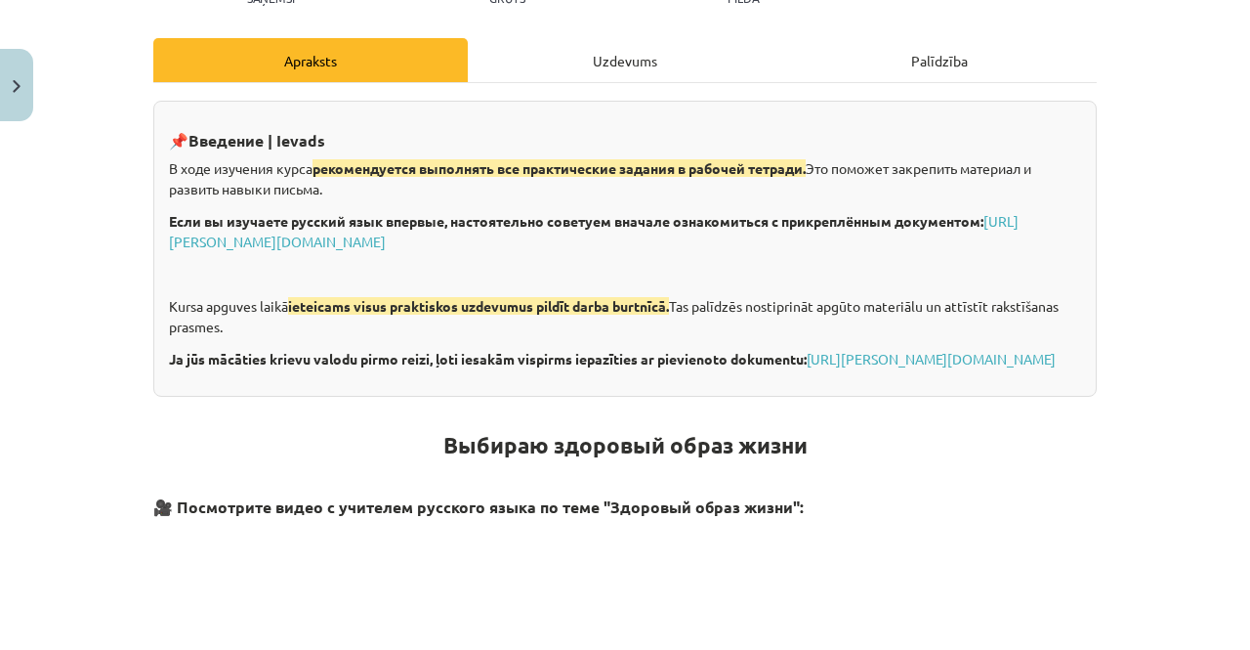
scroll to position [0, 0]
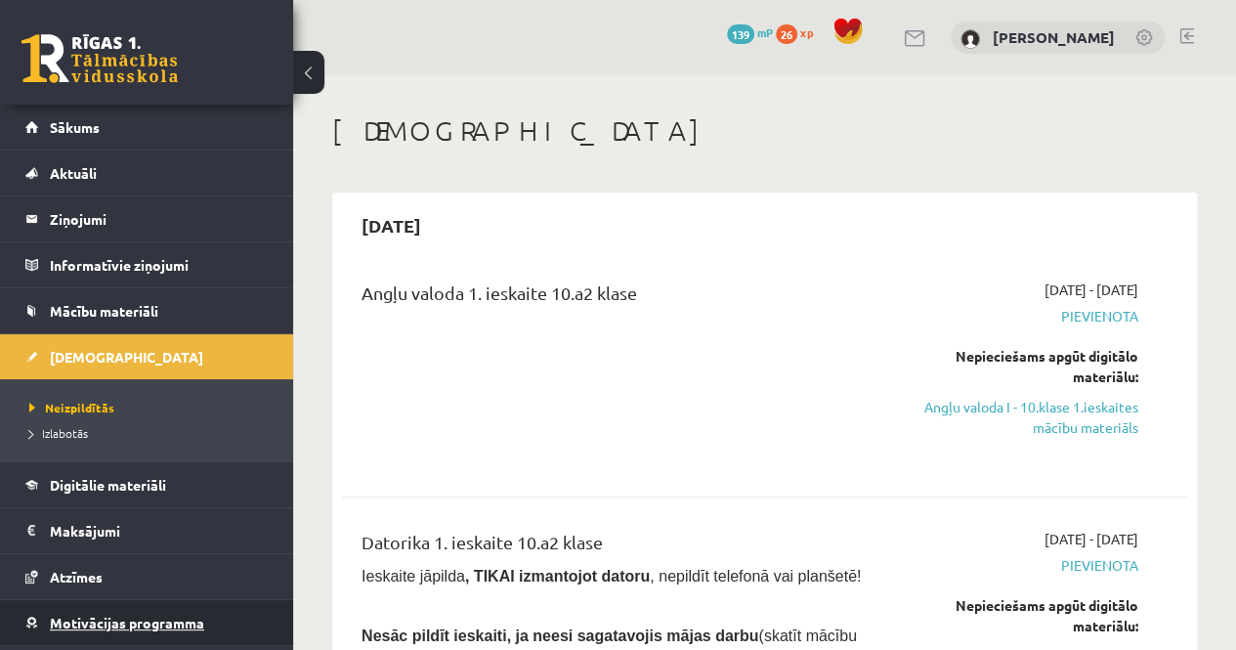
click at [166, 621] on span "Motivācijas programma" at bounding box center [127, 623] width 154 height 18
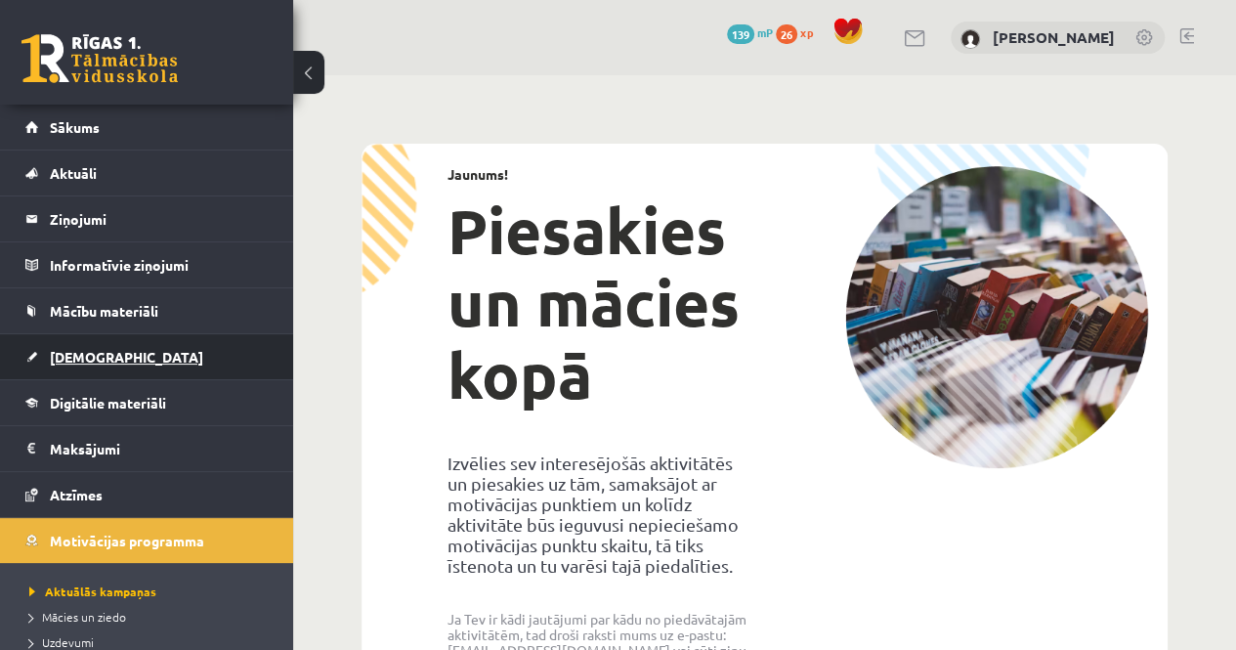
click at [84, 349] on span "[DEMOGRAPHIC_DATA]" at bounding box center [126, 357] width 153 height 18
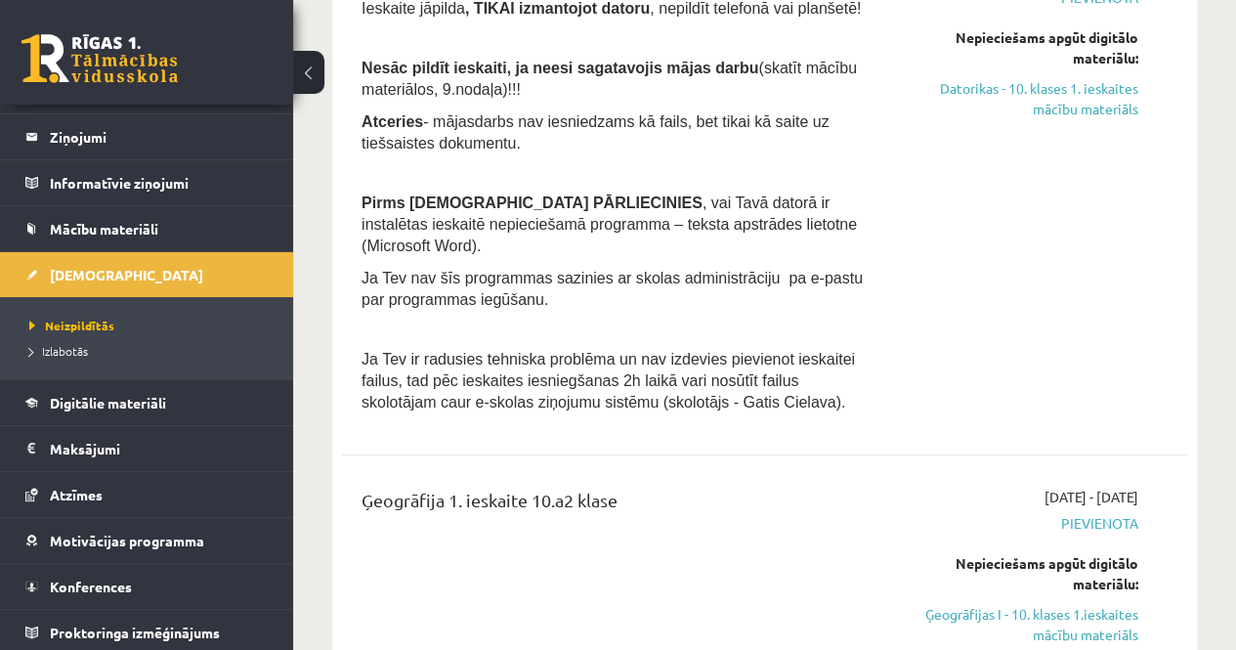
scroll to position [567, 0]
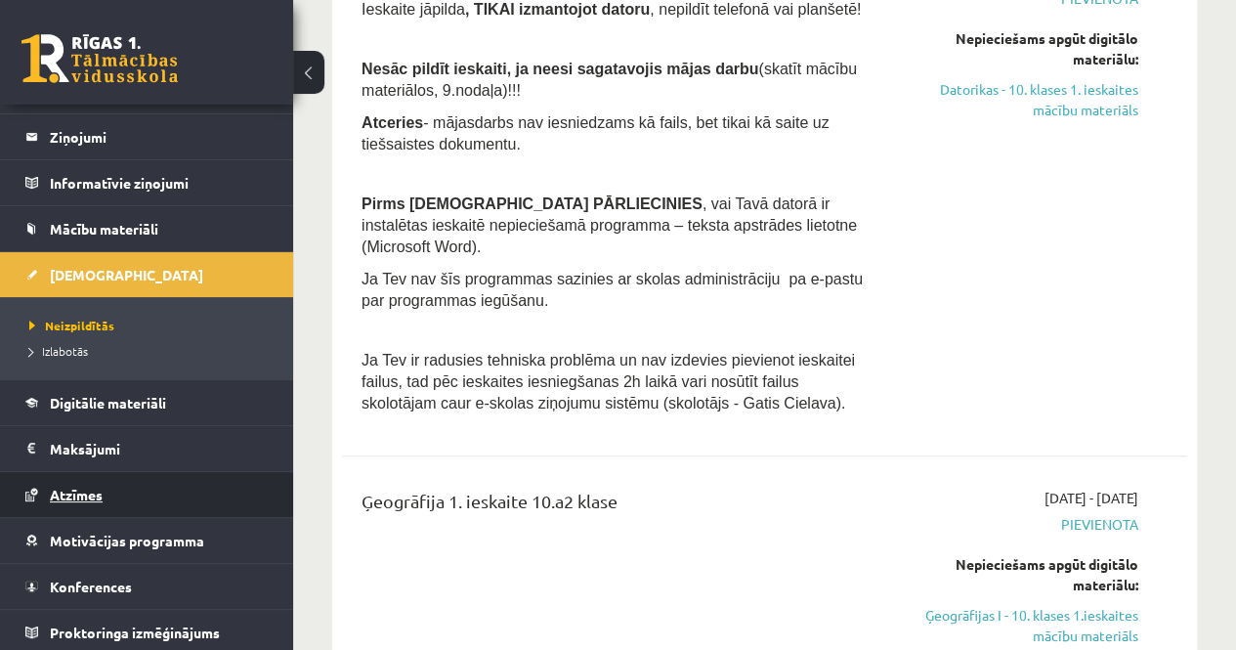
click at [71, 503] on link "Atzīmes" at bounding box center [146, 494] width 243 height 45
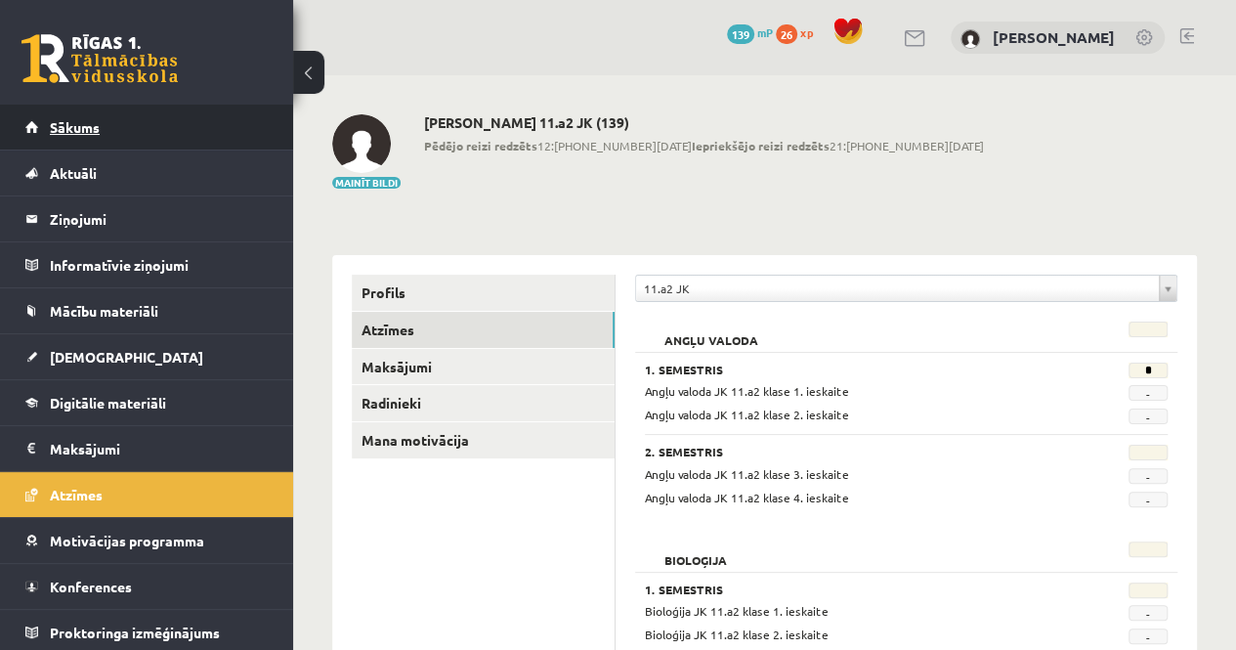
click at [67, 112] on link "Sākums" at bounding box center [146, 127] width 243 height 45
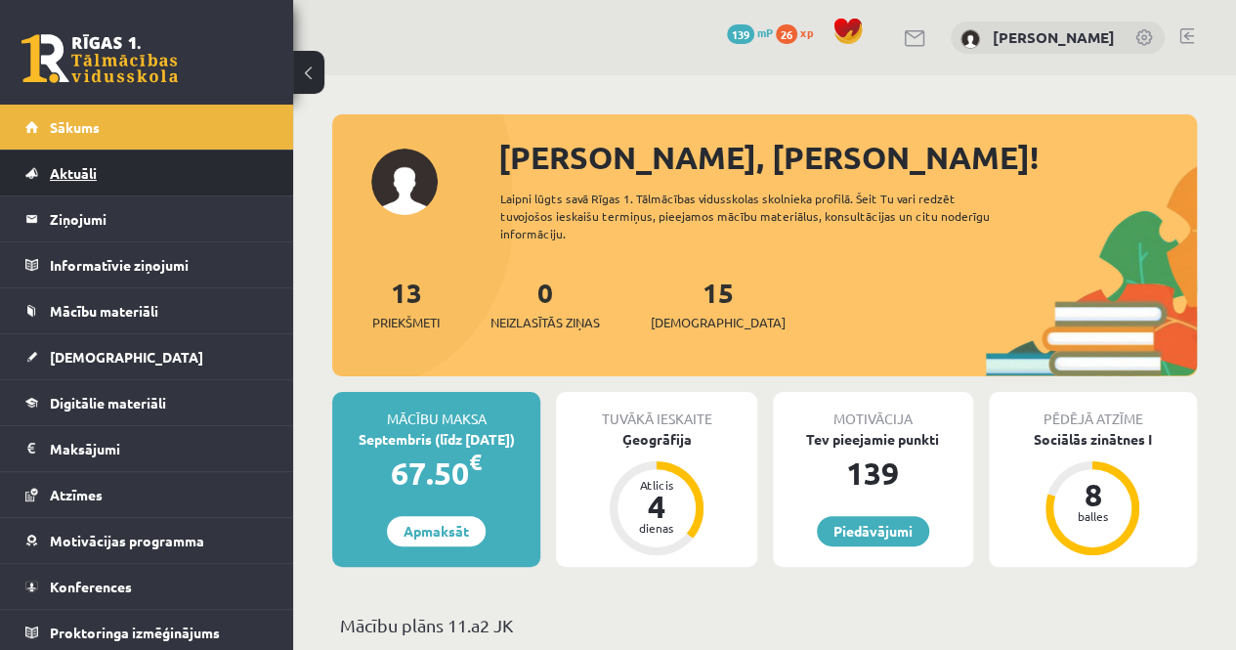
click at [53, 173] on span "Aktuāli" at bounding box center [73, 173] width 47 height 18
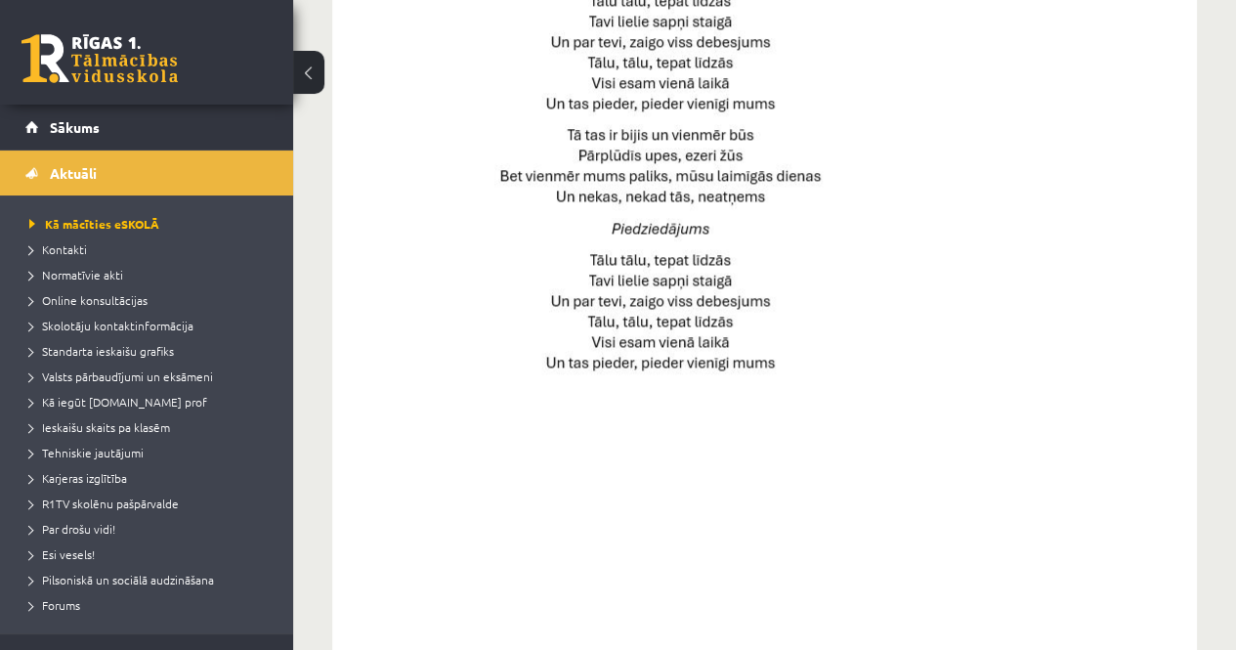
scroll to position [1477, 0]
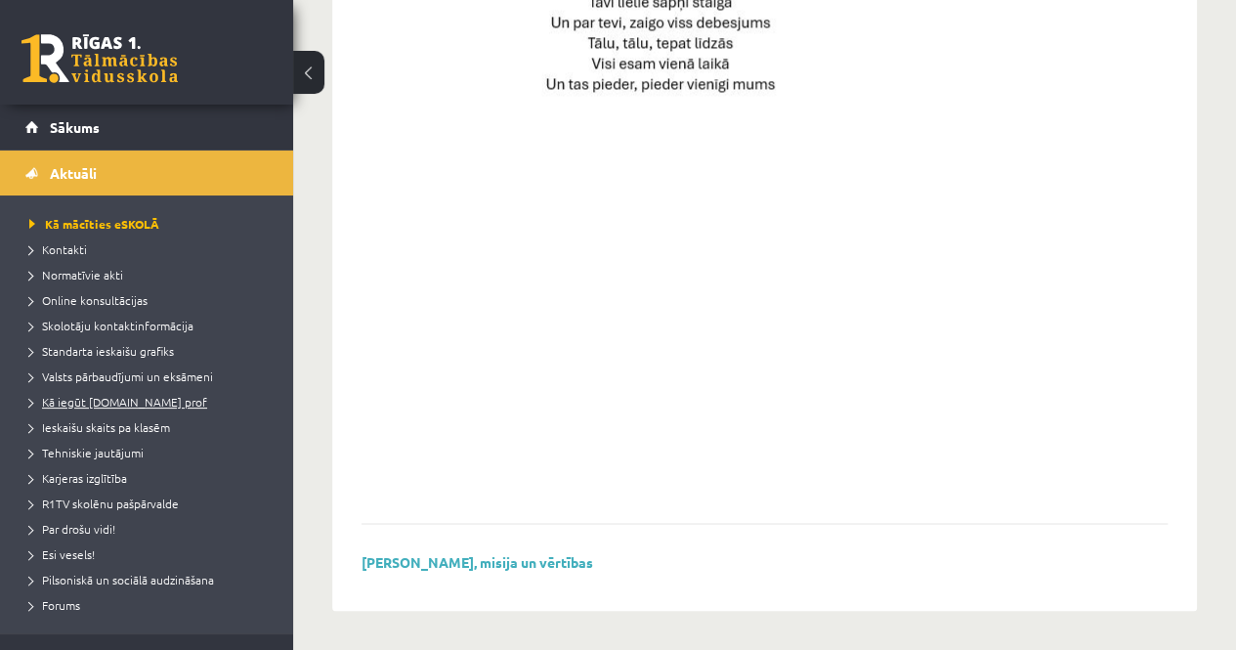
click at [152, 402] on span "Kā iegūt [DOMAIN_NAME] prof" at bounding box center [118, 402] width 178 height 16
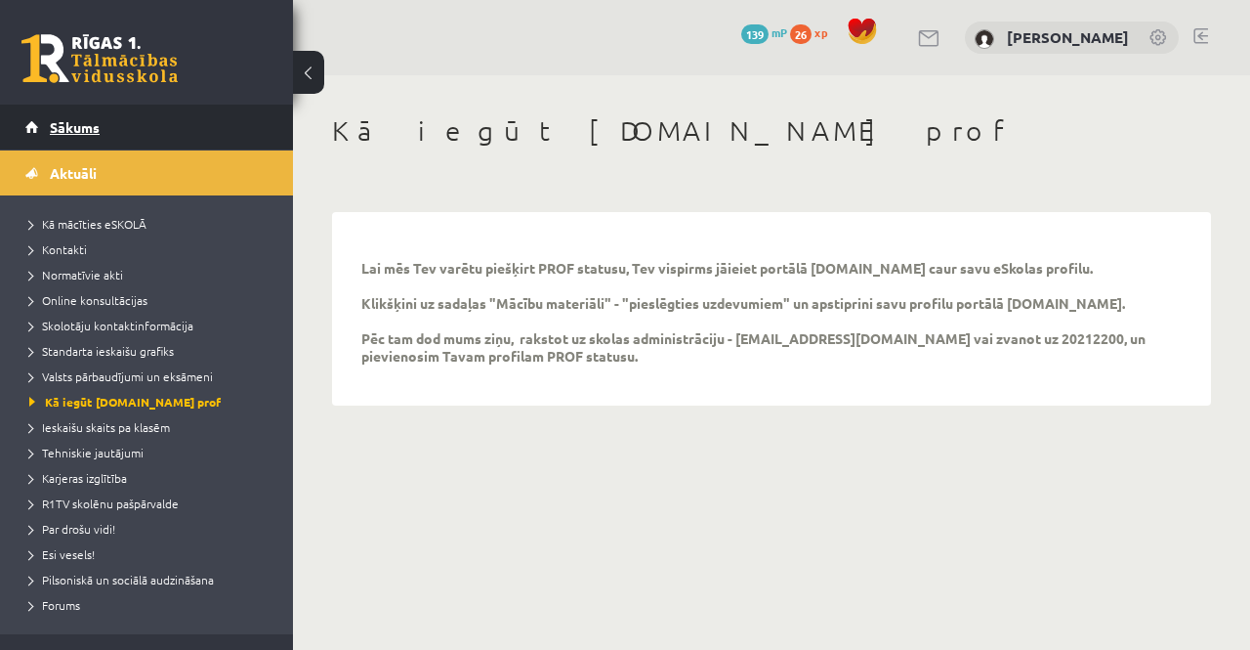
click at [50, 130] on span "Sākums" at bounding box center [75, 127] width 50 height 18
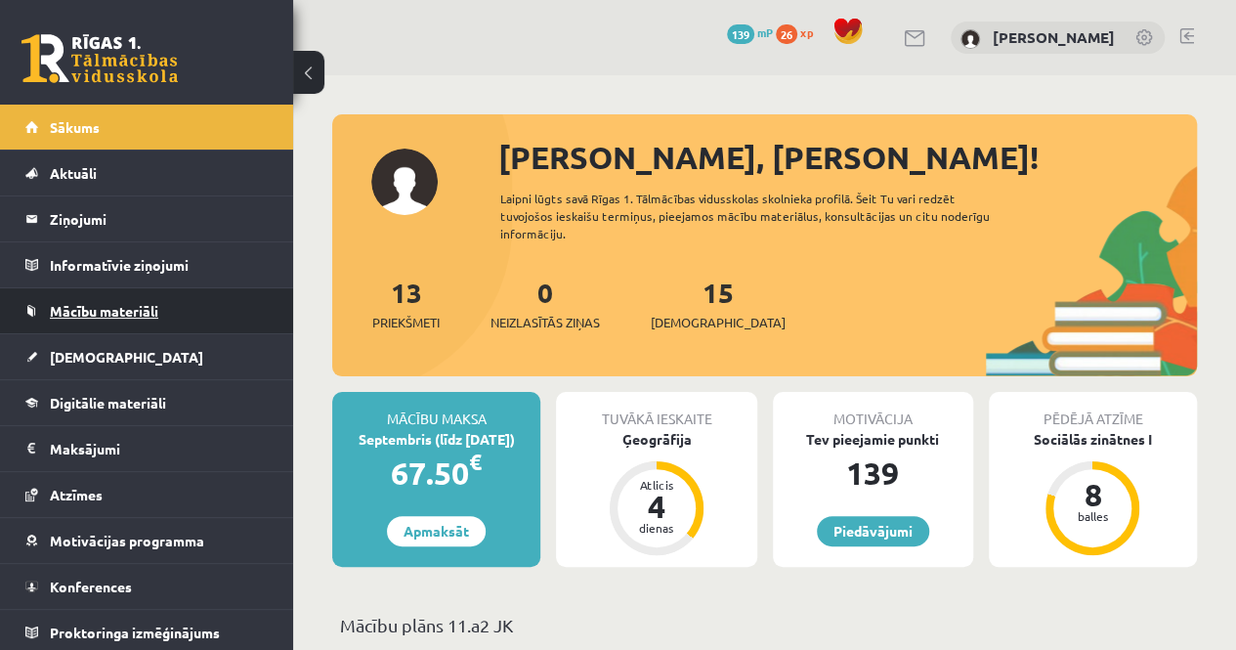
click at [102, 306] on span "Mācību materiāli" at bounding box center [104, 311] width 108 height 18
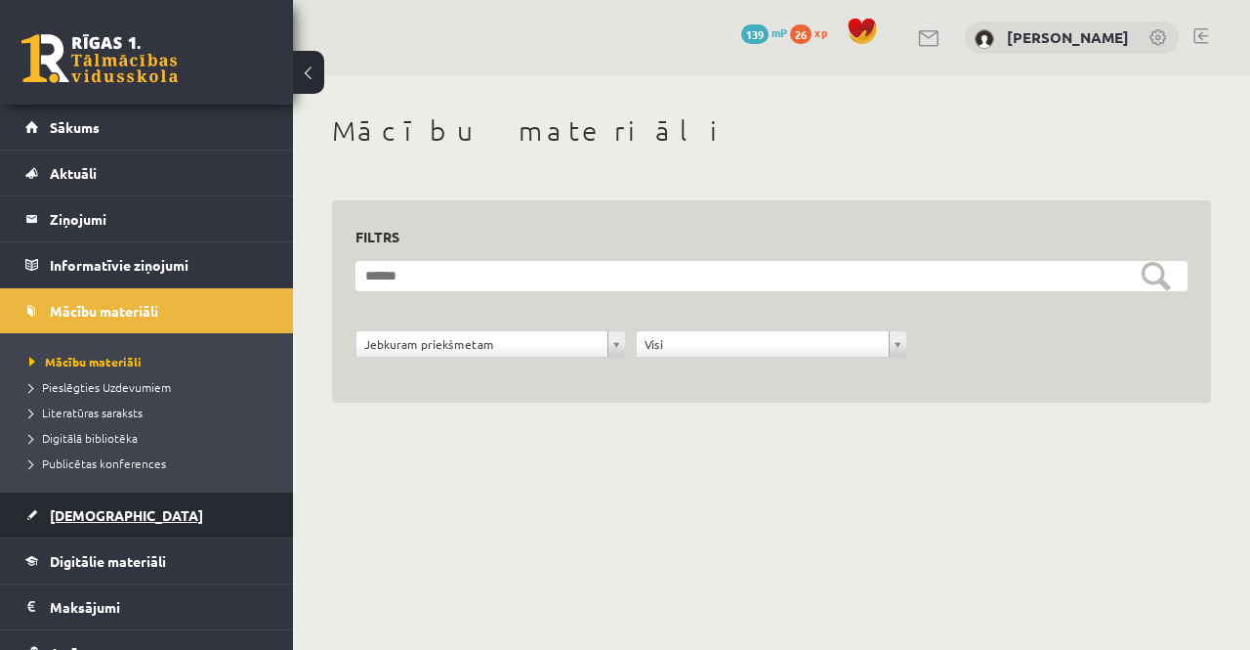
click at [149, 512] on link "[DEMOGRAPHIC_DATA]" at bounding box center [146, 514] width 243 height 45
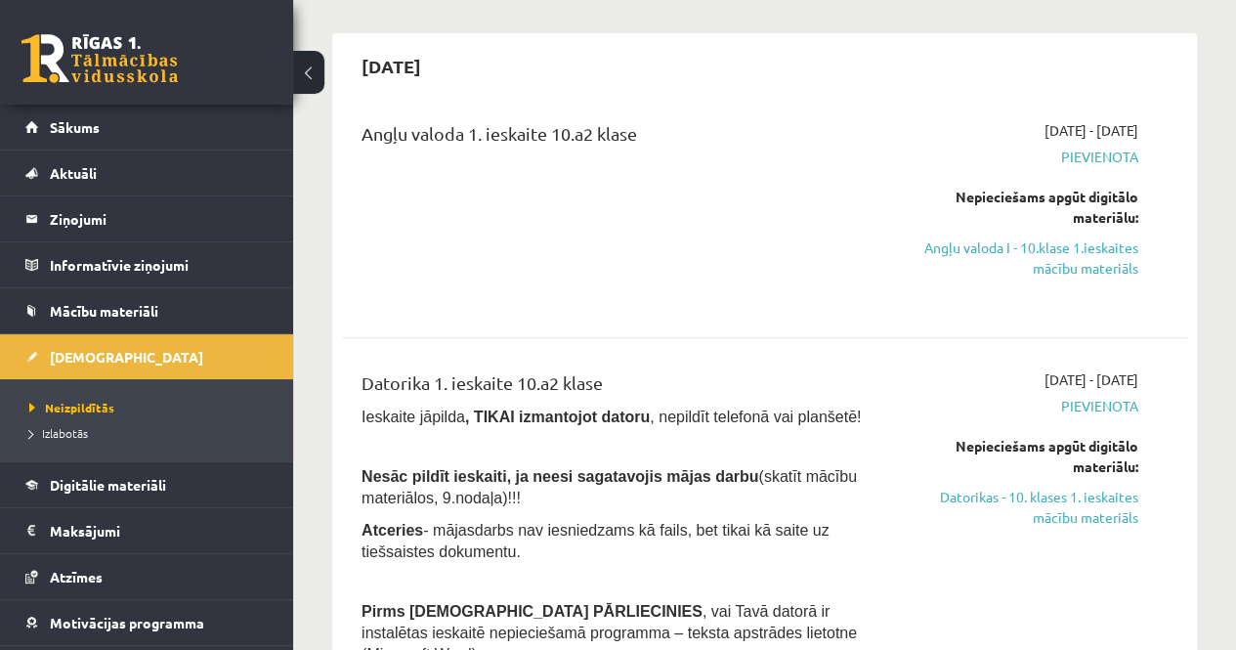
scroll to position [167, 0]
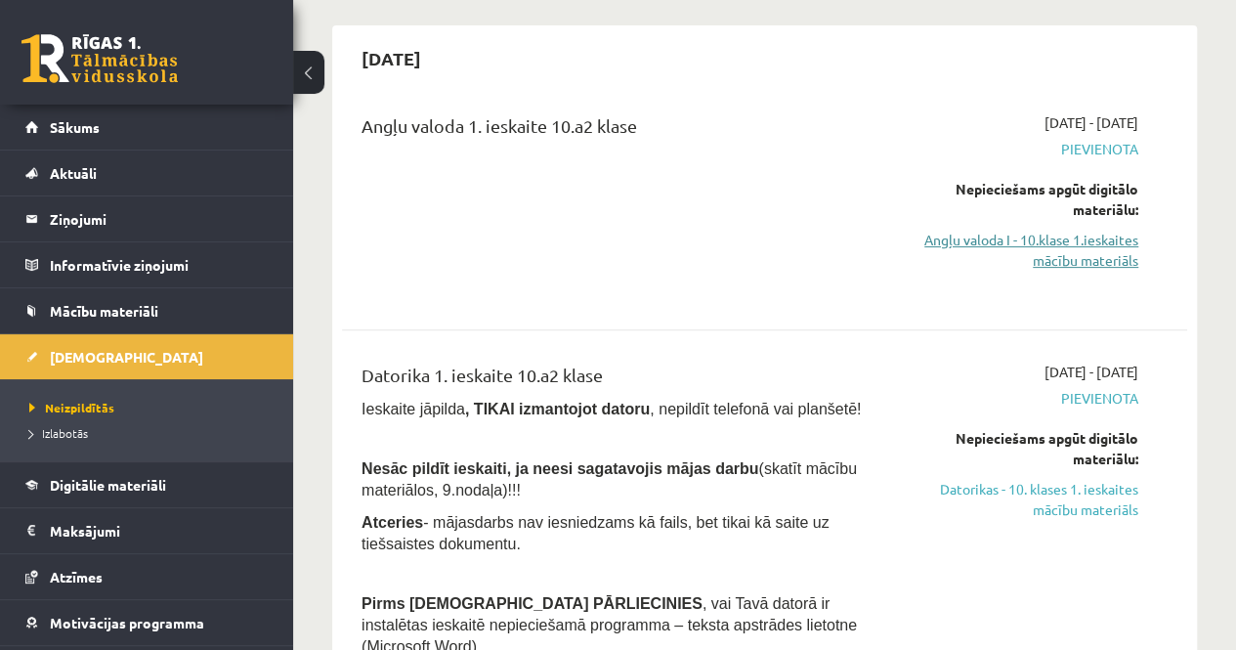
click at [1031, 261] on link "Angļu valoda I - 10.klase 1.ieskaites mācību materiāls" at bounding box center [1018, 250] width 239 height 41
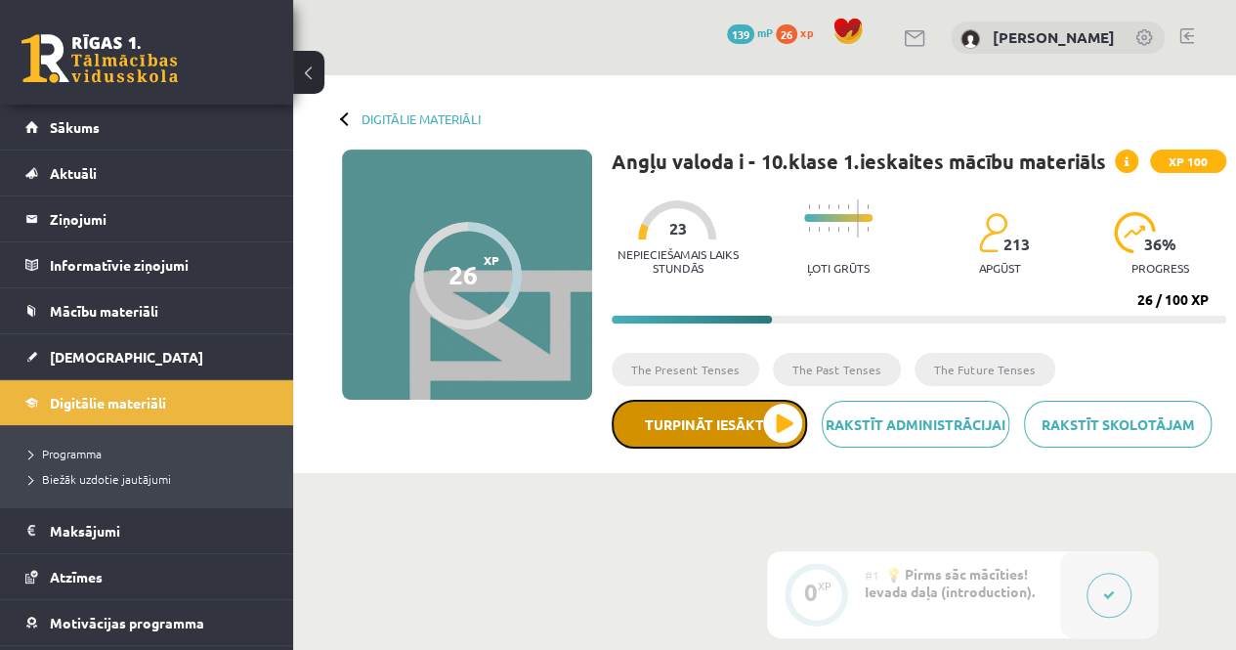
click at [770, 418] on button "Turpināt iesākto" at bounding box center [709, 424] width 195 height 49
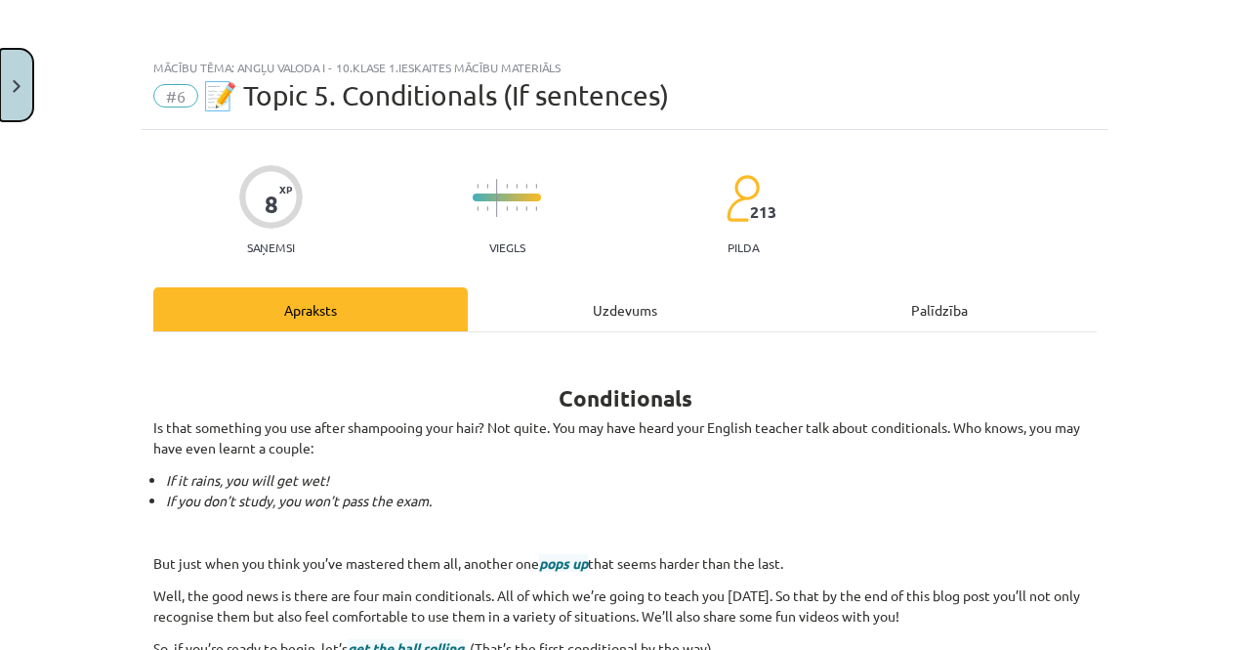
click at [20, 86] on img "Close" at bounding box center [17, 86] width 8 height 13
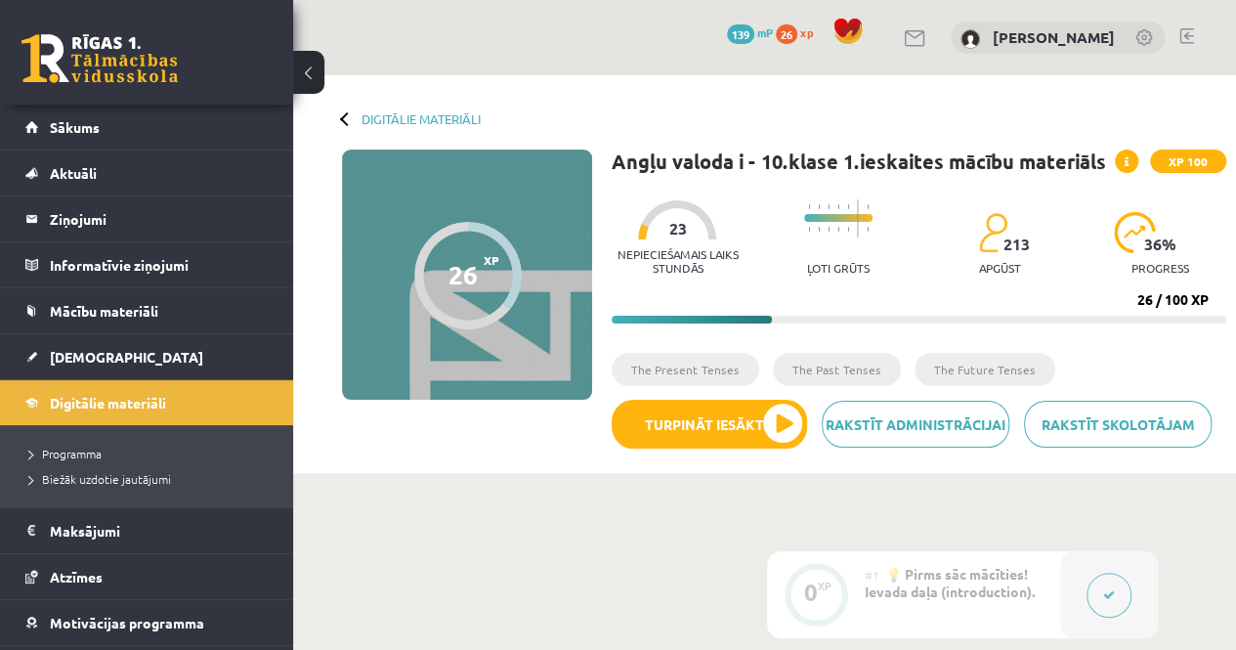
click at [296, 78] on button at bounding box center [308, 72] width 31 height 43
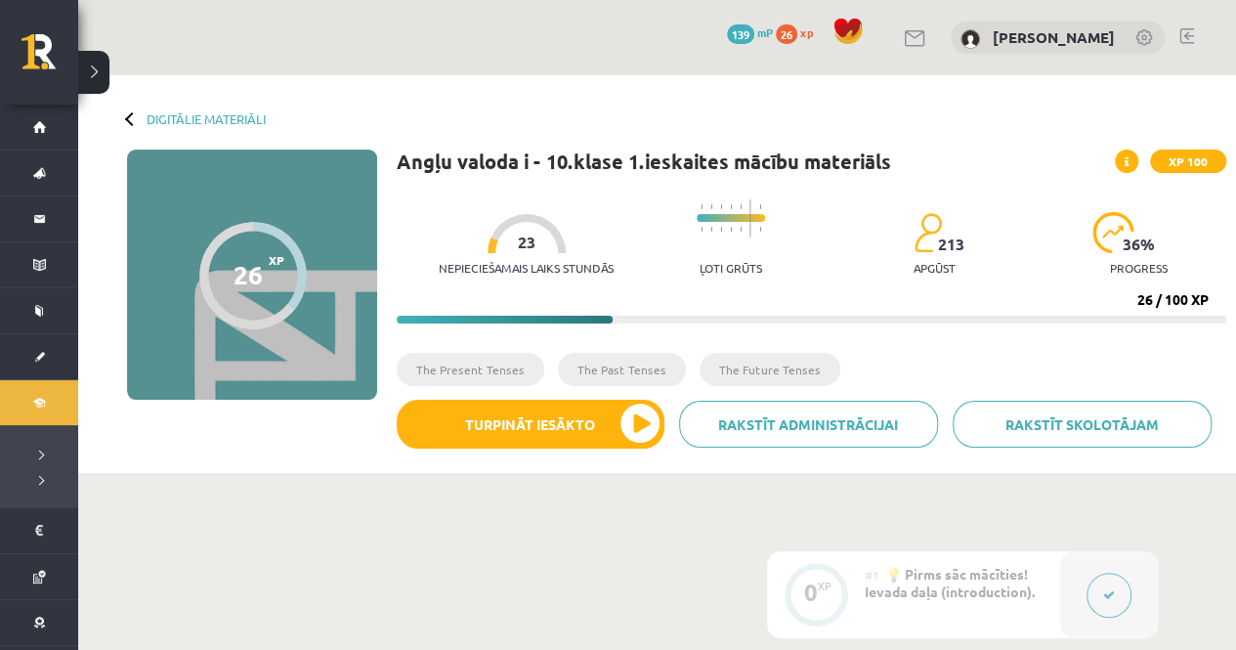
scroll to position [190, 0]
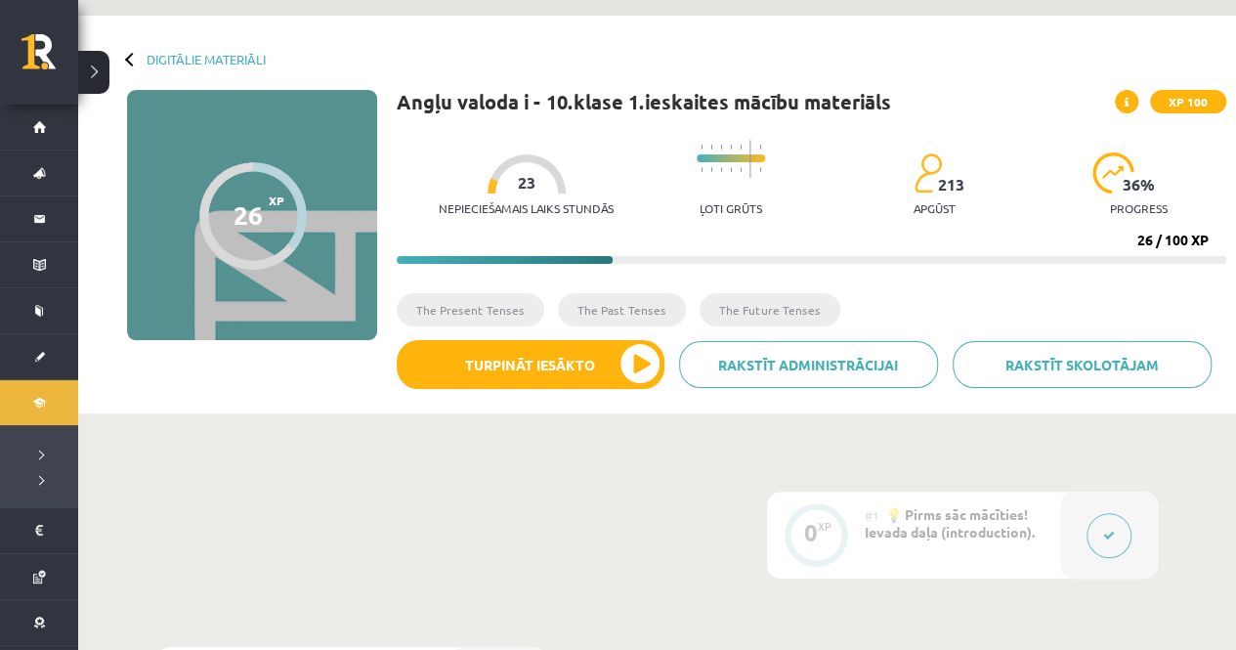
scroll to position [0, 0]
